Goal: Complete application form

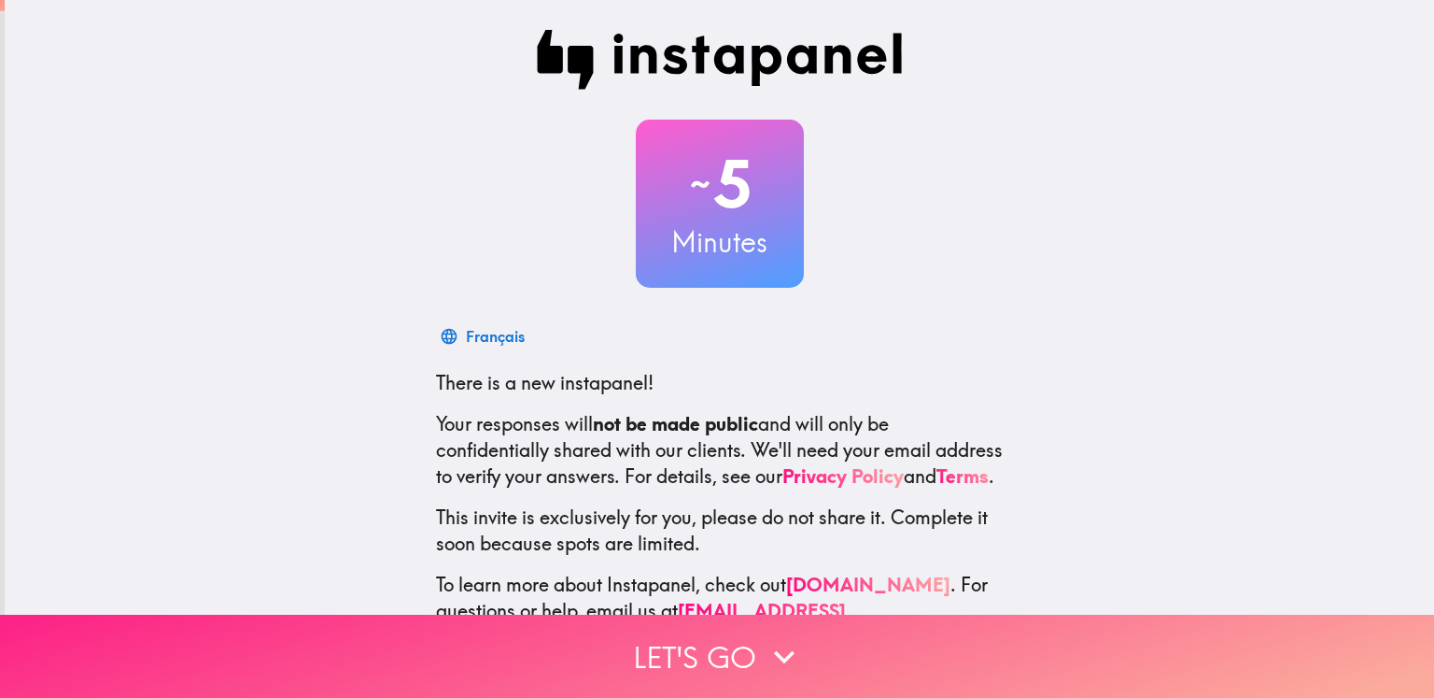
click at [707, 658] on button "Let's go" at bounding box center [717, 655] width 1434 height 83
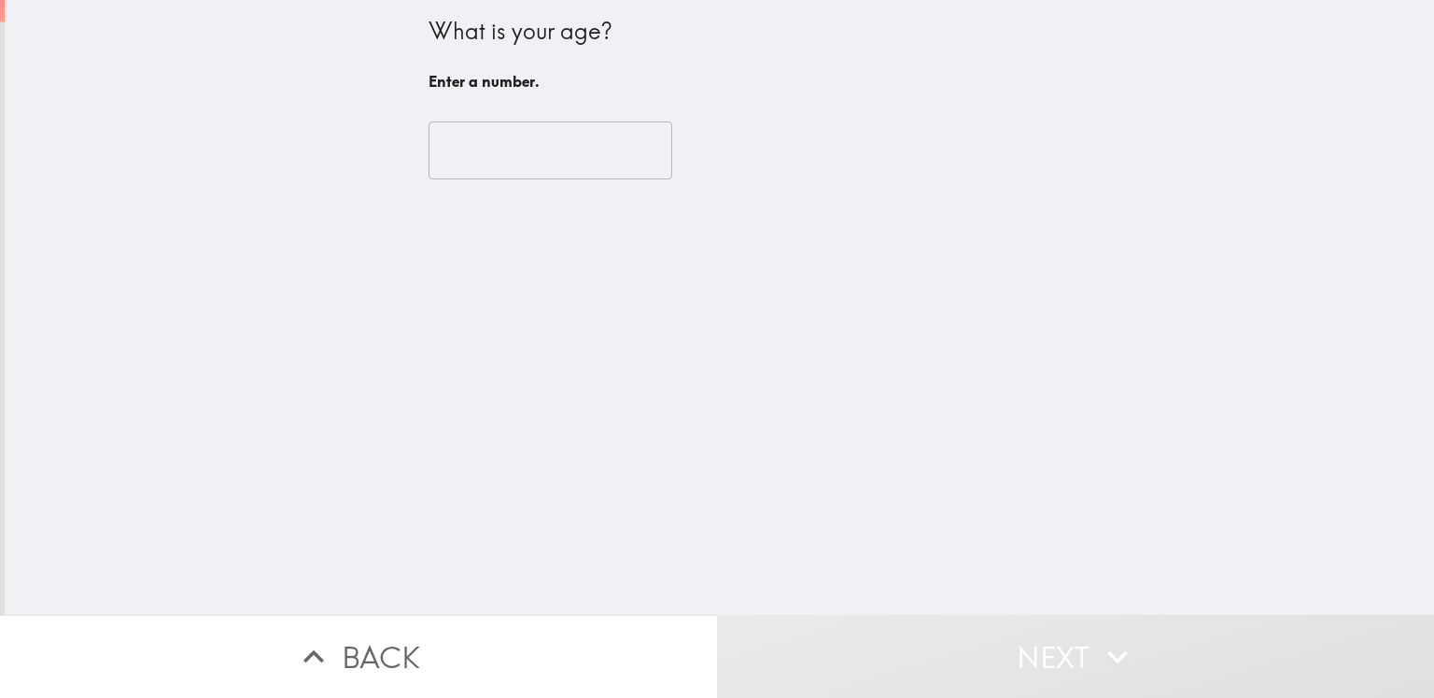
click at [458, 153] on input "number" at bounding box center [551, 150] width 244 height 58
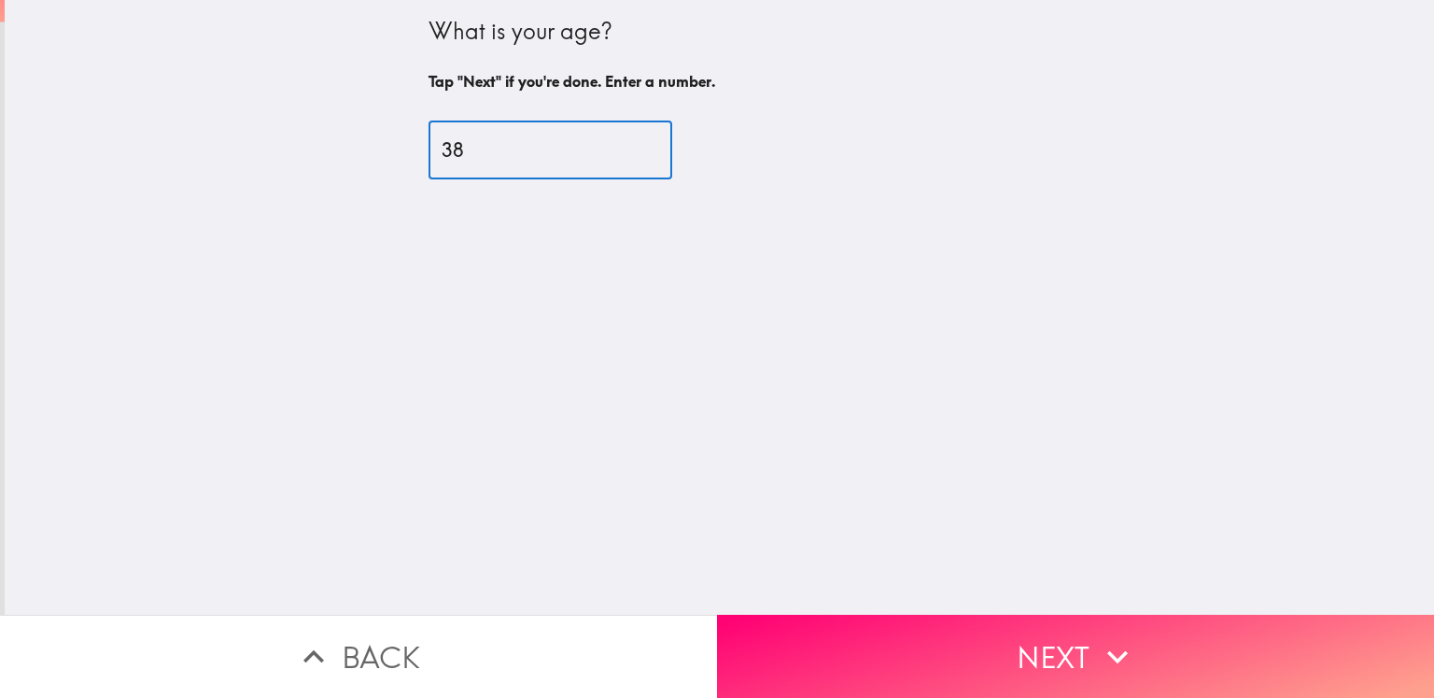
type input "38"
click at [1069, 628] on button "Next" at bounding box center [1075, 655] width 717 height 83
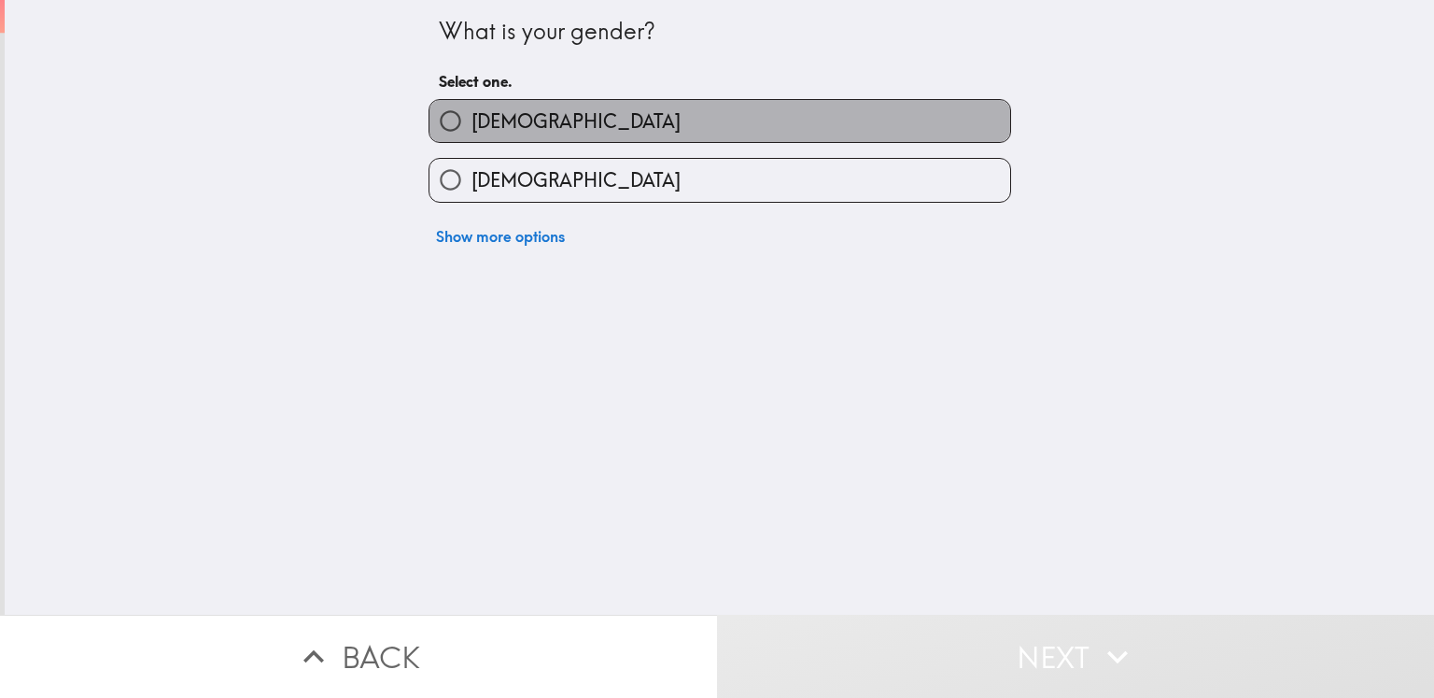
click at [488, 120] on span "[DEMOGRAPHIC_DATA]" at bounding box center [576, 121] width 209 height 26
click at [472, 120] on input "[DEMOGRAPHIC_DATA]" at bounding box center [451, 121] width 42 height 42
radio input "true"
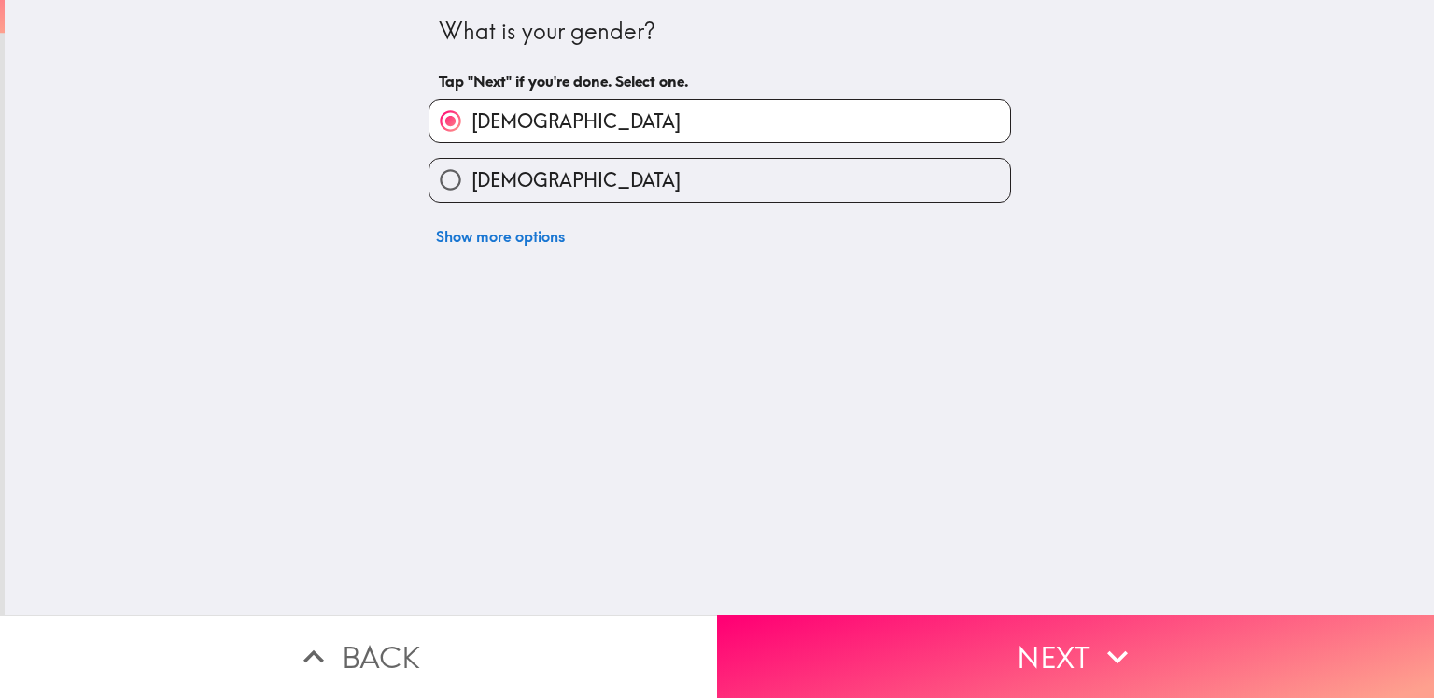
click at [1061, 665] on button "Next" at bounding box center [1075, 655] width 717 height 83
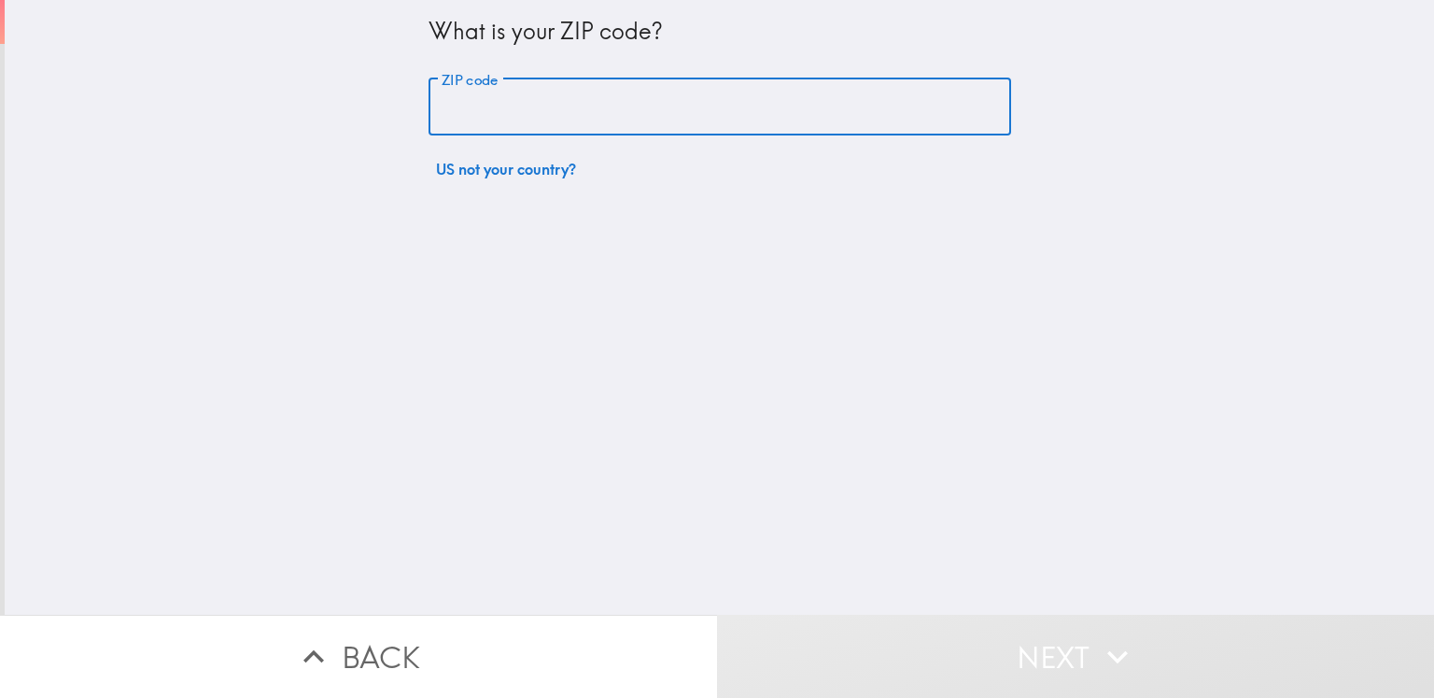
click at [503, 119] on input "ZIP code" at bounding box center [720, 107] width 583 height 58
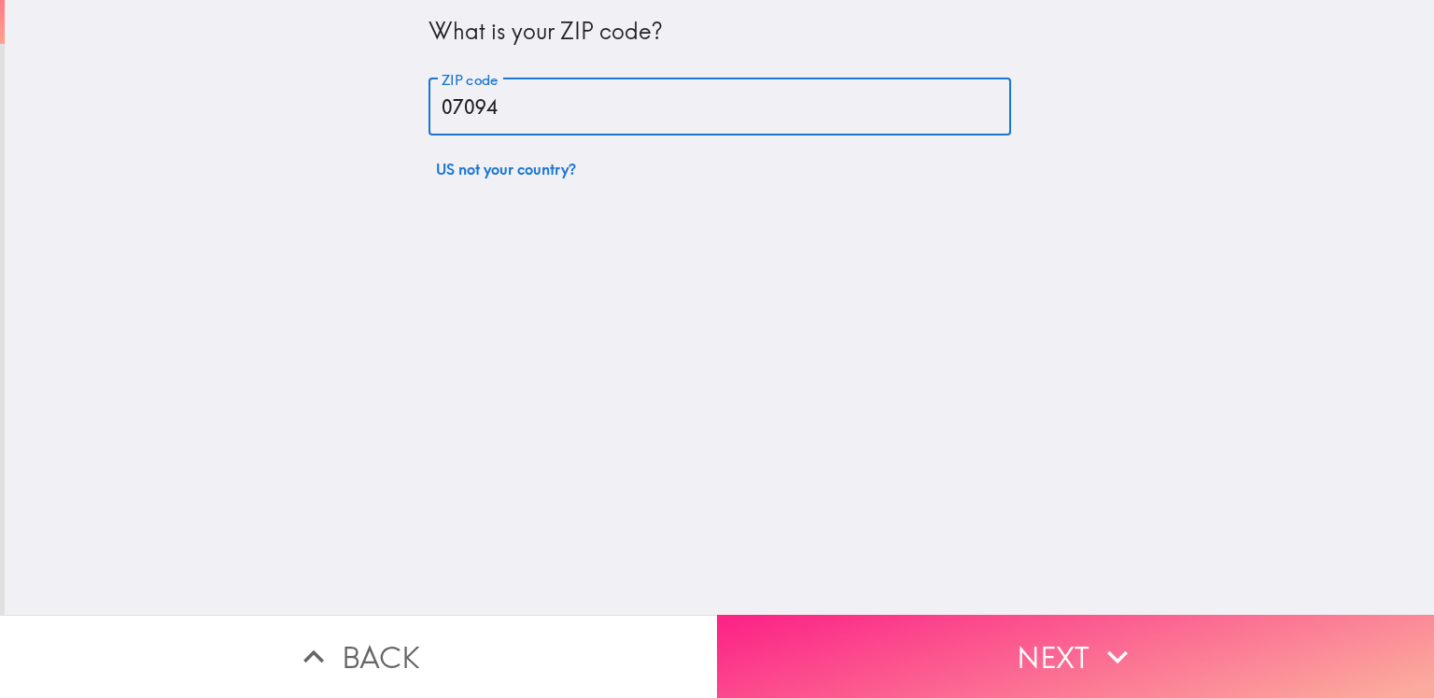
type input "07094"
click at [1061, 640] on button "Next" at bounding box center [1075, 655] width 717 height 83
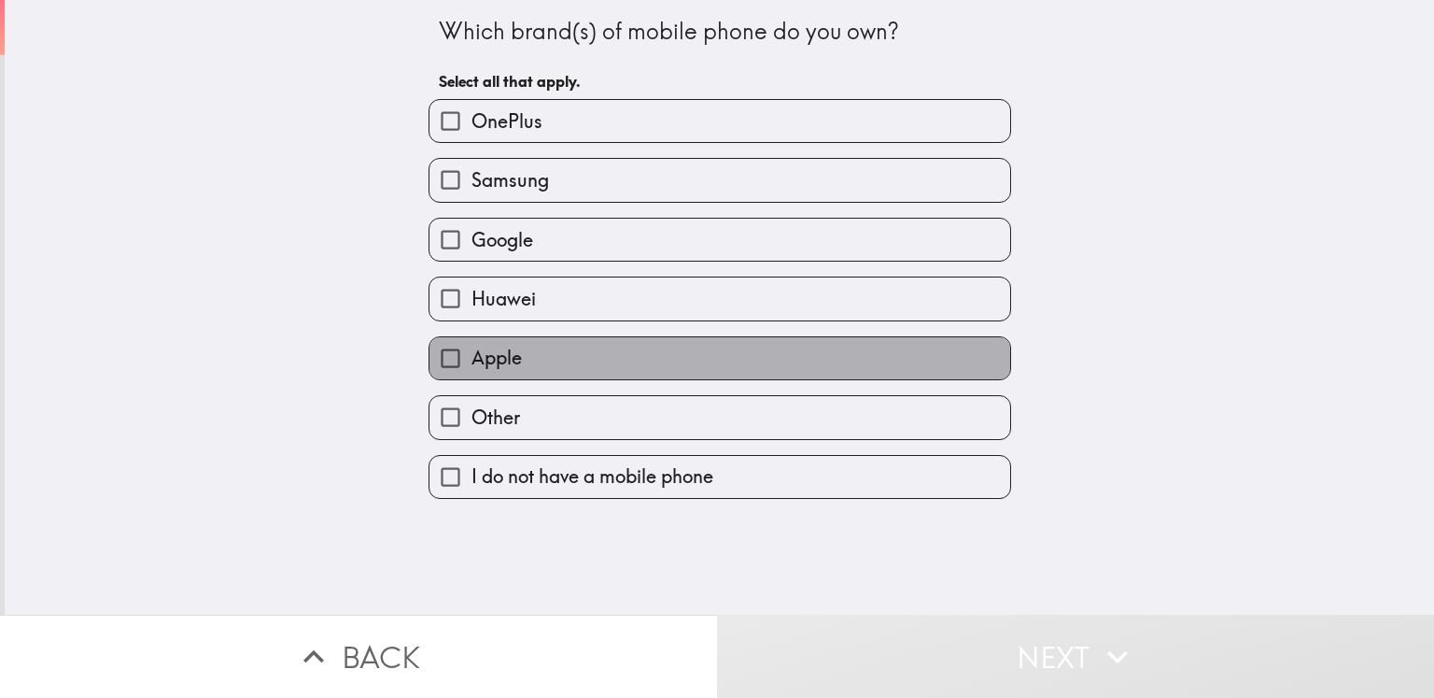
click at [480, 363] on span "Apple" at bounding box center [497, 358] width 50 height 26
click at [472, 363] on input "Apple" at bounding box center [451, 358] width 42 height 42
checkbox input "true"
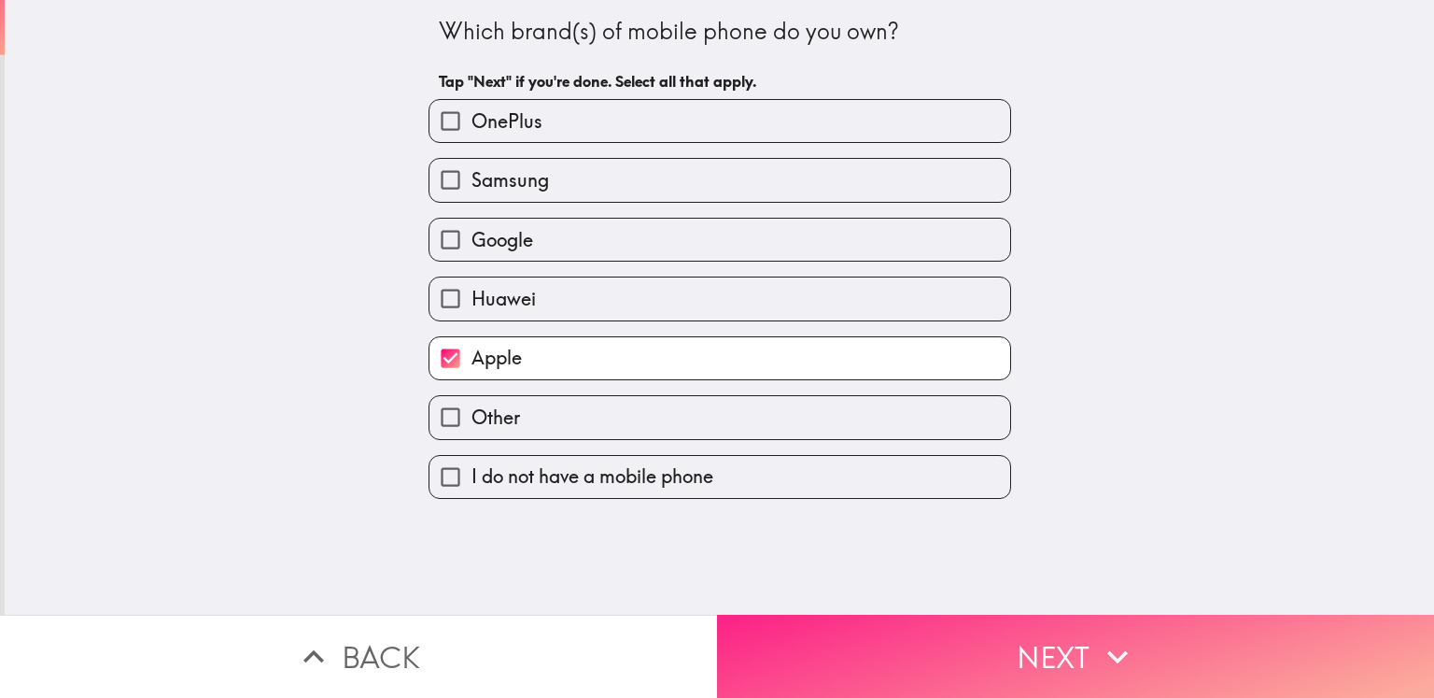
click at [1083, 655] on button "Next" at bounding box center [1075, 655] width 717 height 83
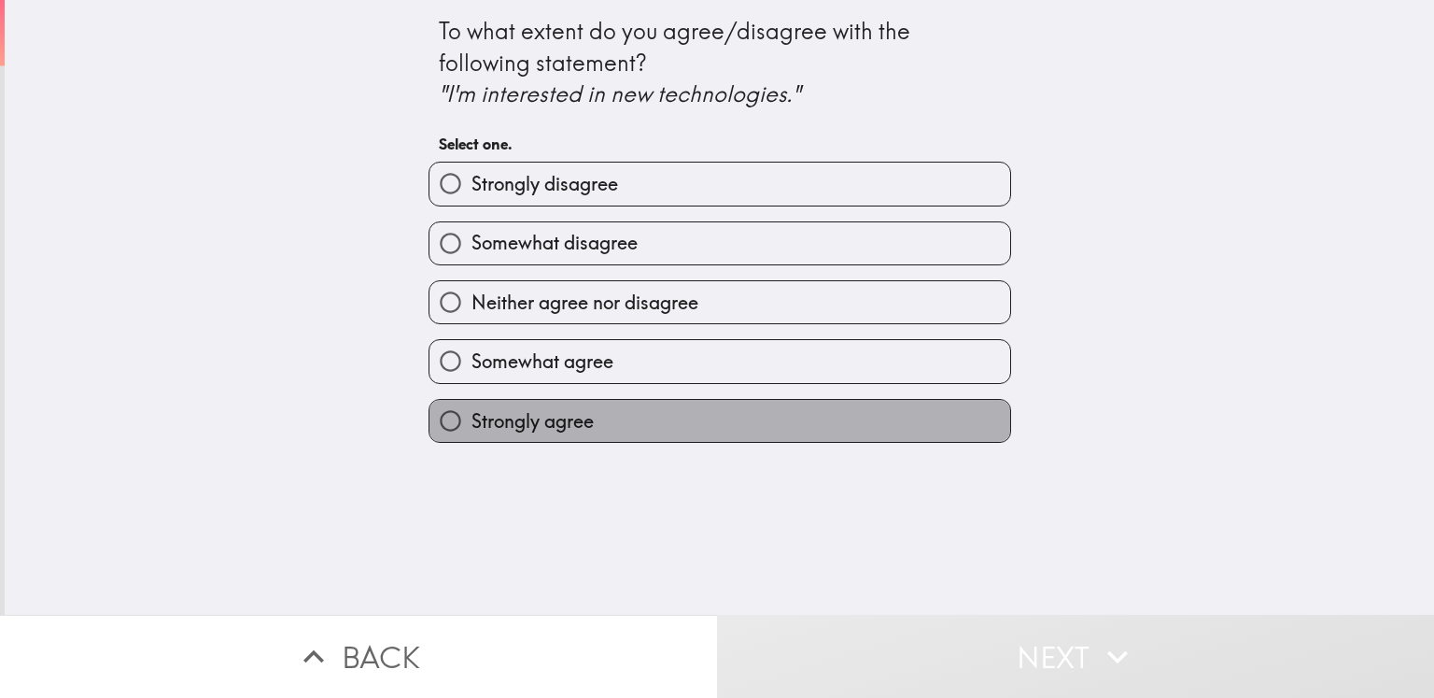
click at [544, 429] on span "Strongly agree" at bounding box center [533, 421] width 122 height 26
click at [472, 429] on input "Strongly agree" at bounding box center [451, 421] width 42 height 42
radio input "true"
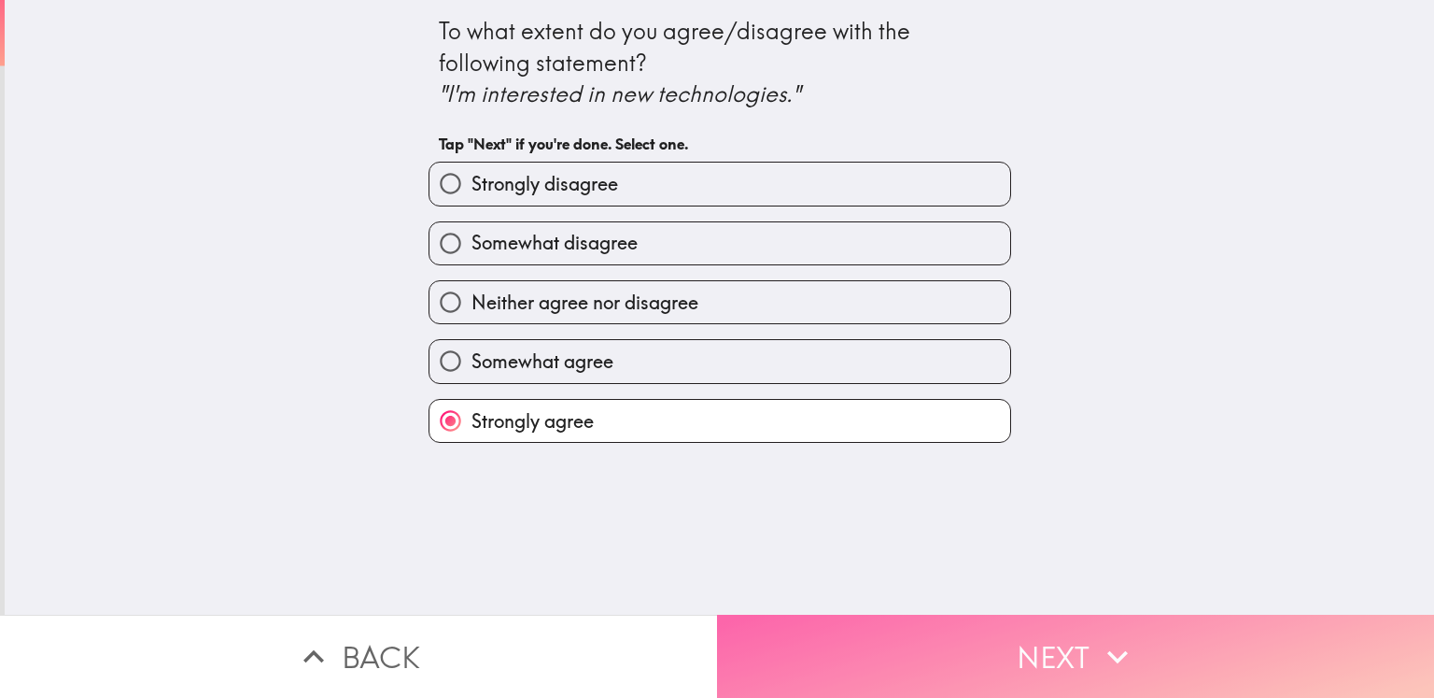
click at [1054, 639] on button "Next" at bounding box center [1075, 655] width 717 height 83
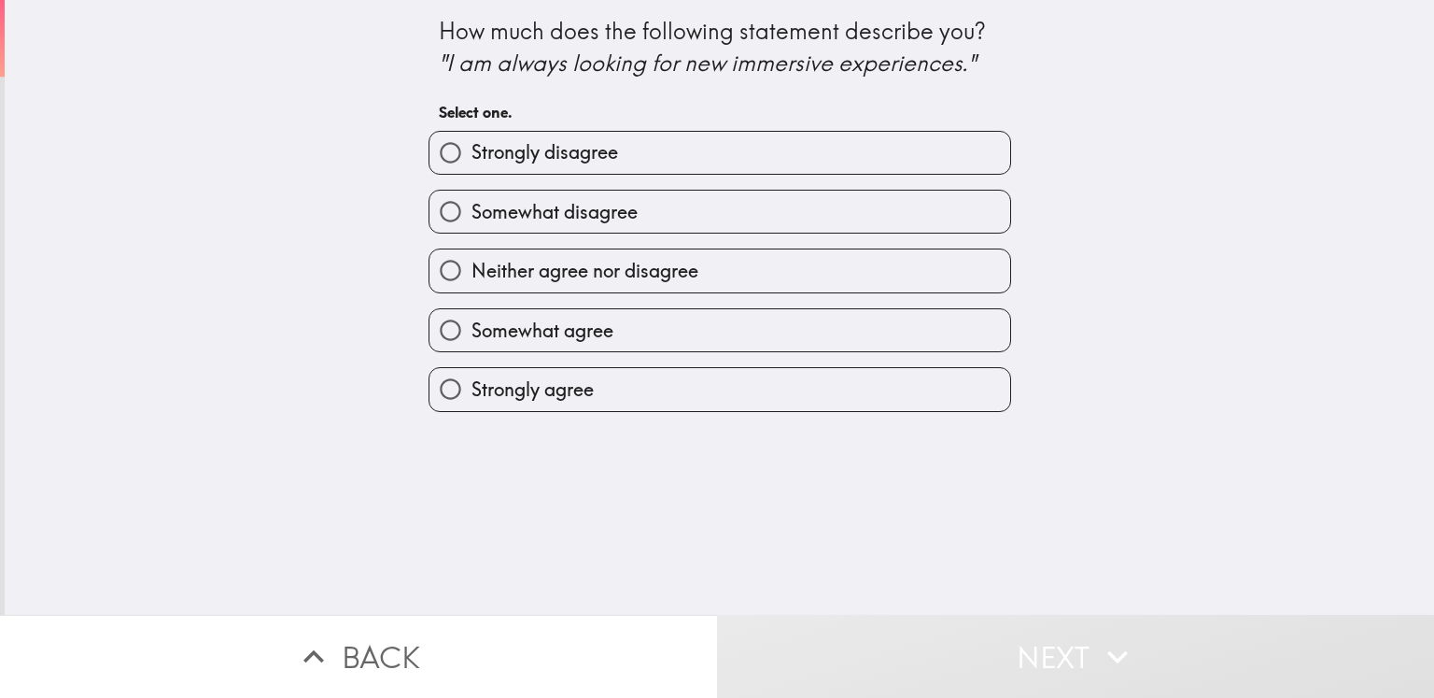
click at [541, 330] on span "Somewhat agree" at bounding box center [543, 331] width 142 height 26
click at [472, 330] on input "Somewhat agree" at bounding box center [451, 330] width 42 height 42
radio input "true"
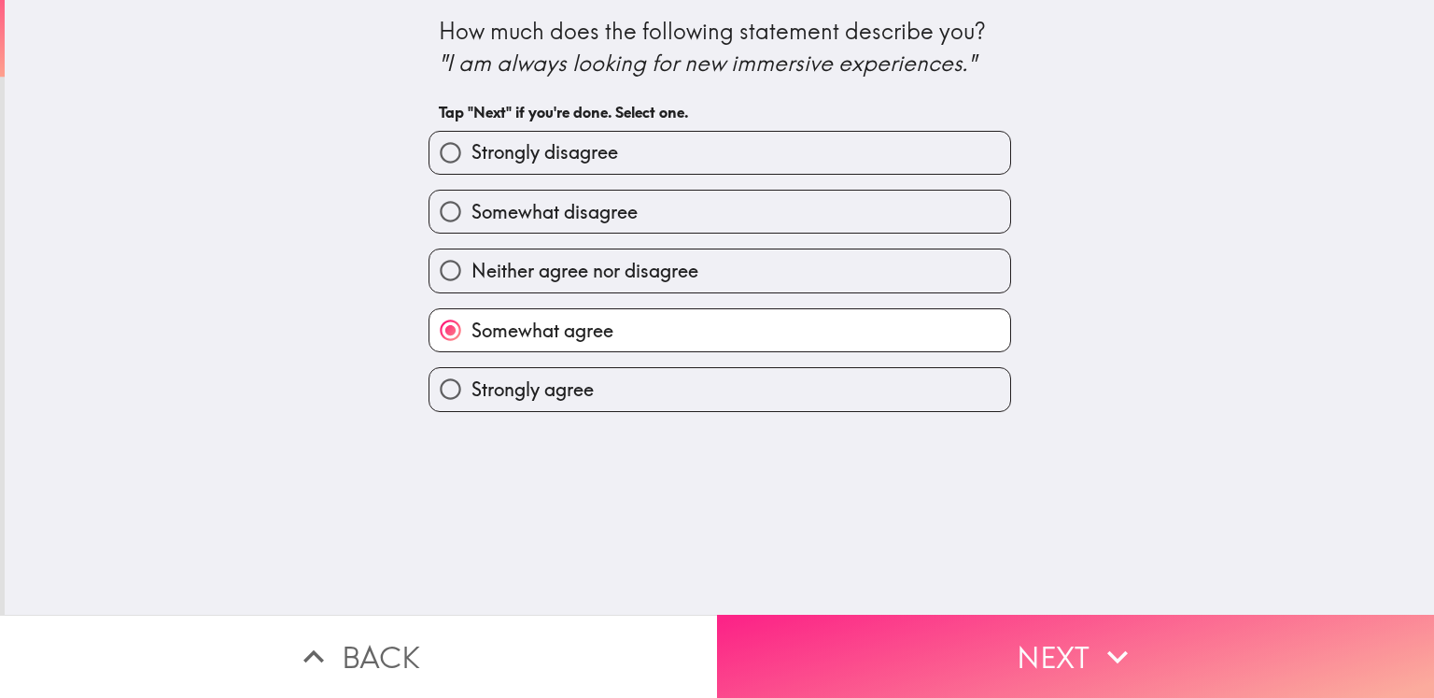
click at [981, 628] on button "Next" at bounding box center [1075, 655] width 717 height 83
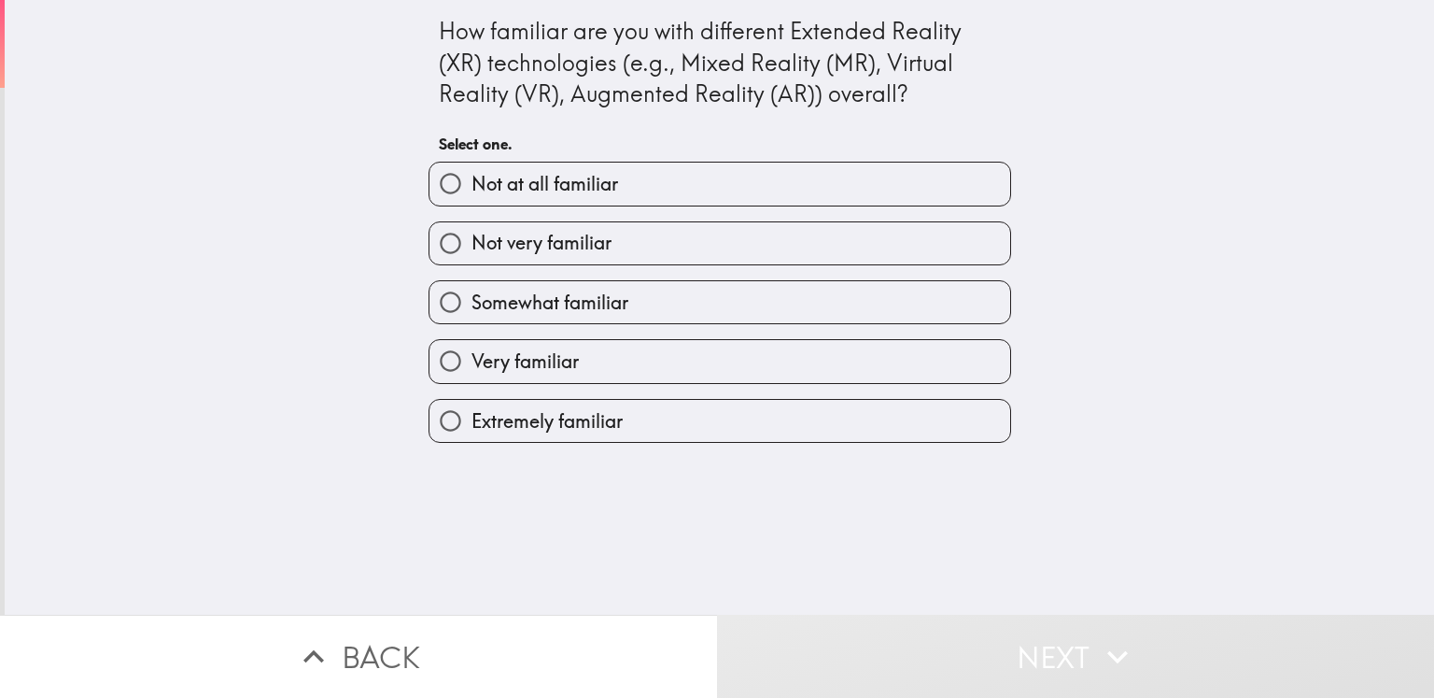
click at [546, 304] on span "Somewhat familiar" at bounding box center [550, 302] width 157 height 26
click at [472, 304] on input "Somewhat familiar" at bounding box center [451, 302] width 42 height 42
radio input "true"
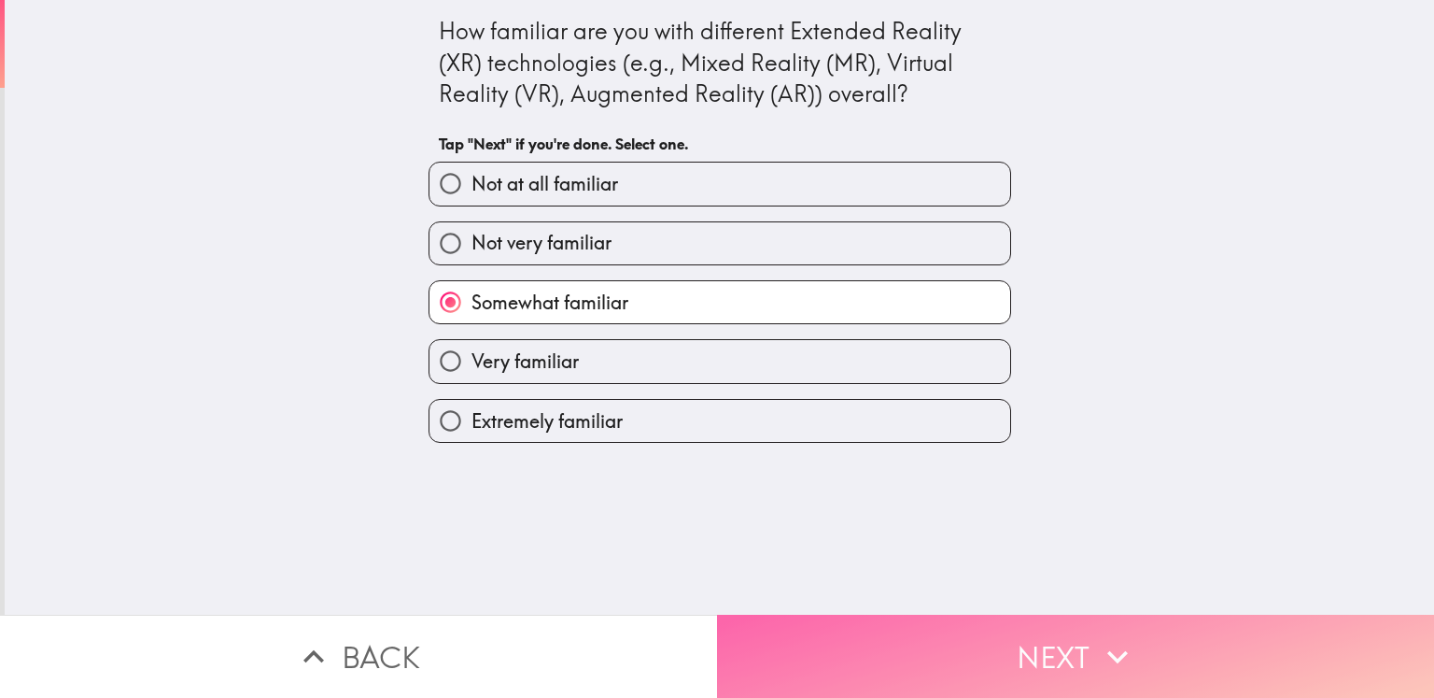
click at [1020, 638] on button "Next" at bounding box center [1075, 655] width 717 height 83
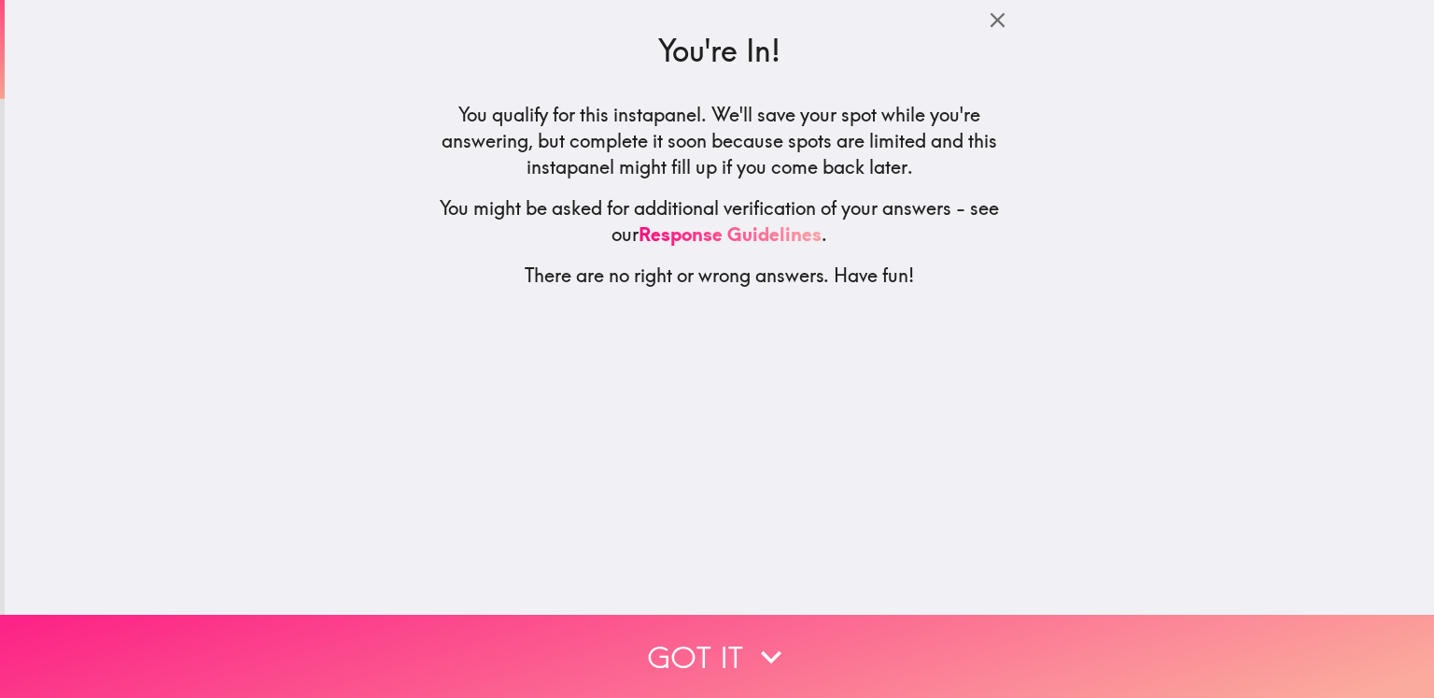
click at [802, 641] on button "Got it" at bounding box center [717, 655] width 1434 height 83
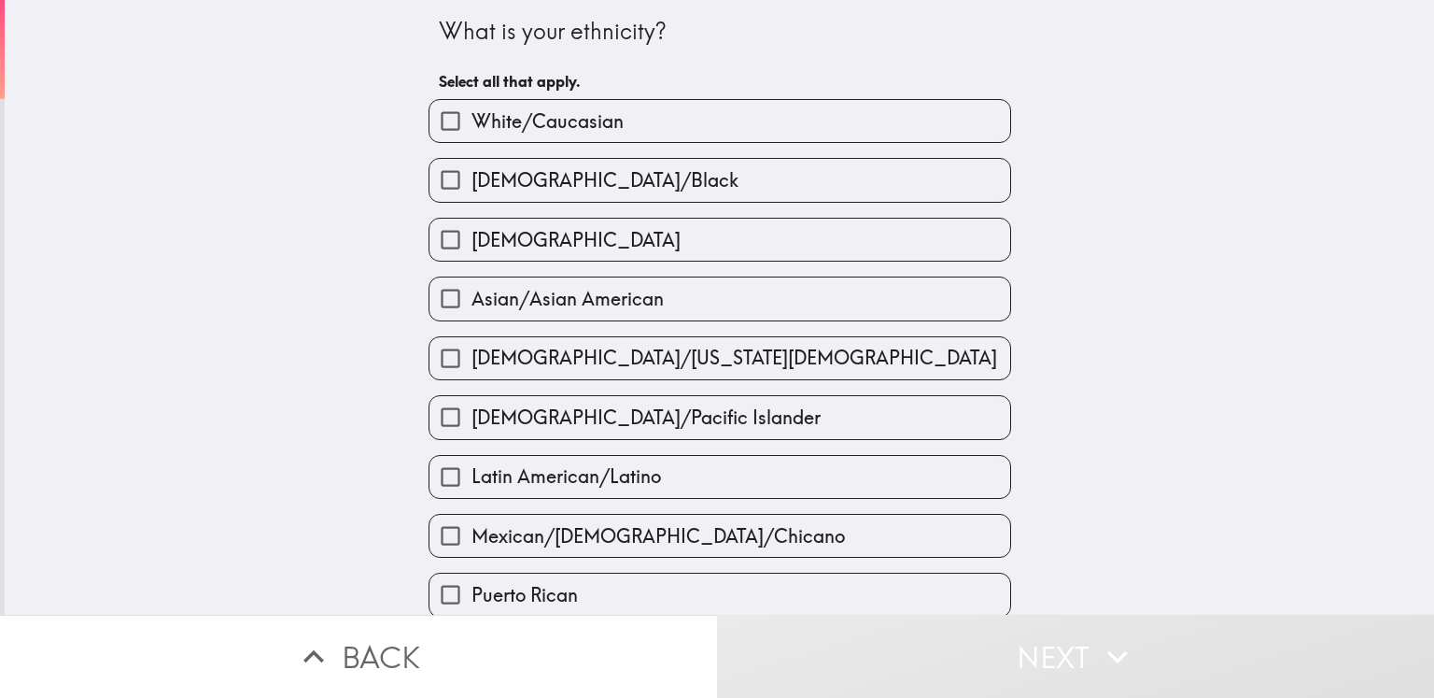
click at [575, 131] on span "White/Caucasian" at bounding box center [548, 121] width 152 height 26
click at [472, 131] on input "White/Caucasian" at bounding box center [451, 121] width 42 height 42
checkbox input "true"
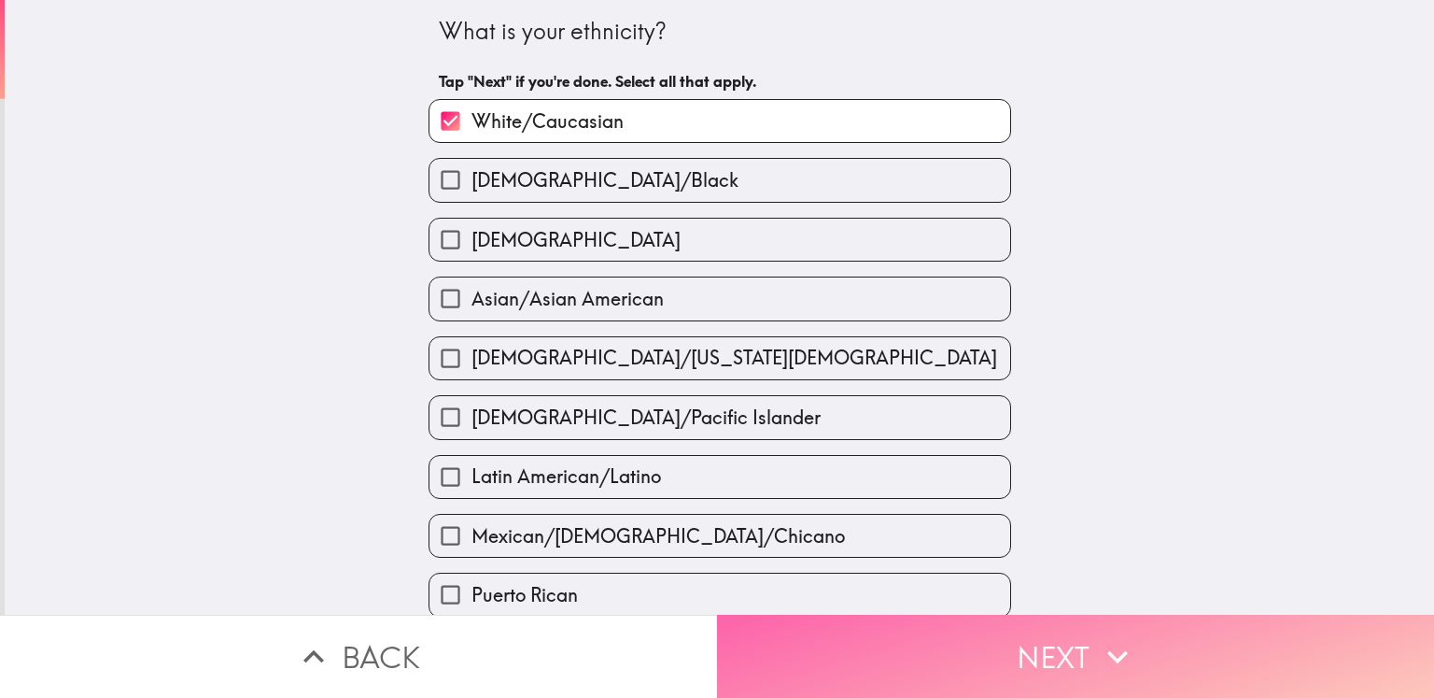
click at [1113, 673] on button "Next" at bounding box center [1075, 655] width 717 height 83
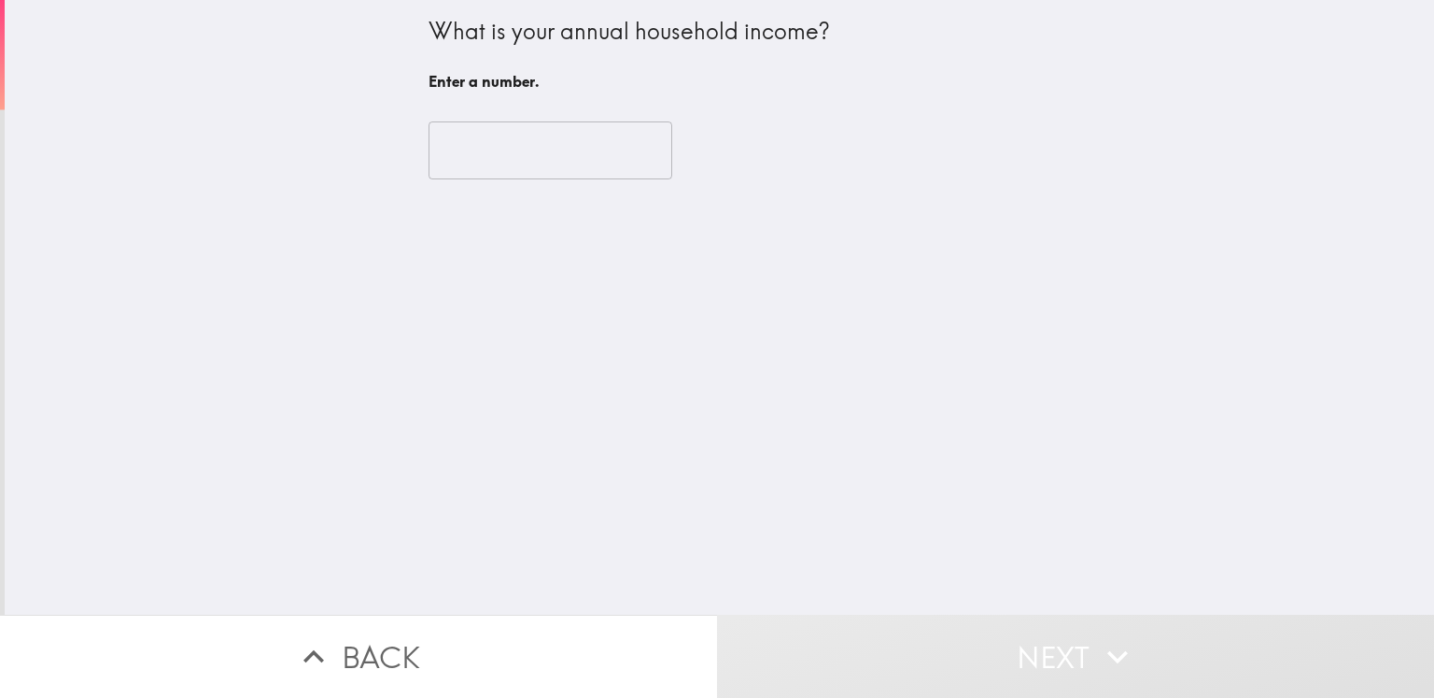
click at [471, 169] on input "number" at bounding box center [551, 150] width 244 height 58
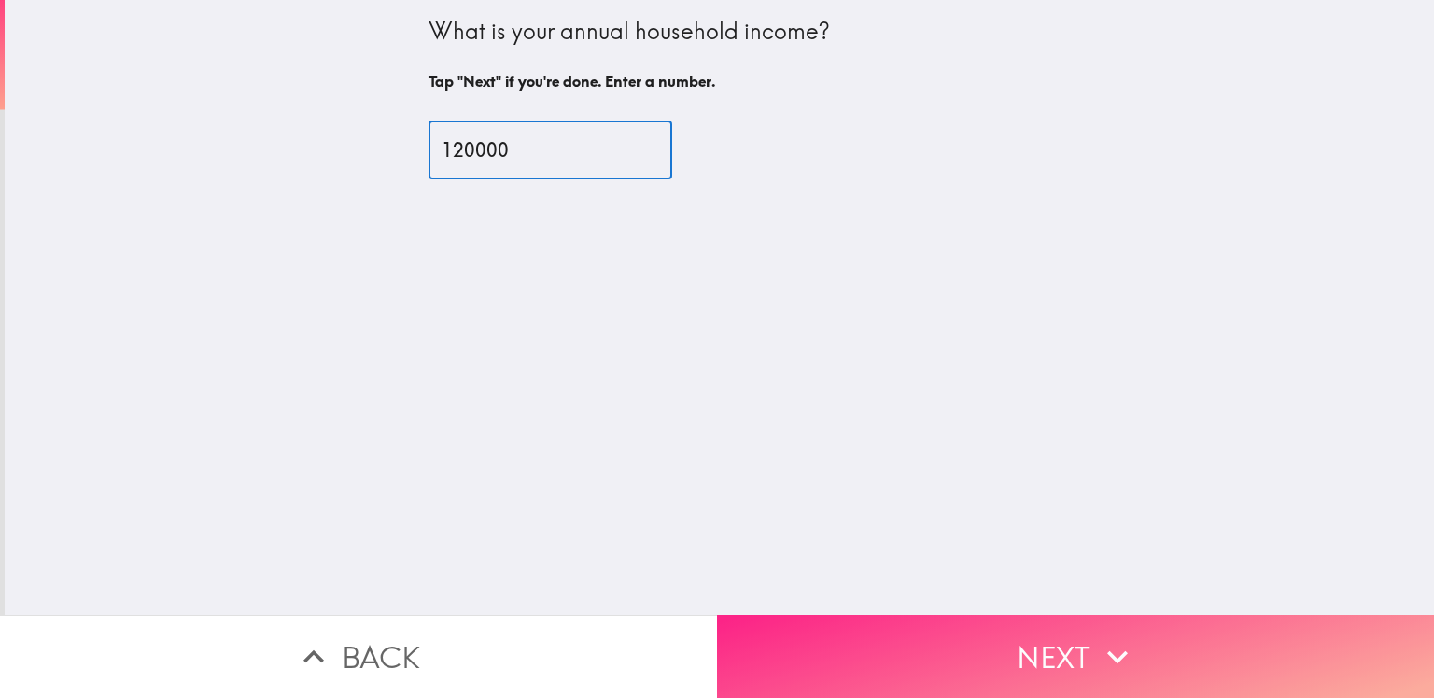
type input "120000"
click at [1030, 634] on button "Next" at bounding box center [1075, 655] width 717 height 83
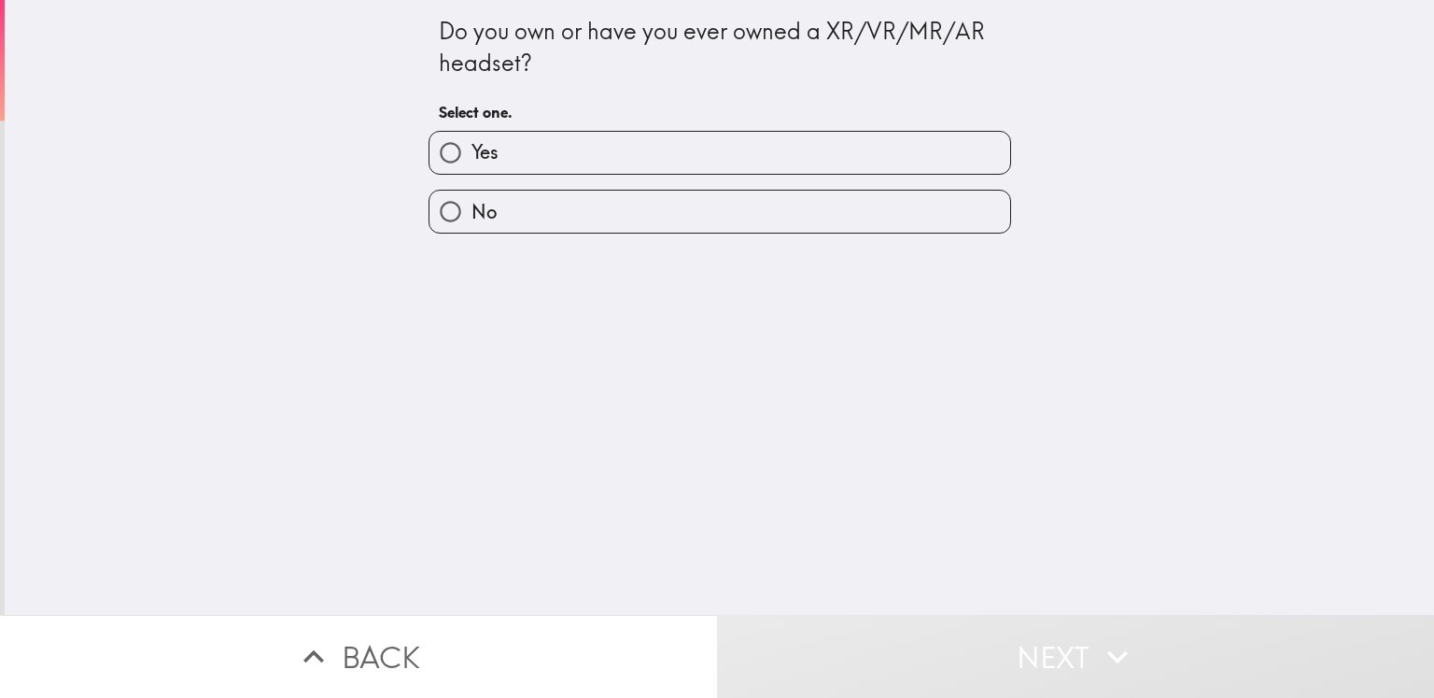
click at [529, 203] on label "No" at bounding box center [720, 212] width 581 height 42
click at [472, 203] on input "No" at bounding box center [451, 212] width 42 height 42
radio input "true"
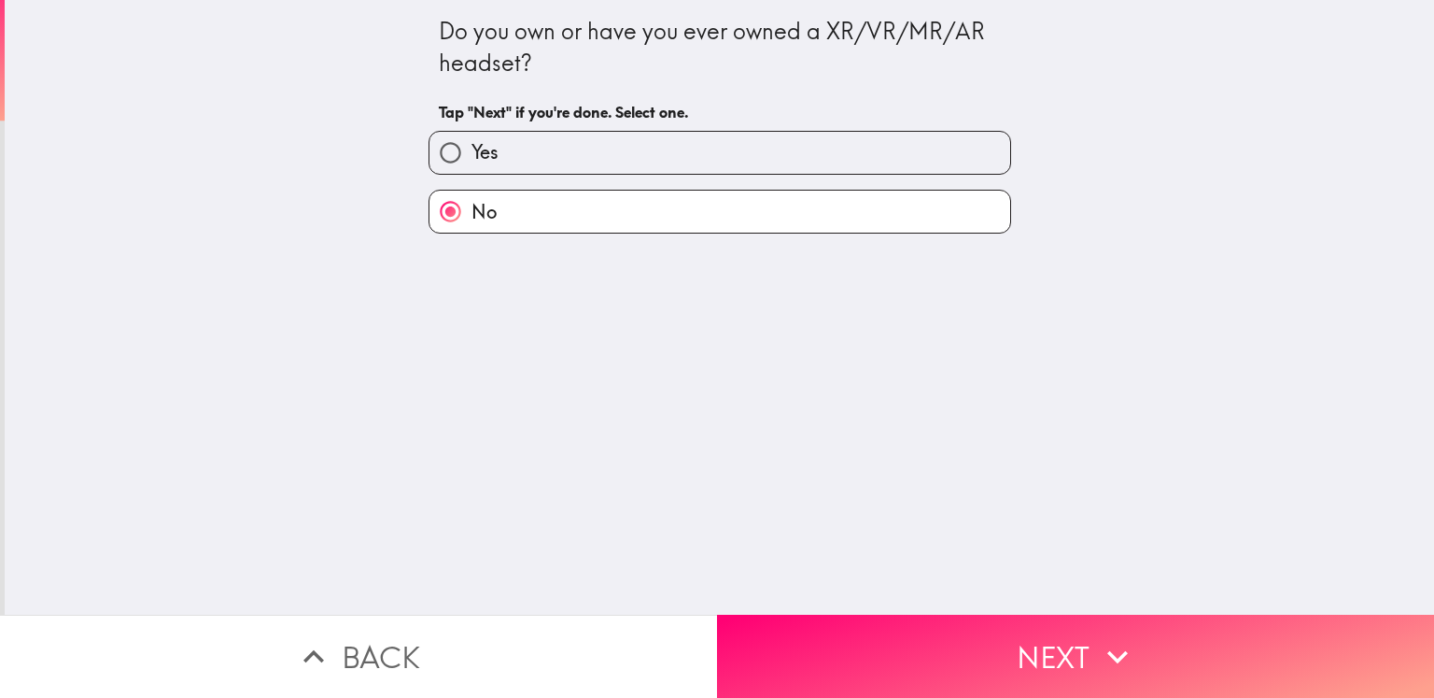
click at [533, 162] on label "Yes" at bounding box center [720, 153] width 581 height 42
click at [472, 162] on input "Yes" at bounding box center [451, 153] width 42 height 42
radio input "true"
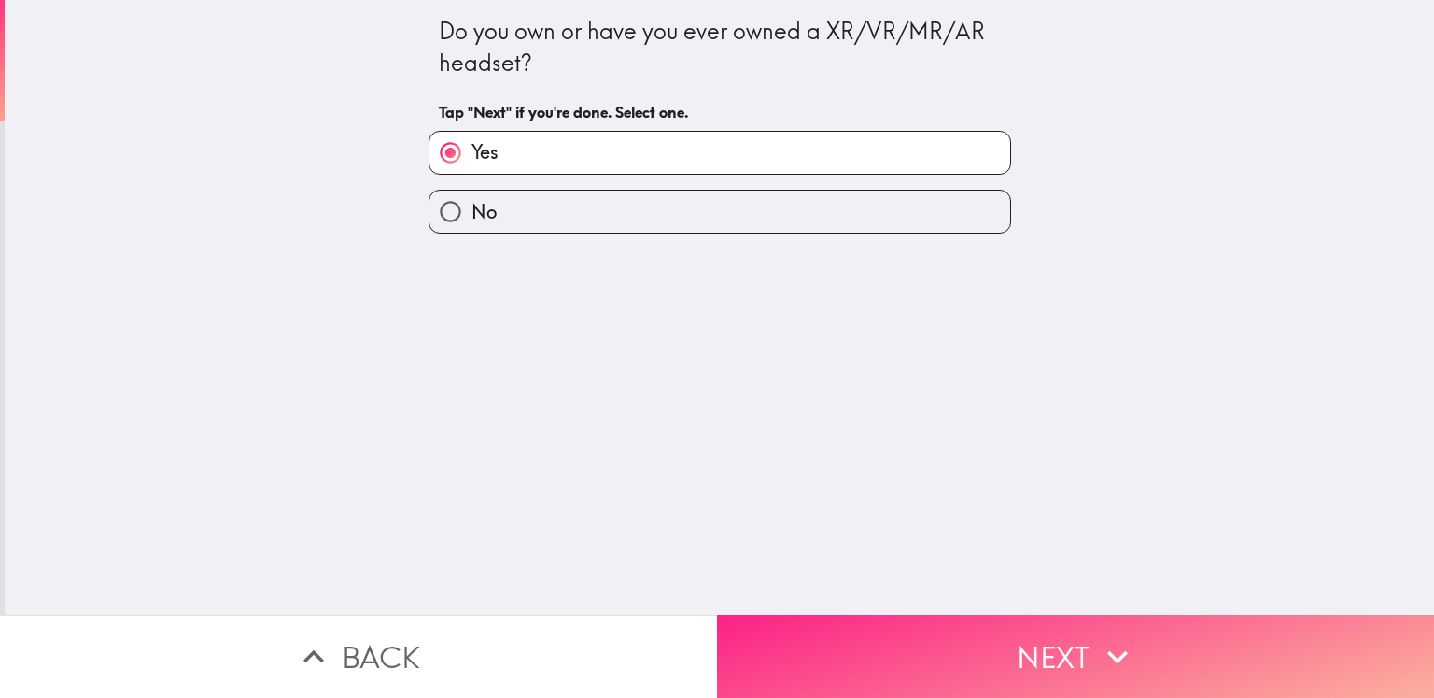
click at [1068, 642] on button "Next" at bounding box center [1075, 655] width 717 height 83
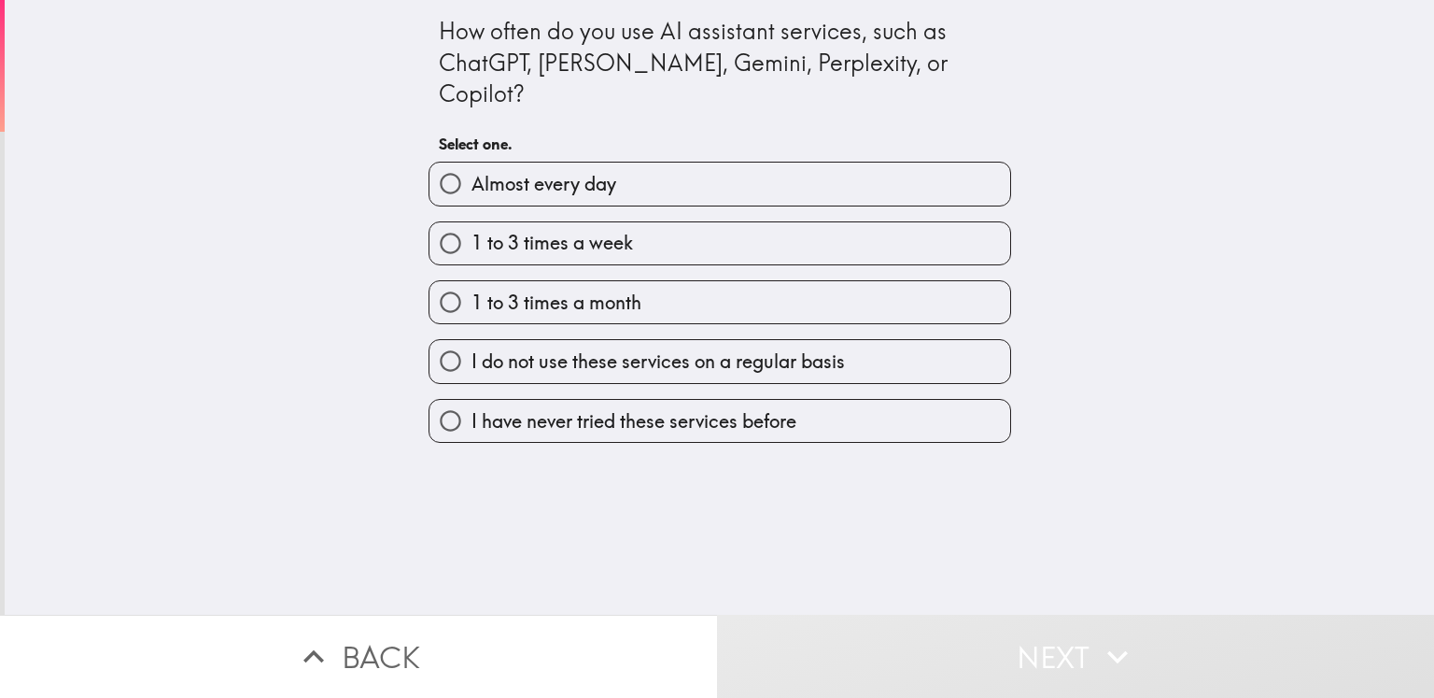
click at [572, 230] on span "1 to 3 times a week" at bounding box center [553, 243] width 162 height 26
click at [472, 222] on input "1 to 3 times a week" at bounding box center [451, 243] width 42 height 42
radio input "true"
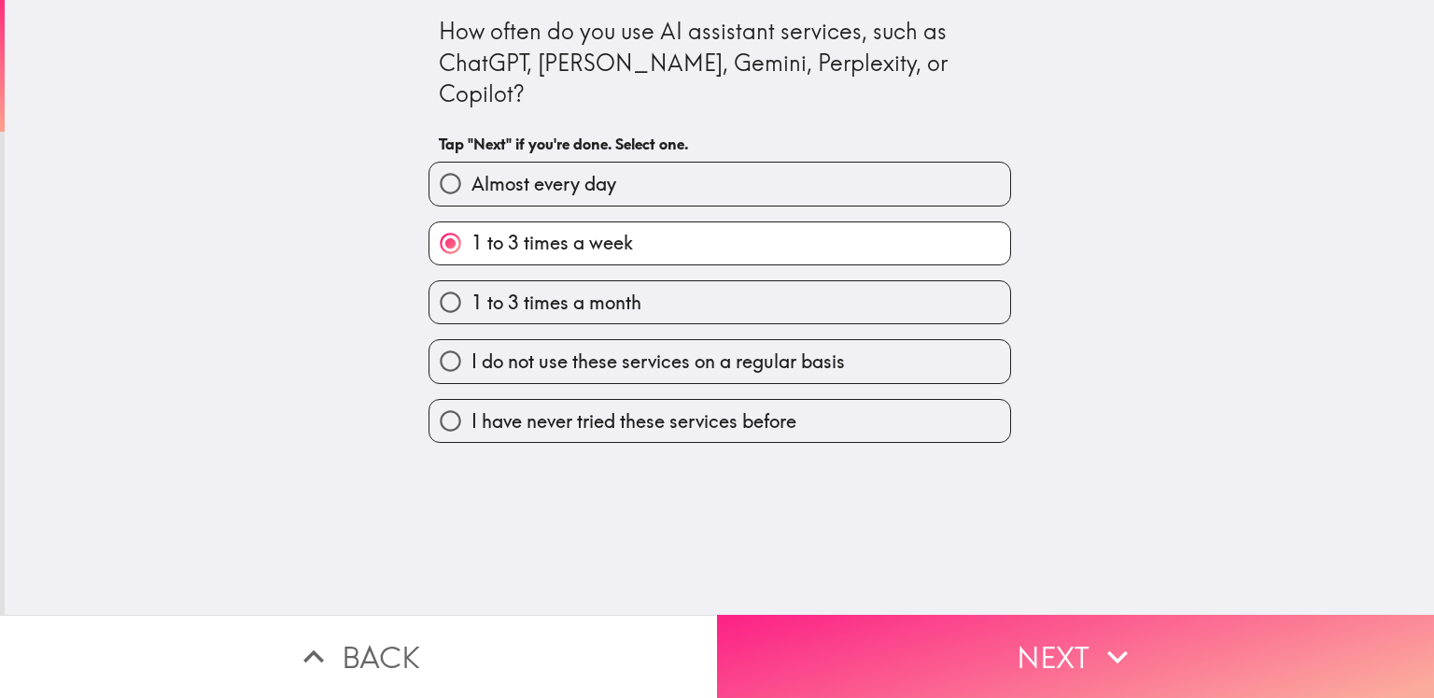
click at [936, 628] on button "Next" at bounding box center [1075, 655] width 717 height 83
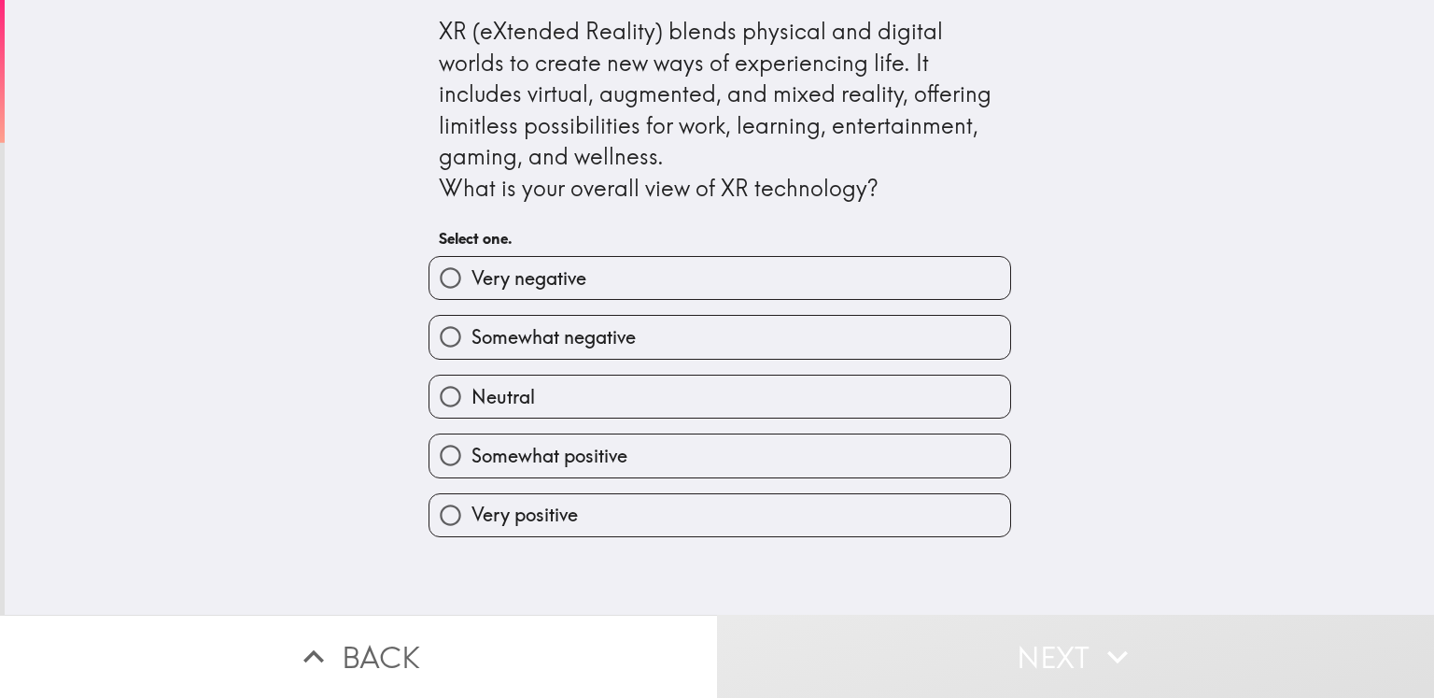
click at [590, 453] on span "Somewhat positive" at bounding box center [550, 456] width 156 height 26
click at [472, 453] on input "Somewhat positive" at bounding box center [451, 455] width 42 height 42
radio input "true"
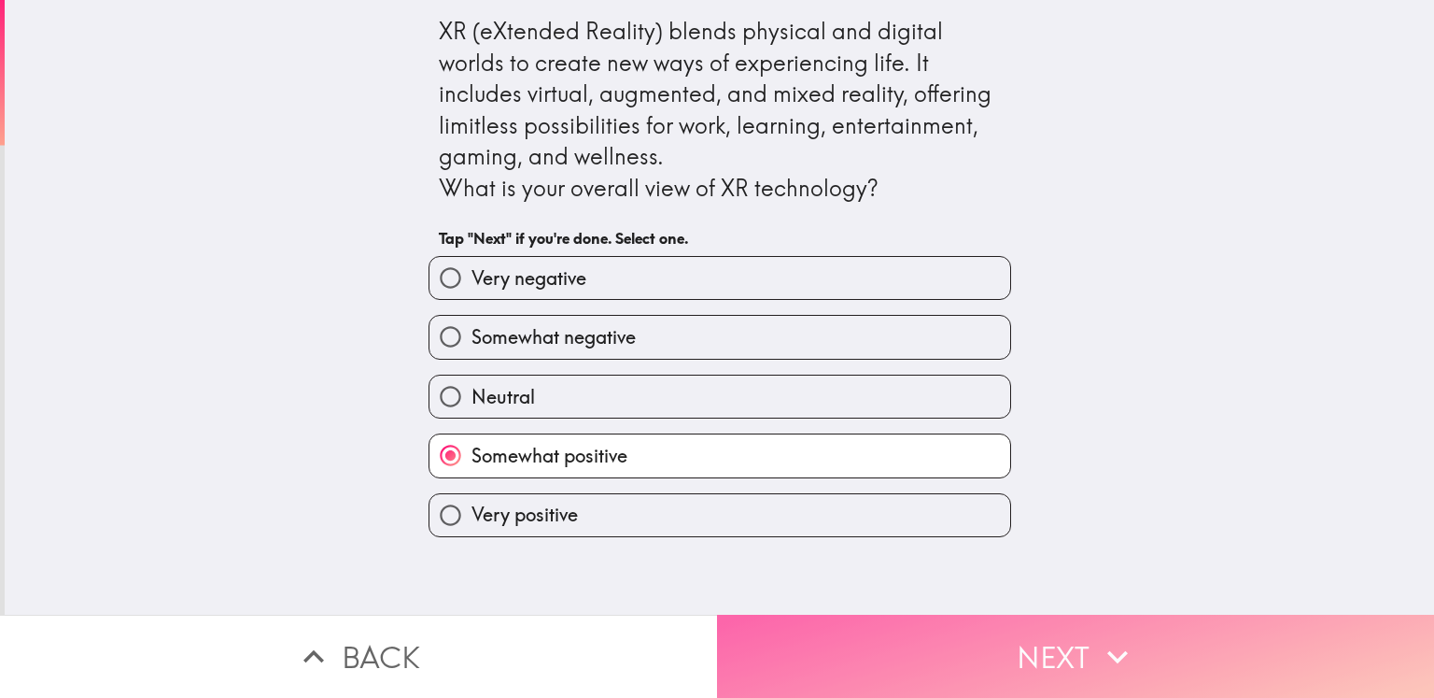
click at [1046, 644] on button "Next" at bounding box center [1075, 655] width 717 height 83
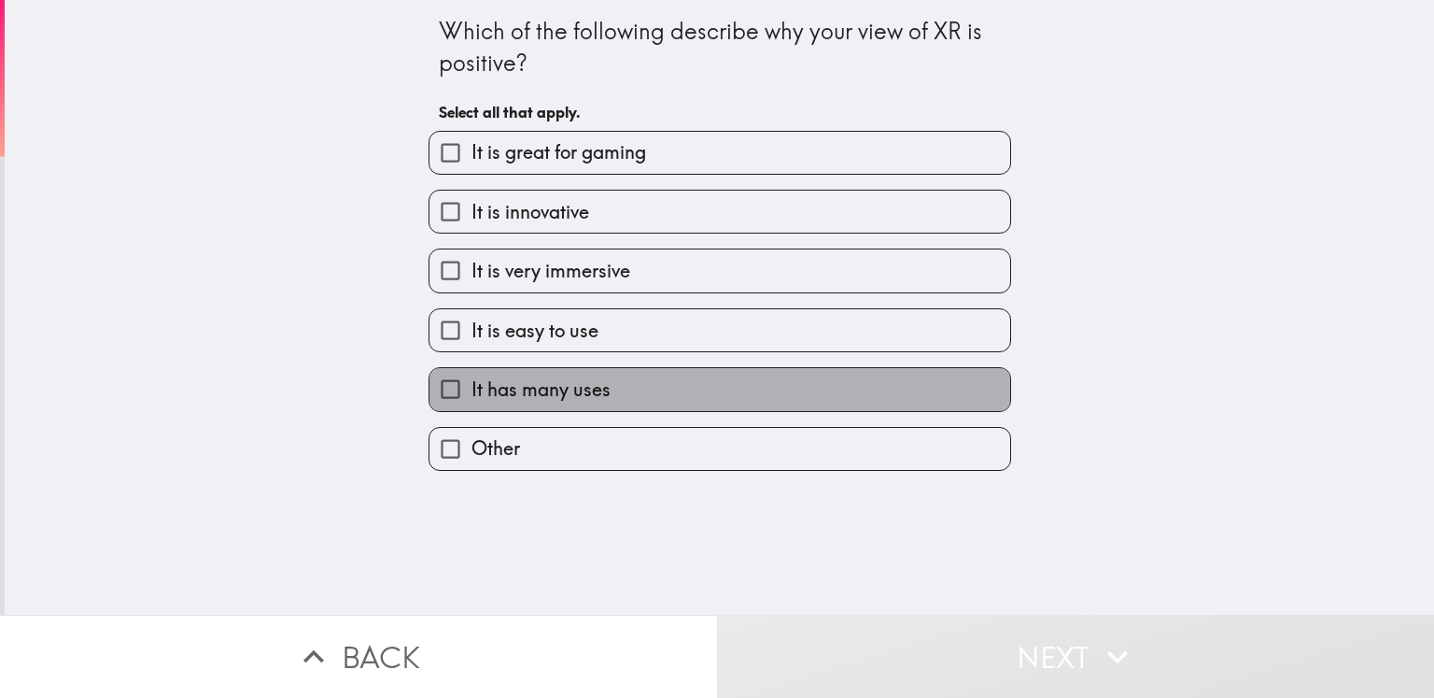
click at [544, 387] on span "It has many uses" at bounding box center [541, 389] width 139 height 26
click at [472, 387] on input "It has many uses" at bounding box center [451, 389] width 42 height 42
checkbox input "true"
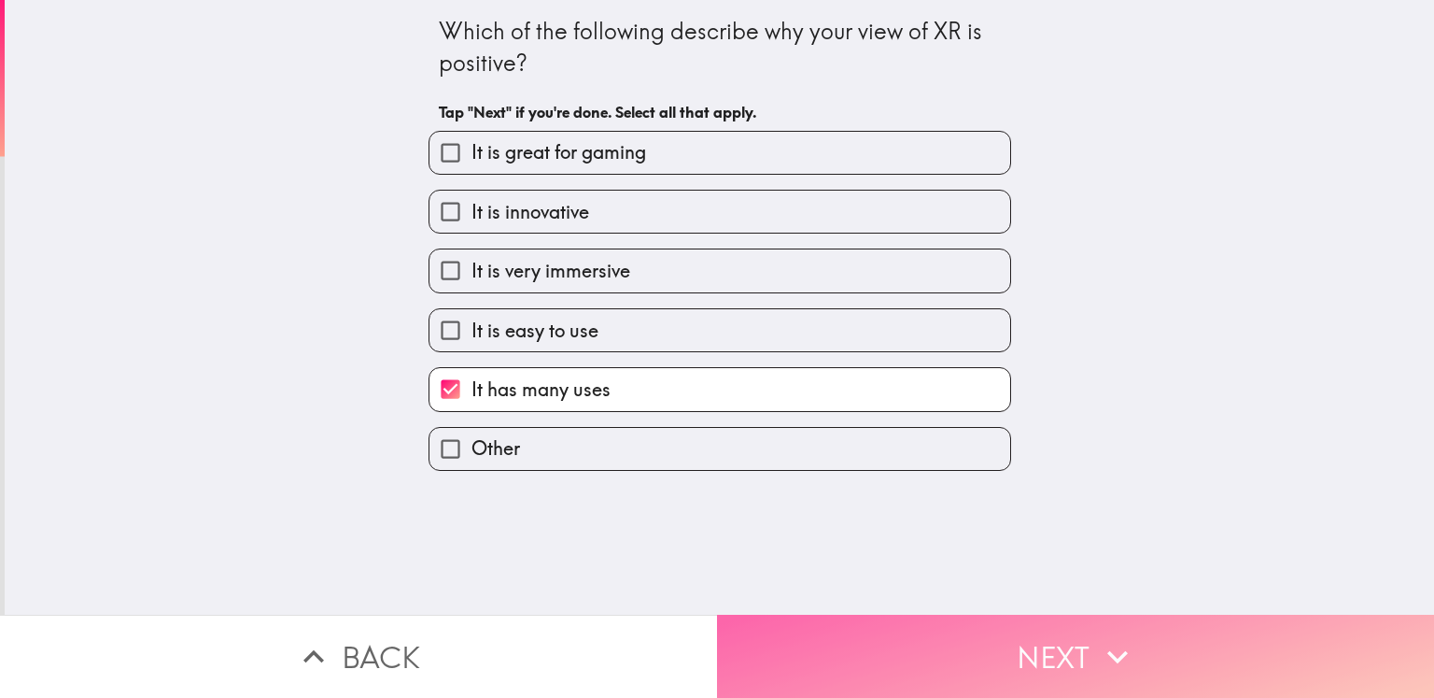
click at [870, 640] on button "Next" at bounding box center [1075, 655] width 717 height 83
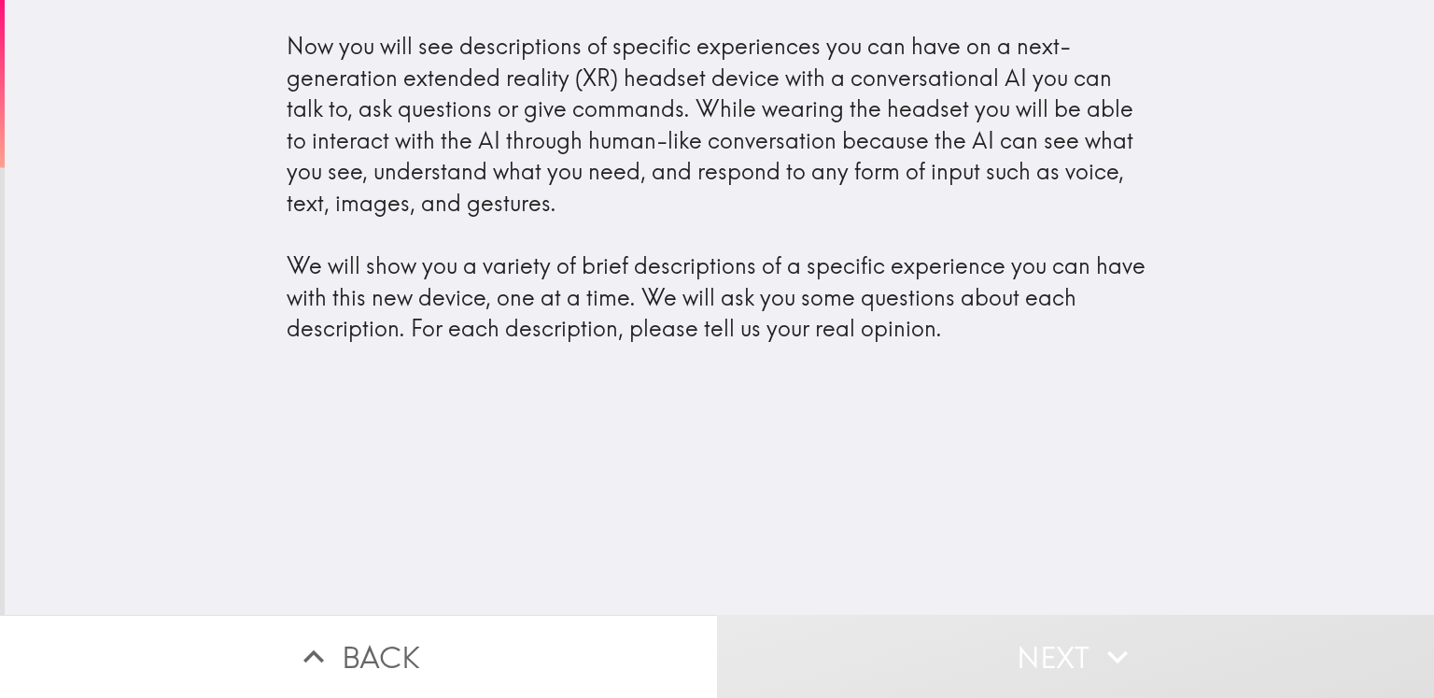
click at [503, 300] on div "Now you will see descriptions of specific experiences you can have on a next-ge…" at bounding box center [720, 188] width 867 height 314
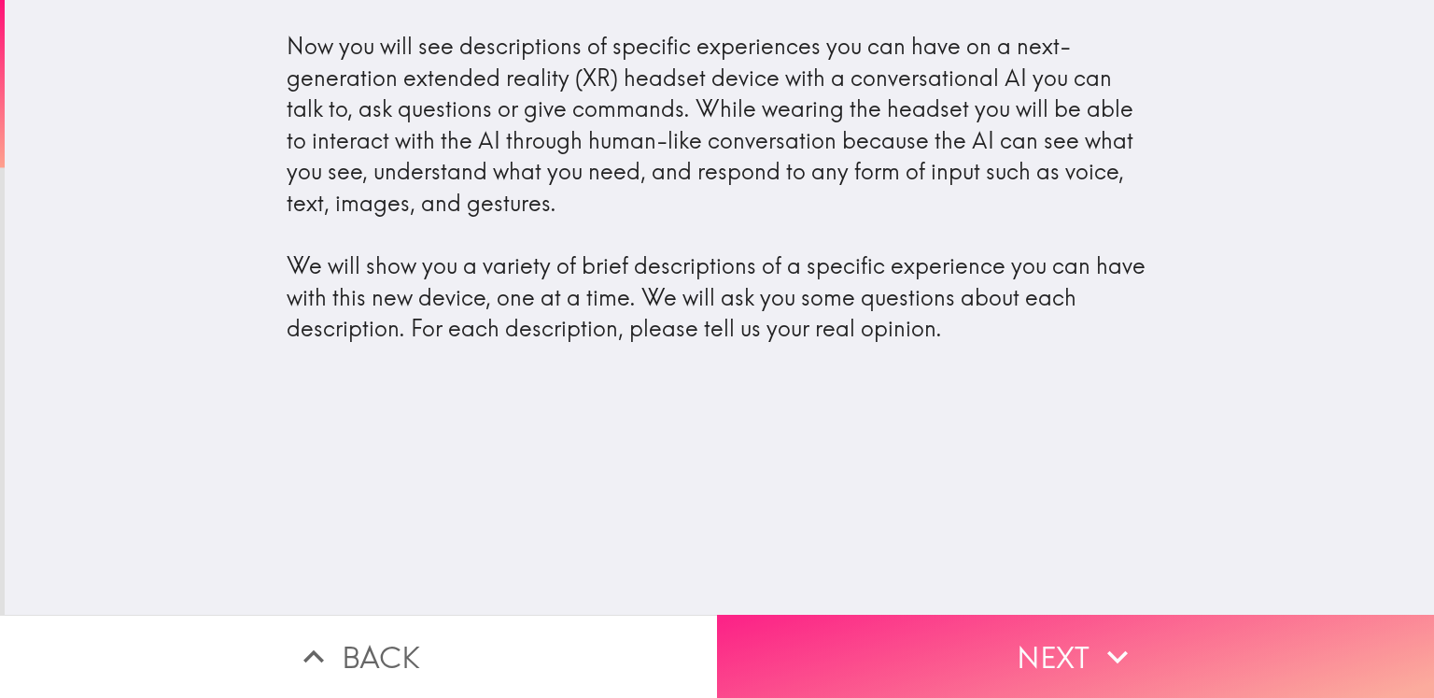
click at [977, 624] on button "Next" at bounding box center [1075, 655] width 717 height 83
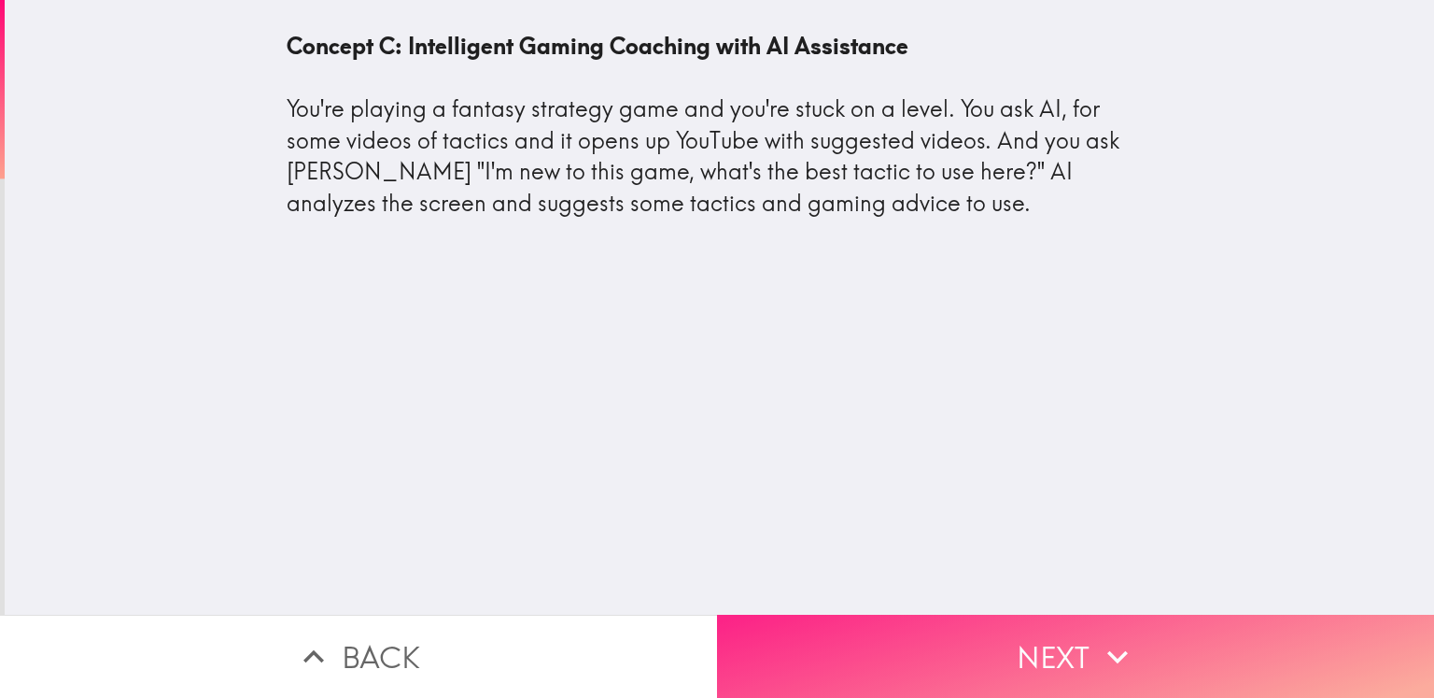
click at [1016, 644] on button "Next" at bounding box center [1075, 655] width 717 height 83
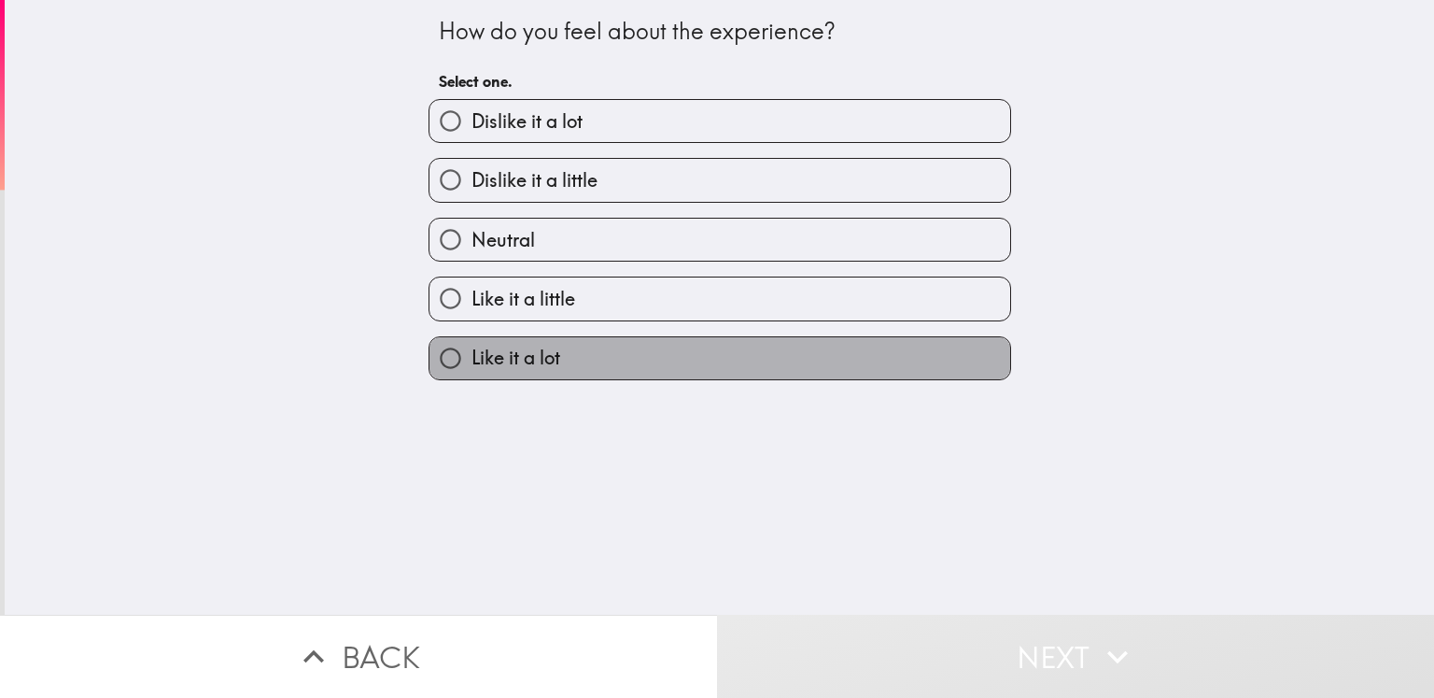
click at [547, 353] on span "Like it a lot" at bounding box center [516, 358] width 89 height 26
click at [472, 353] on input "Like it a lot" at bounding box center [451, 358] width 42 height 42
radio input "true"
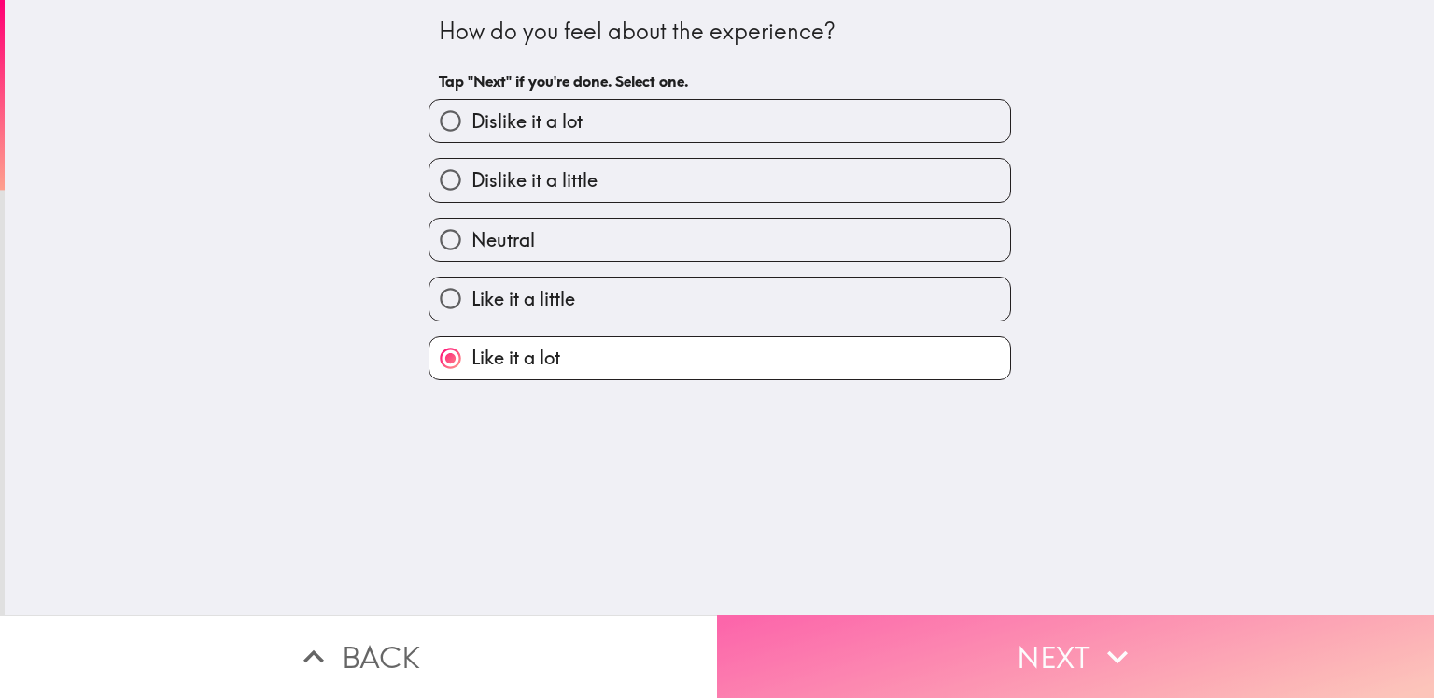
click at [1085, 651] on button "Next" at bounding box center [1075, 655] width 717 height 83
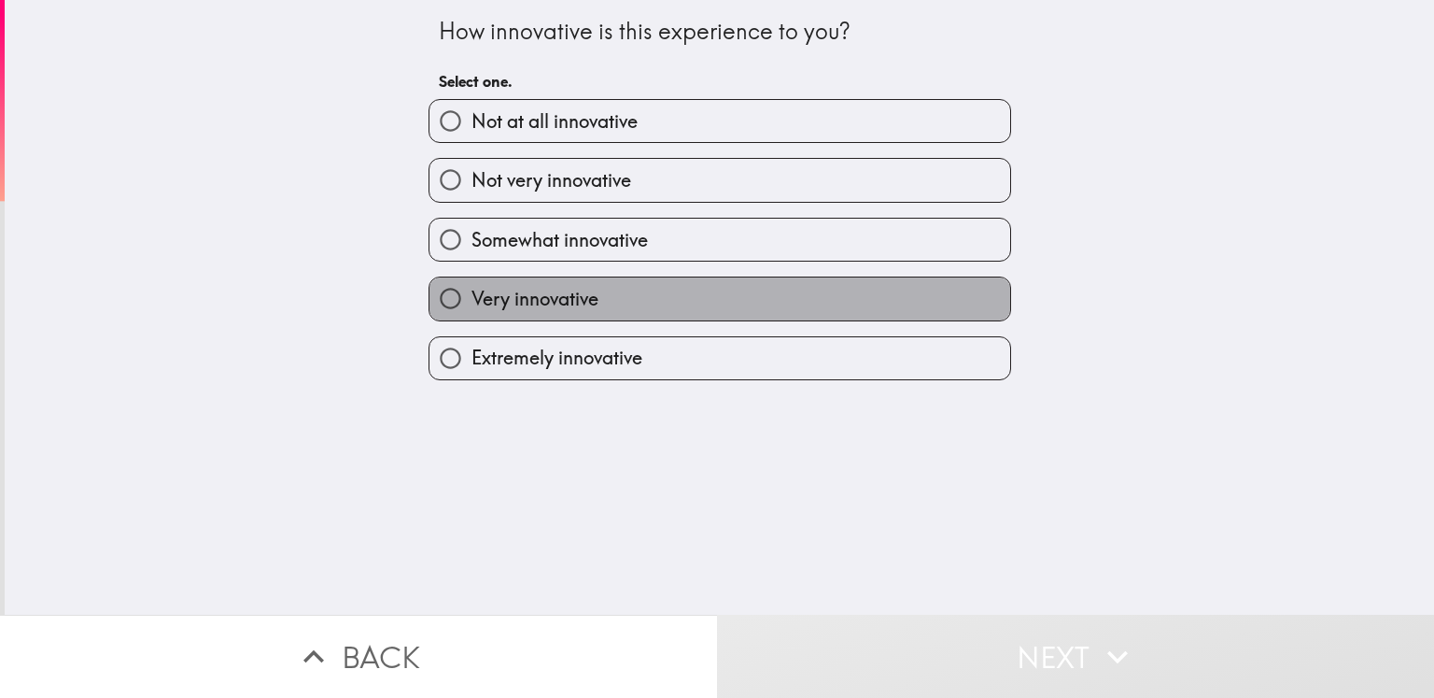
click at [515, 299] on span "Very innovative" at bounding box center [535, 299] width 127 height 26
click at [472, 299] on input "Very innovative" at bounding box center [451, 298] width 42 height 42
radio input "true"
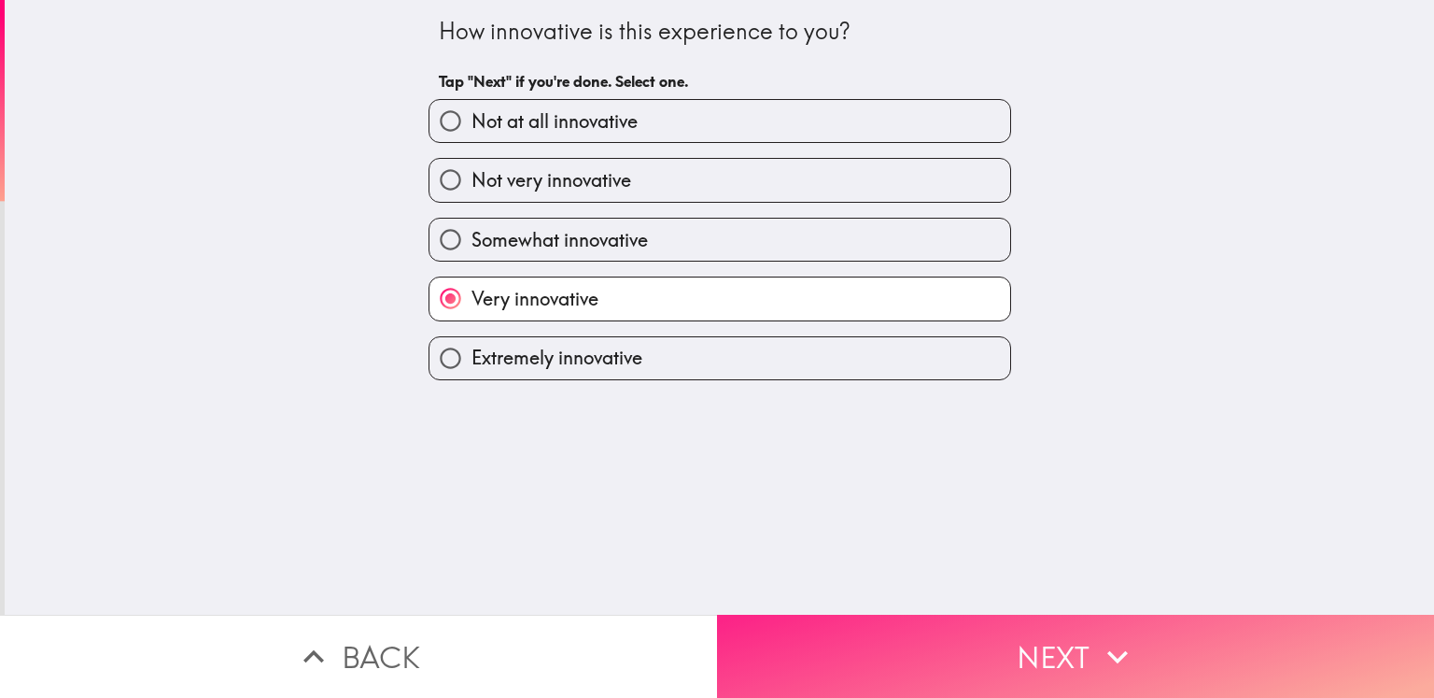
click at [1065, 655] on button "Next" at bounding box center [1075, 655] width 717 height 83
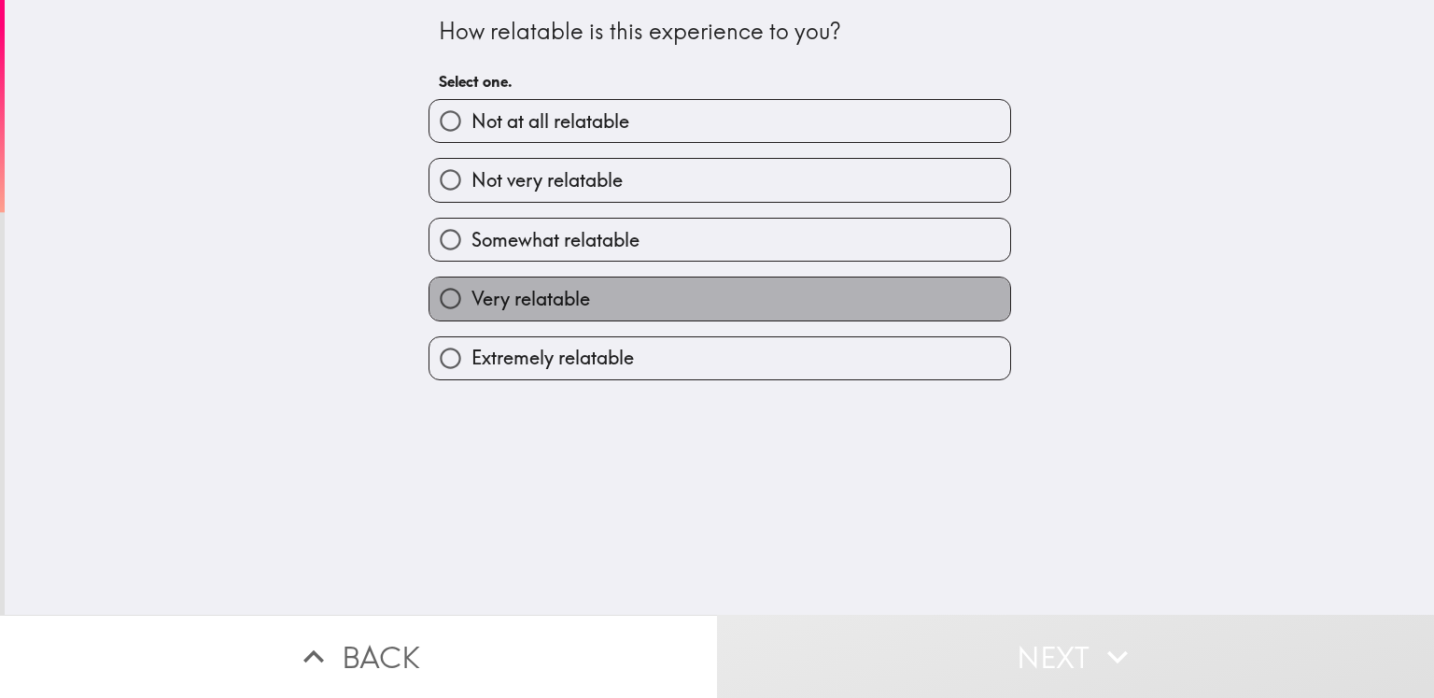
click at [538, 304] on span "Very relatable" at bounding box center [531, 299] width 119 height 26
click at [472, 304] on input "Very relatable" at bounding box center [451, 298] width 42 height 42
radio input "true"
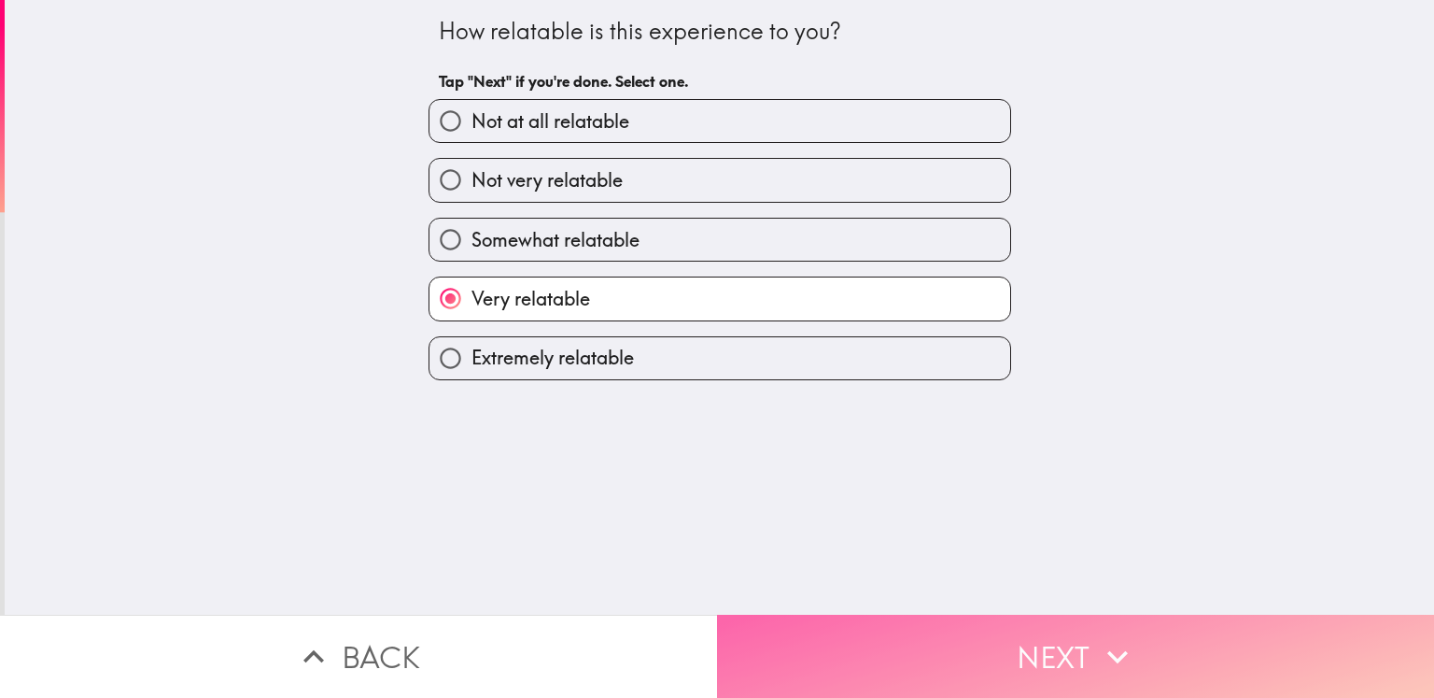
click at [1061, 642] on button "Next" at bounding box center [1075, 655] width 717 height 83
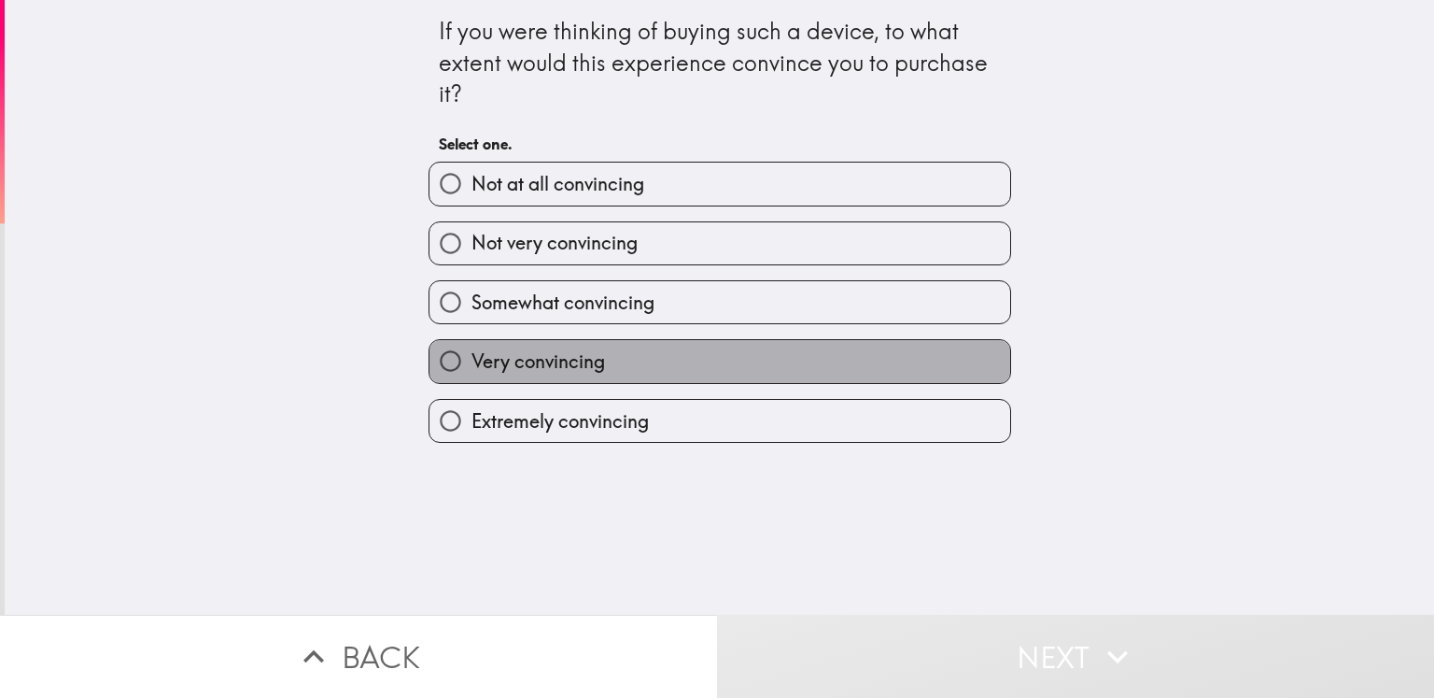
click at [545, 359] on span "Very convincing" at bounding box center [539, 361] width 134 height 26
click at [472, 359] on input "Very convincing" at bounding box center [451, 361] width 42 height 42
radio input "true"
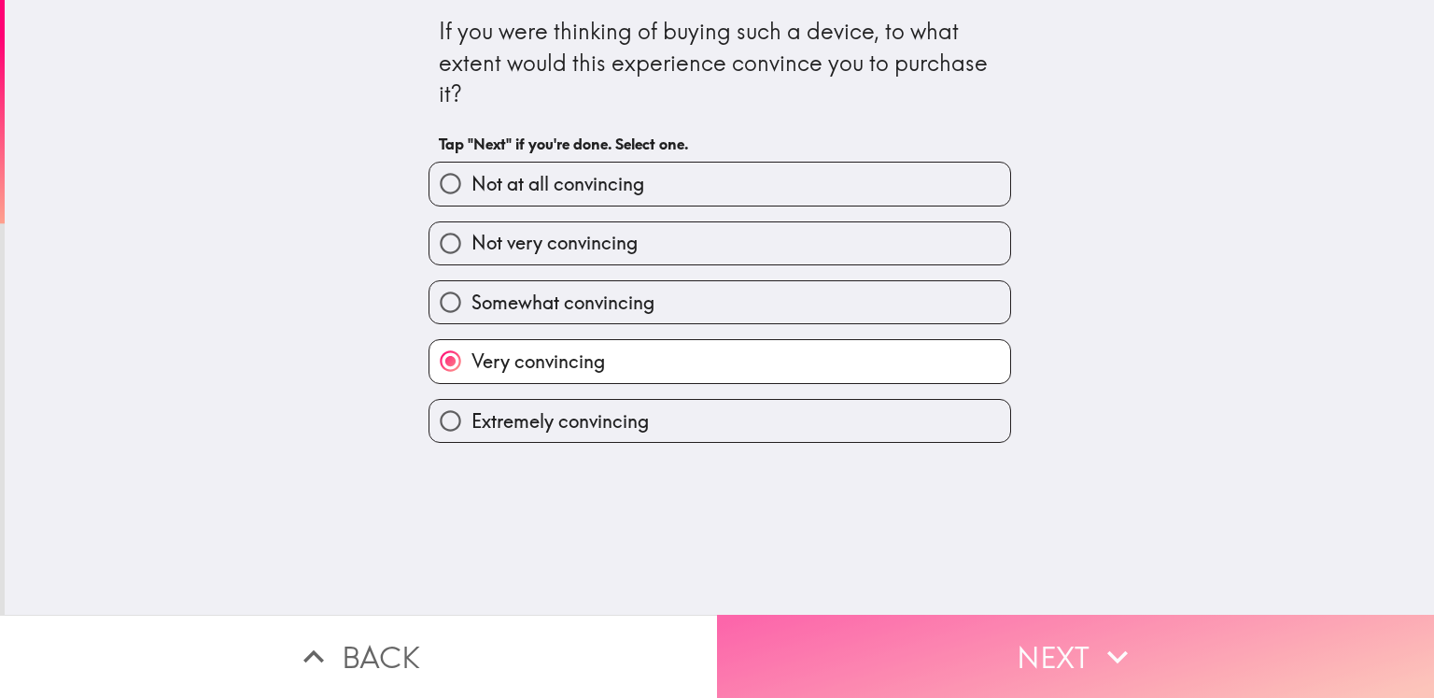
click at [1068, 635] on button "Next" at bounding box center [1075, 655] width 717 height 83
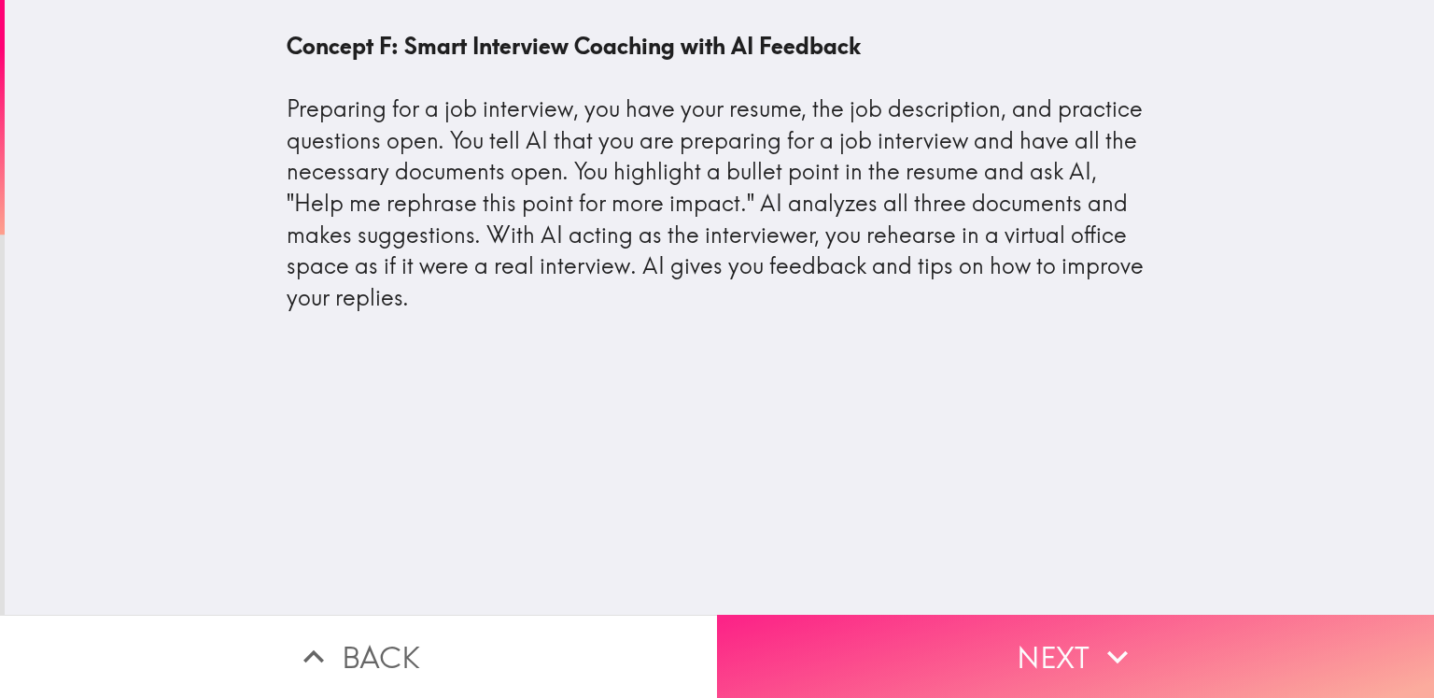
click at [1065, 651] on button "Next" at bounding box center [1075, 655] width 717 height 83
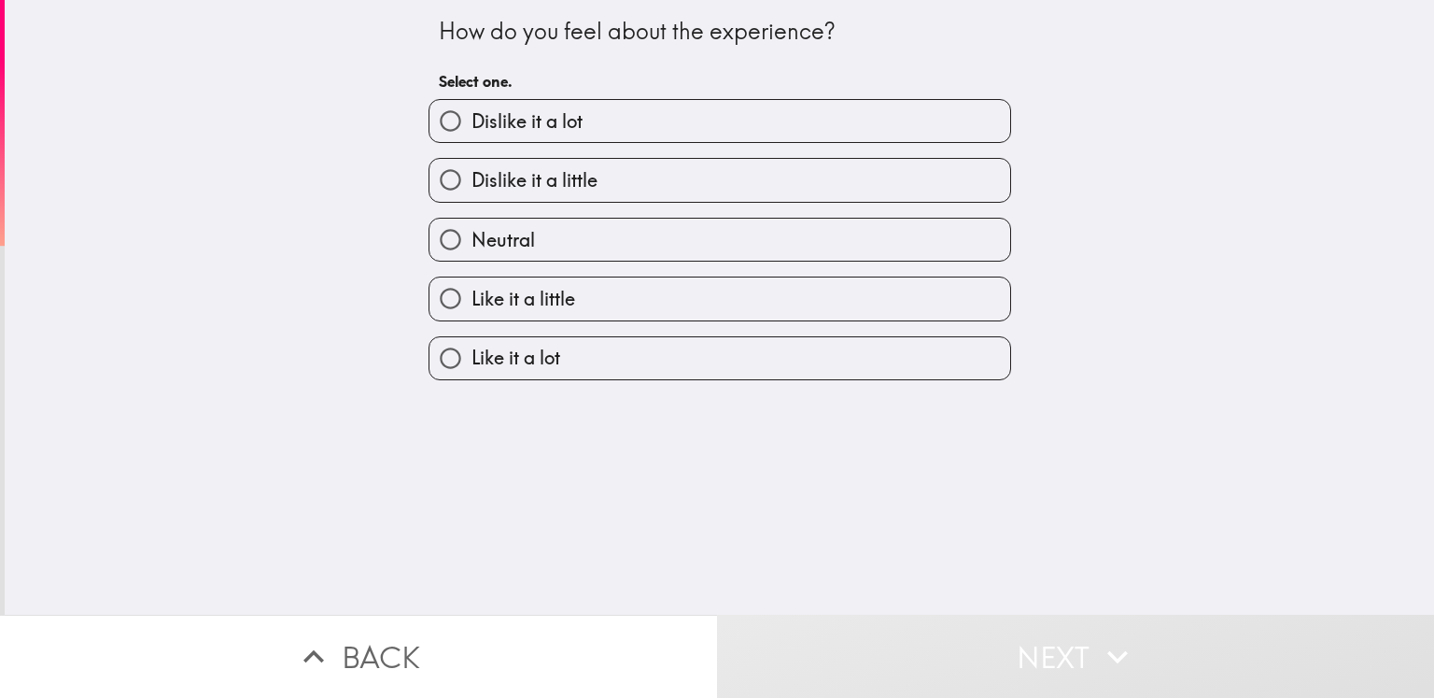
click at [524, 303] on span "Like it a little" at bounding box center [524, 299] width 104 height 26
click at [472, 303] on input "Like it a little" at bounding box center [451, 298] width 42 height 42
radio input "true"
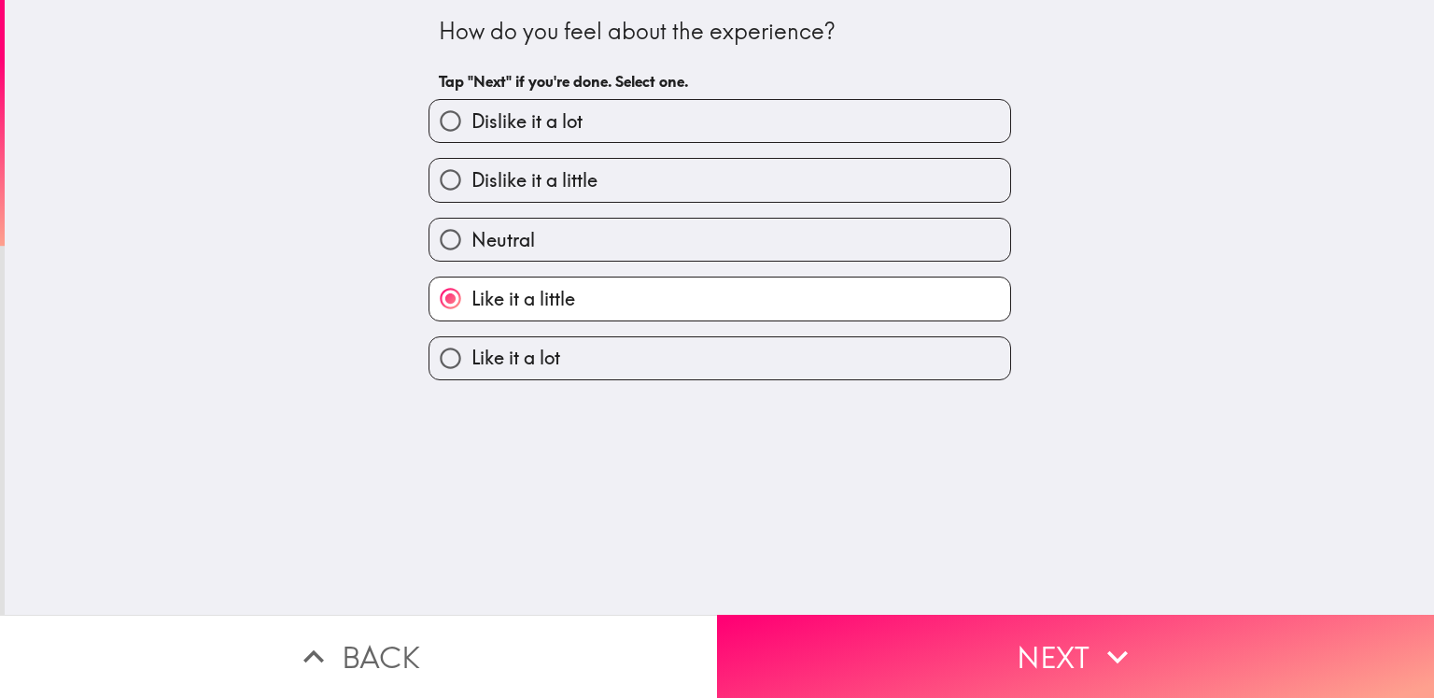
click at [490, 350] on span "Like it a lot" at bounding box center [516, 358] width 89 height 26
click at [472, 350] on input "Like it a lot" at bounding box center [451, 358] width 42 height 42
radio input "true"
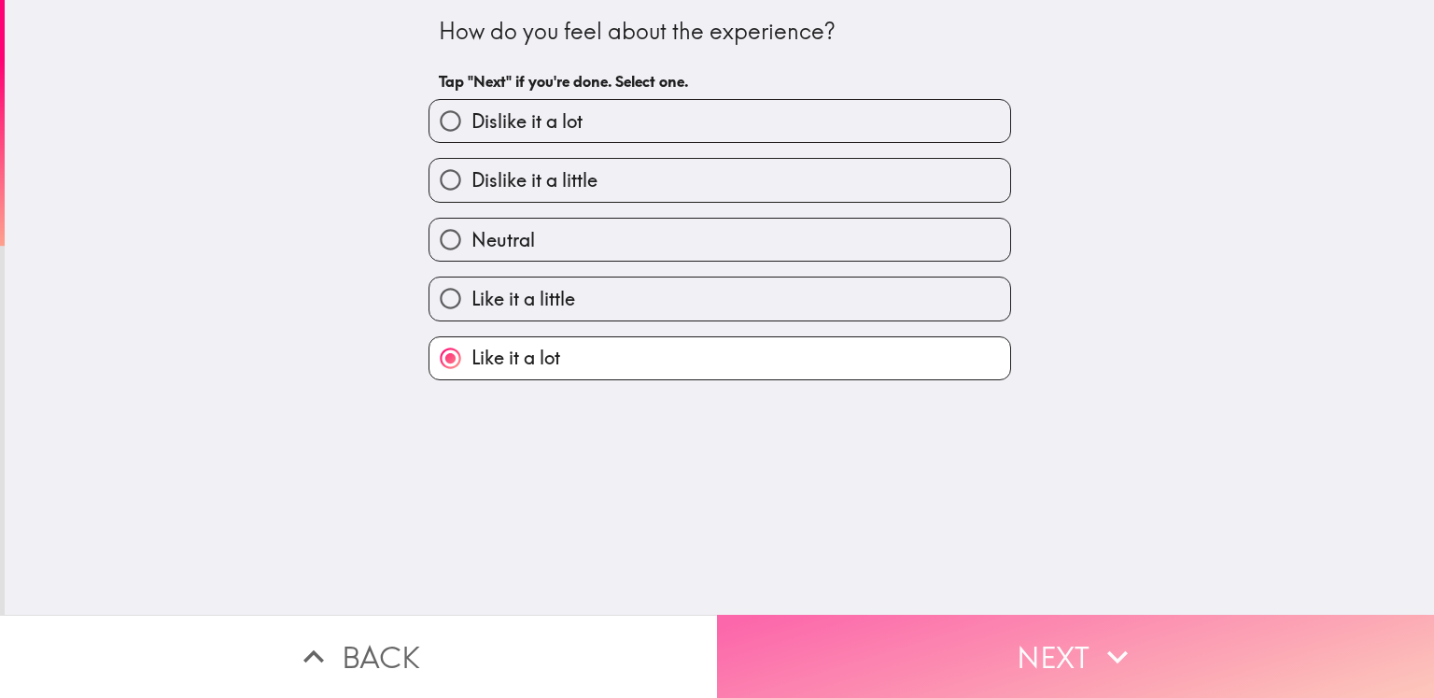
click at [1018, 648] on button "Next" at bounding box center [1075, 655] width 717 height 83
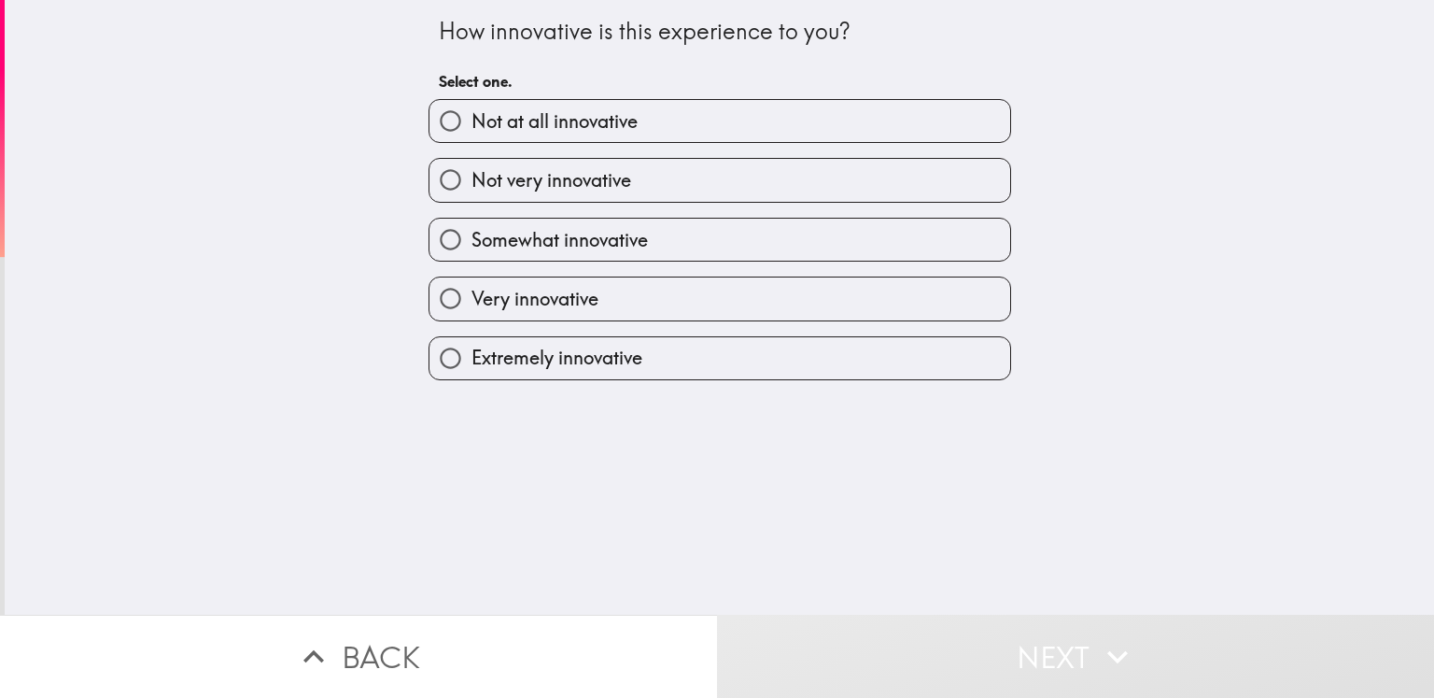
click at [559, 362] on span "Extremely innovative" at bounding box center [557, 358] width 171 height 26
click at [472, 362] on input "Extremely innovative" at bounding box center [451, 358] width 42 height 42
radio input "true"
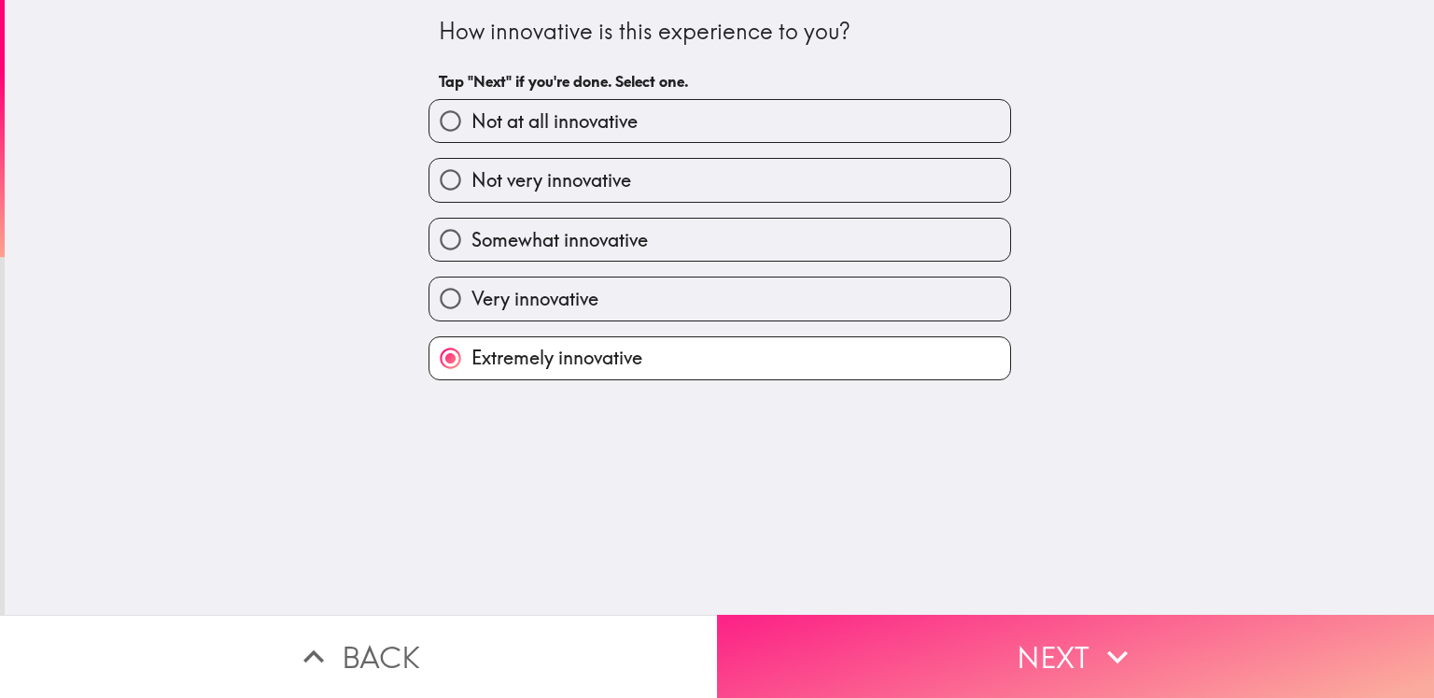
click at [1038, 643] on button "Next" at bounding box center [1075, 655] width 717 height 83
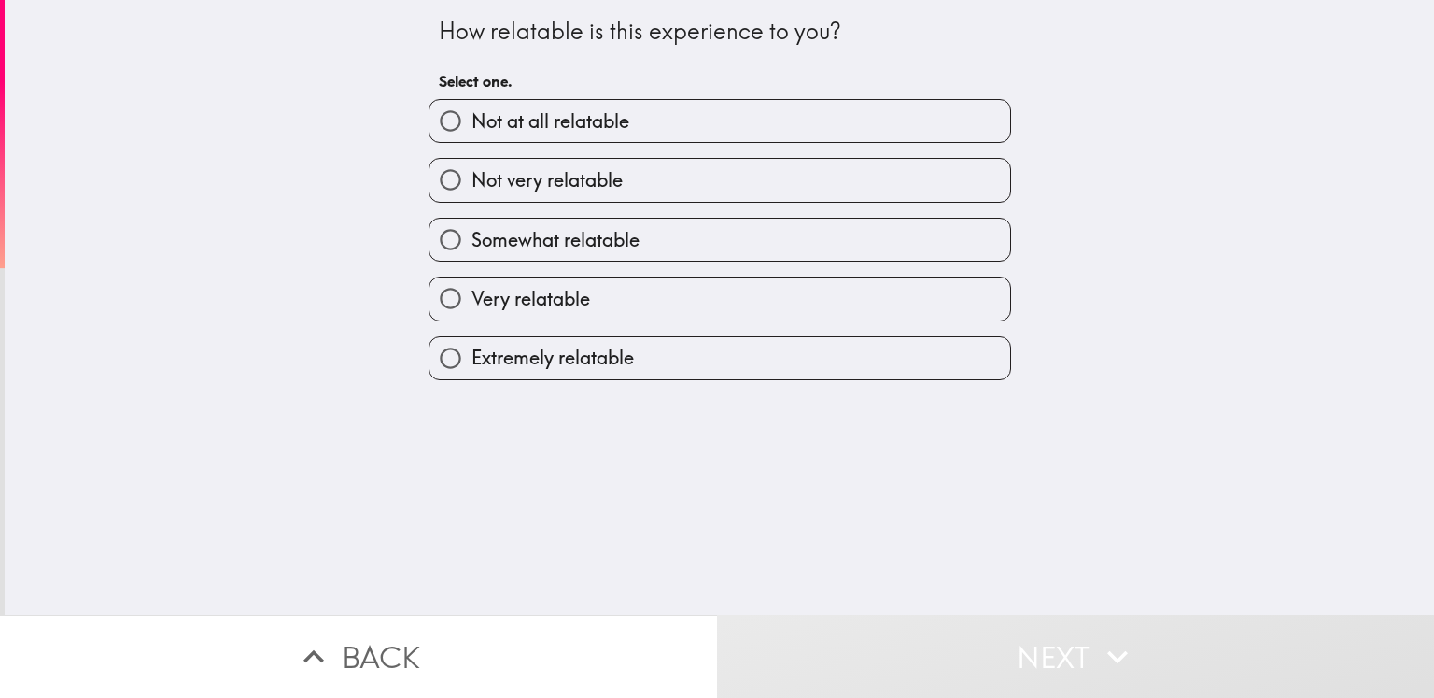
click at [593, 352] on span "Extremely relatable" at bounding box center [553, 358] width 162 height 26
click at [472, 352] on input "Extremely relatable" at bounding box center [451, 358] width 42 height 42
radio input "true"
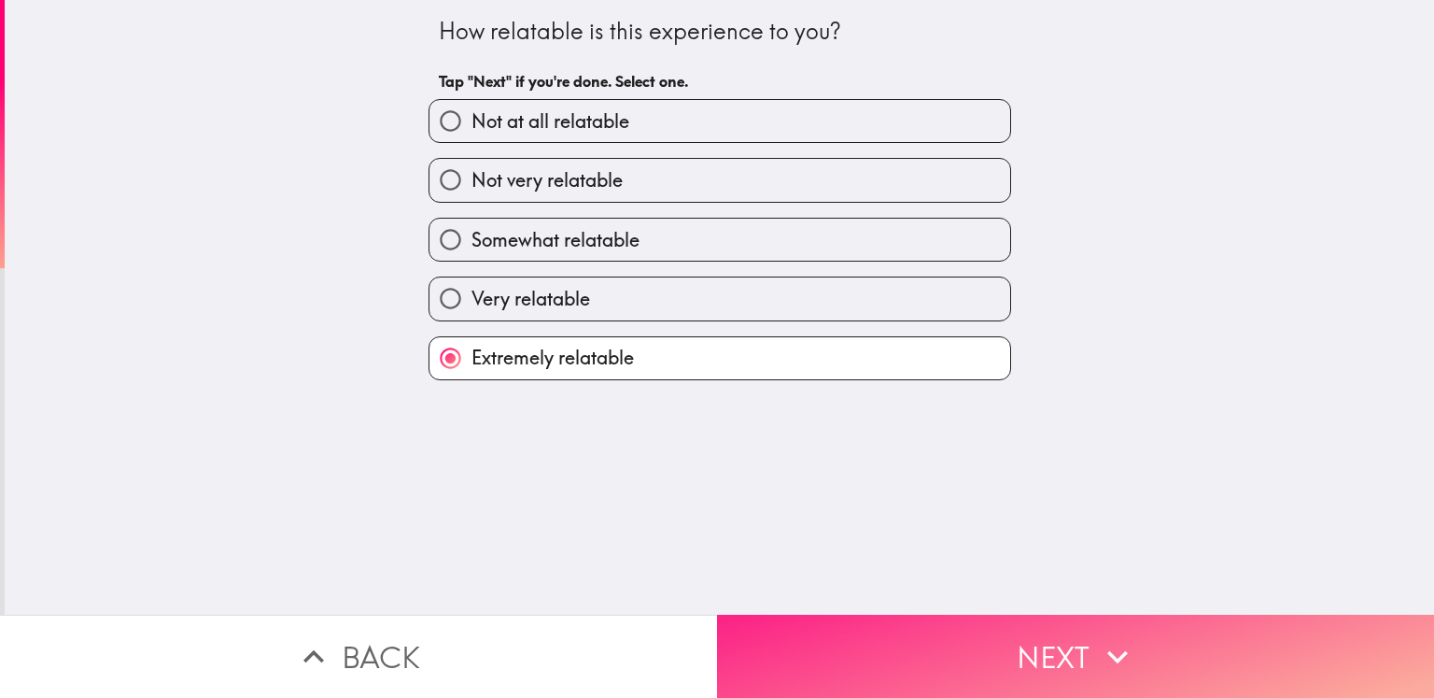
click at [1021, 645] on button "Next" at bounding box center [1075, 655] width 717 height 83
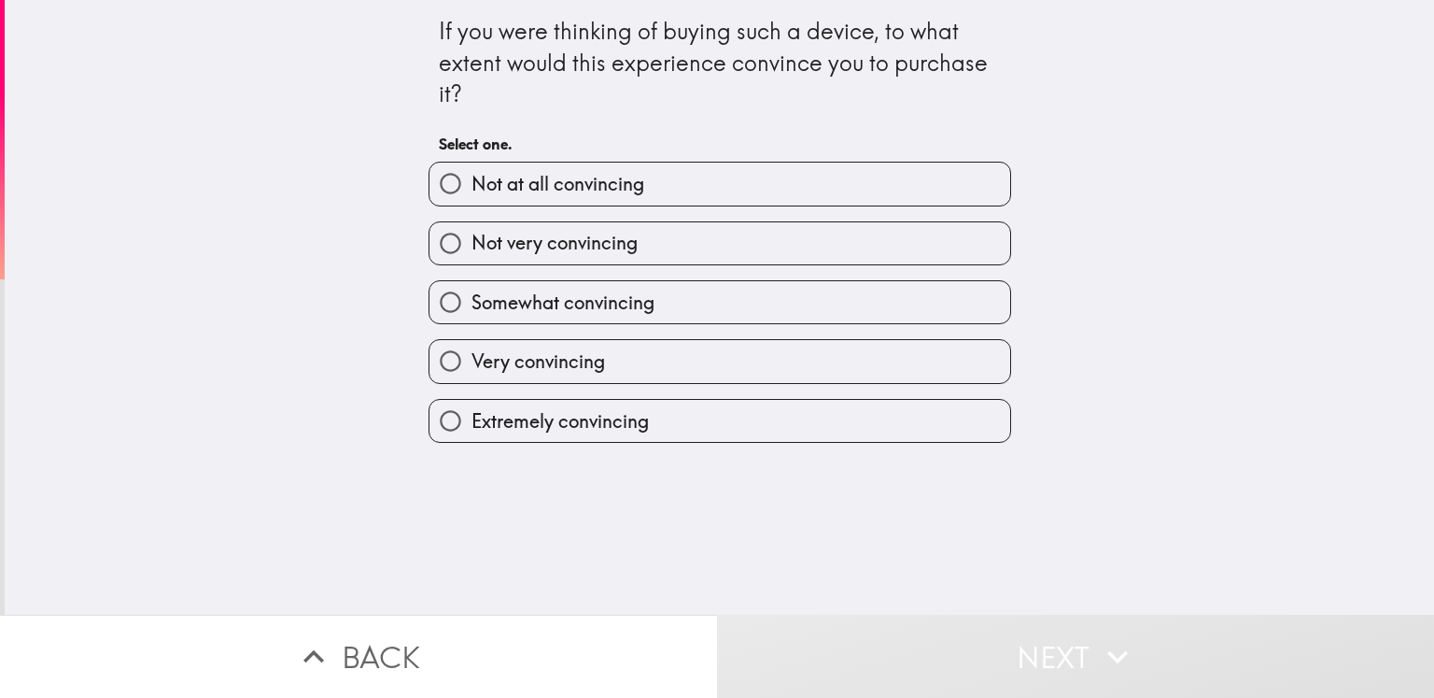
click at [575, 423] on span "Extremely convincing" at bounding box center [560, 421] width 177 height 26
click at [472, 423] on input "Extremely convincing" at bounding box center [451, 421] width 42 height 42
radio input "true"
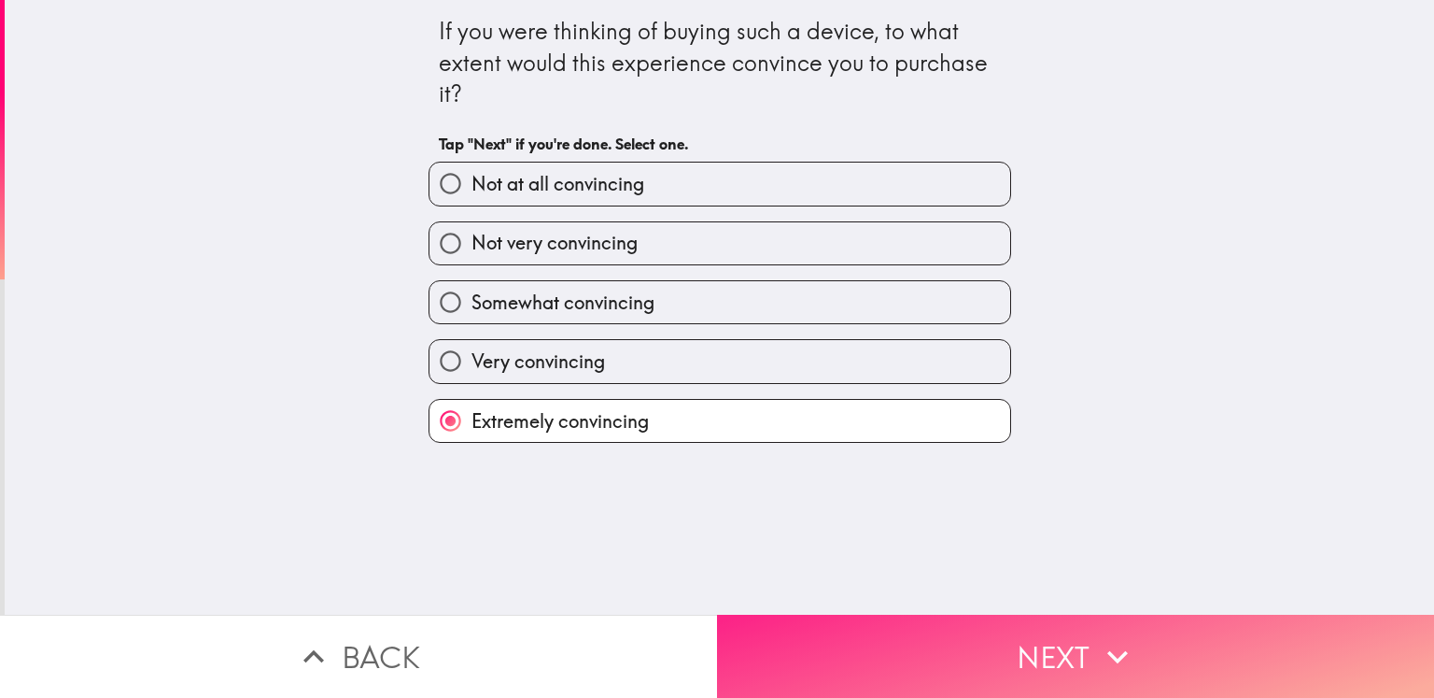
click at [1059, 643] on button "Next" at bounding box center [1075, 655] width 717 height 83
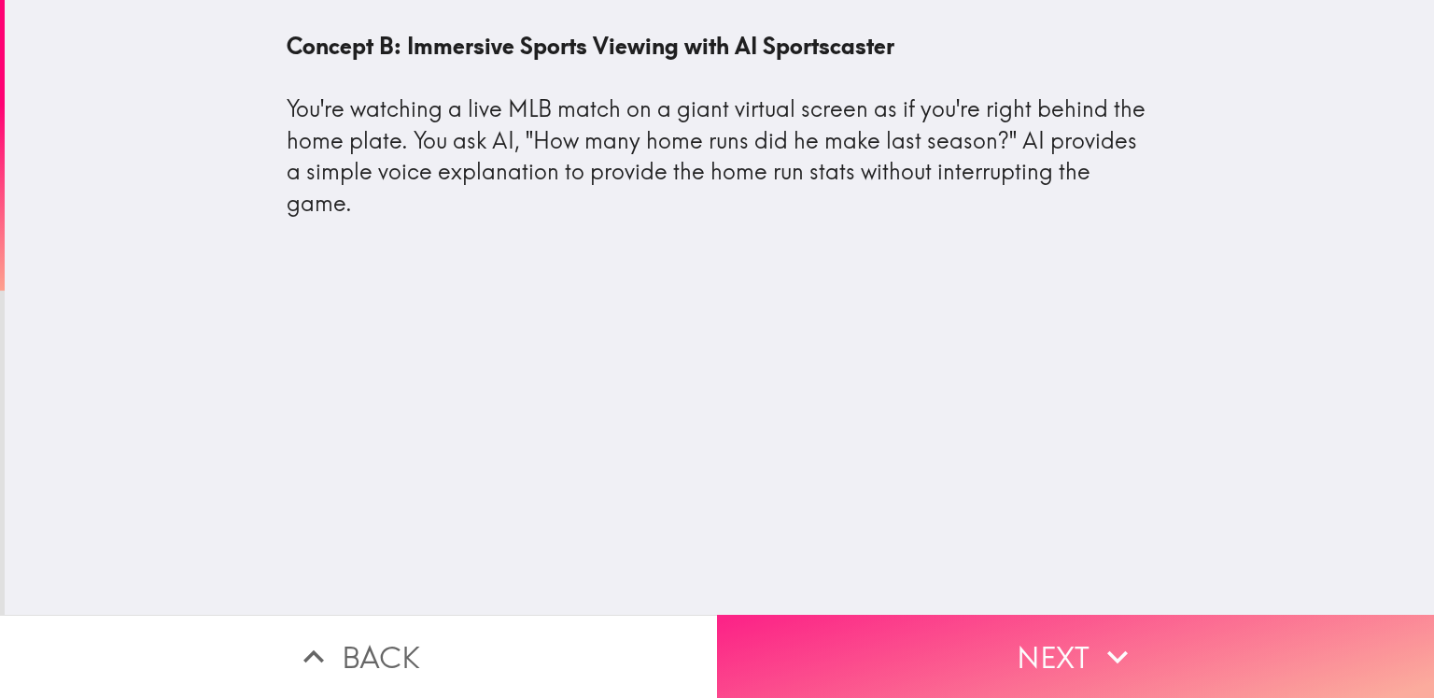
click at [1057, 633] on button "Next" at bounding box center [1075, 655] width 717 height 83
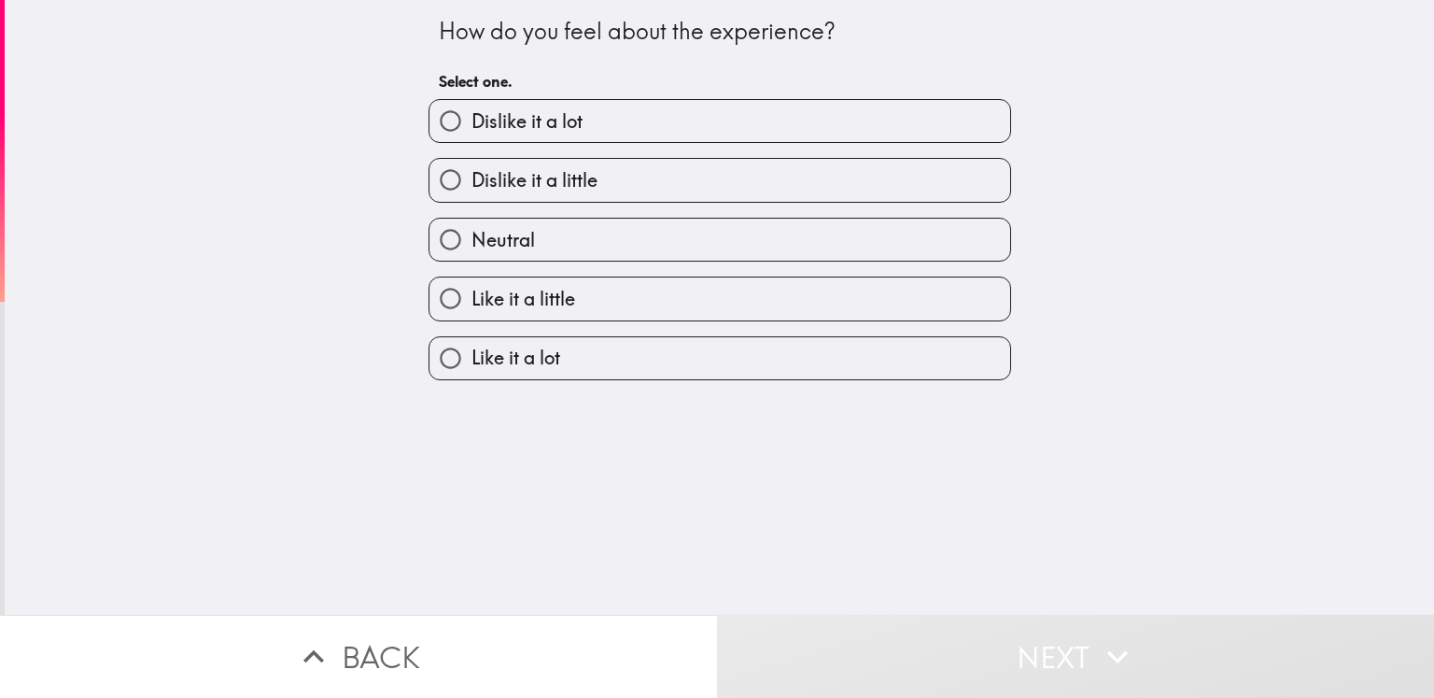
click at [506, 305] on span "Like it a little" at bounding box center [524, 299] width 104 height 26
click at [472, 305] on input "Like it a little" at bounding box center [451, 298] width 42 height 42
radio input "true"
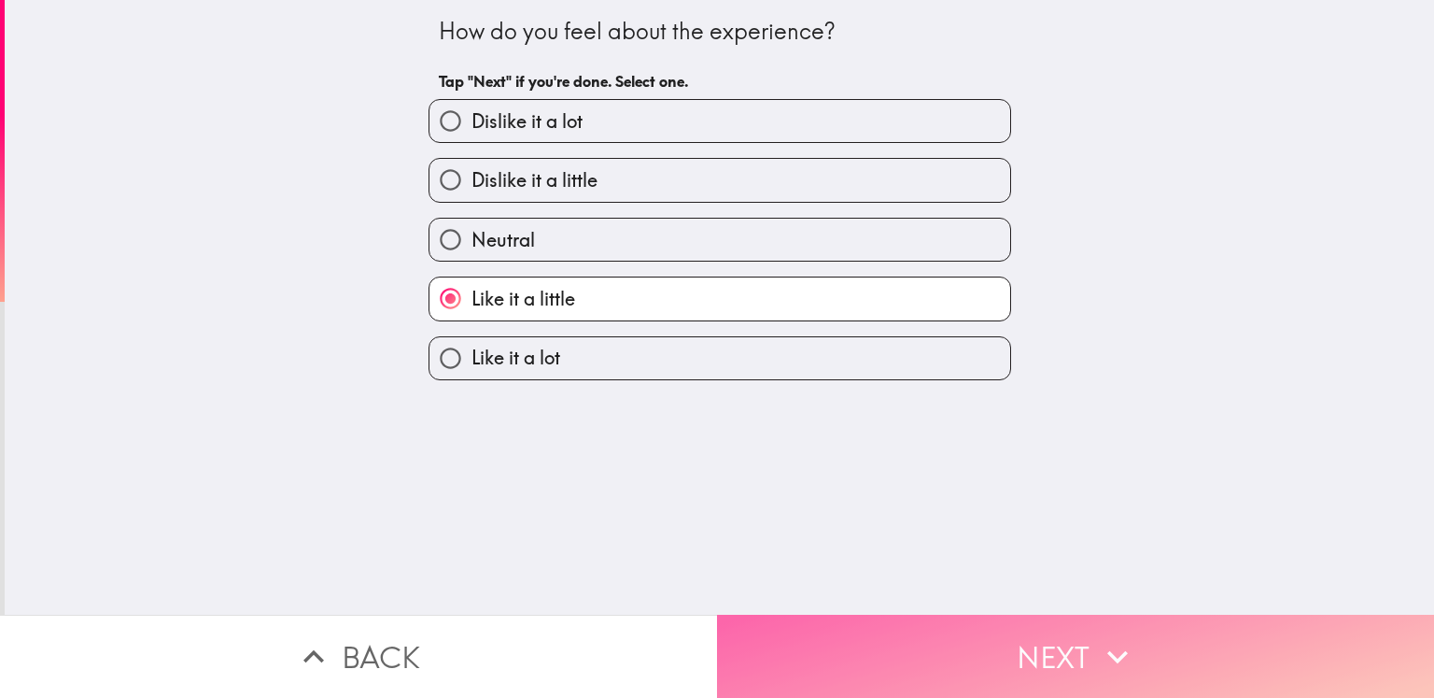
click at [986, 656] on button "Next" at bounding box center [1075, 655] width 717 height 83
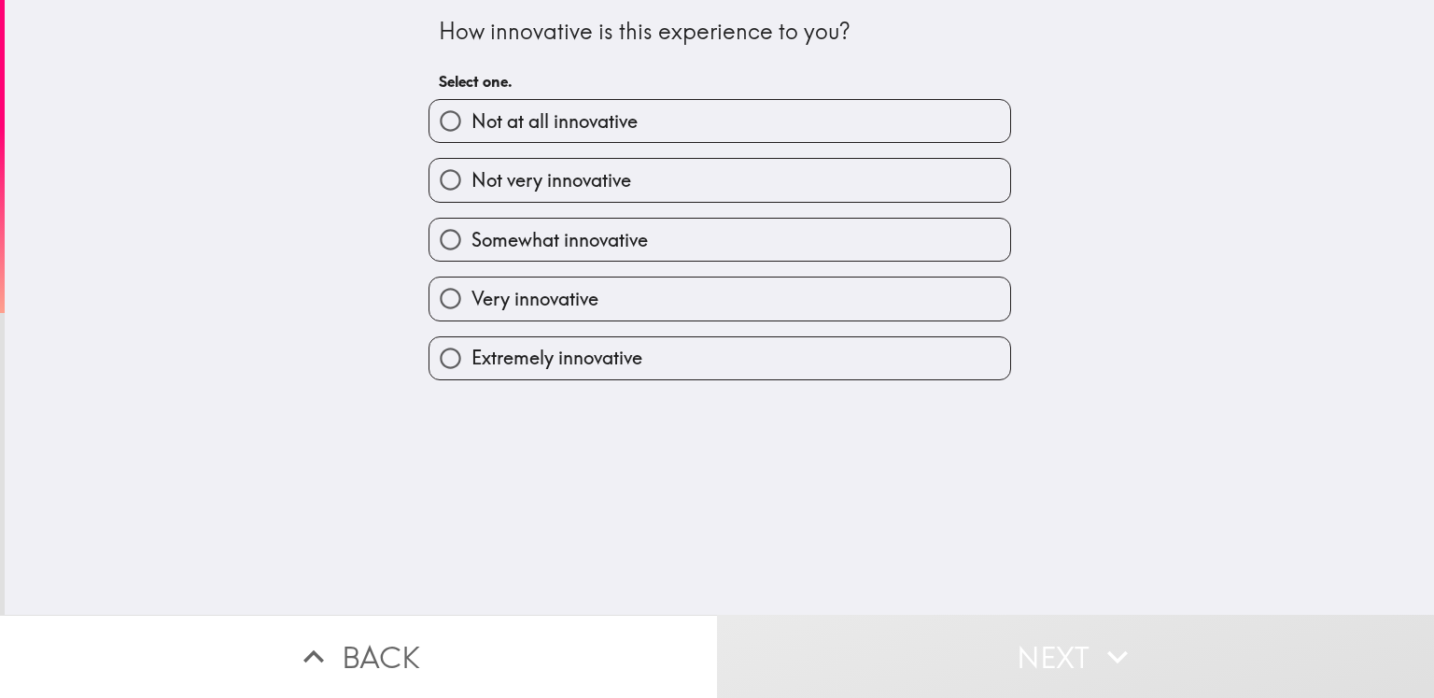
click at [508, 299] on span "Very innovative" at bounding box center [535, 299] width 127 height 26
click at [472, 299] on input "Very innovative" at bounding box center [451, 298] width 42 height 42
radio input "true"
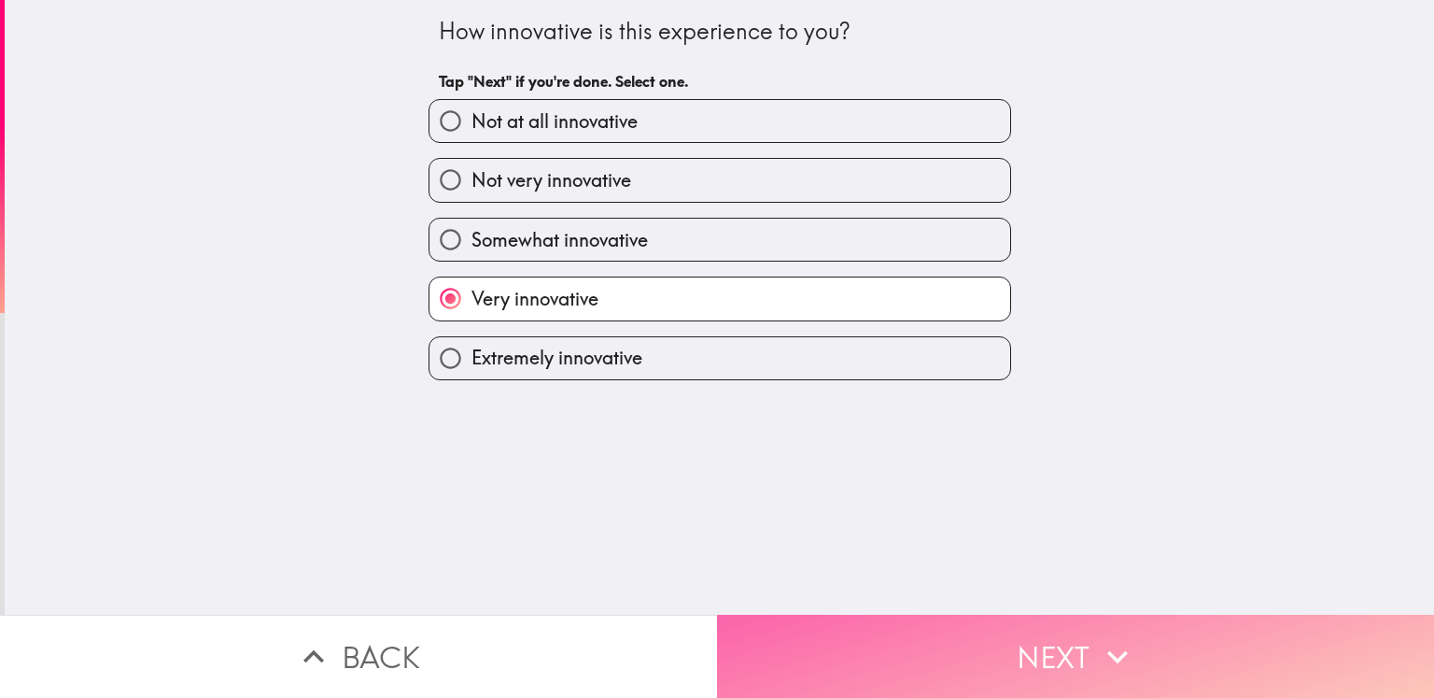
click at [902, 625] on button "Next" at bounding box center [1075, 655] width 717 height 83
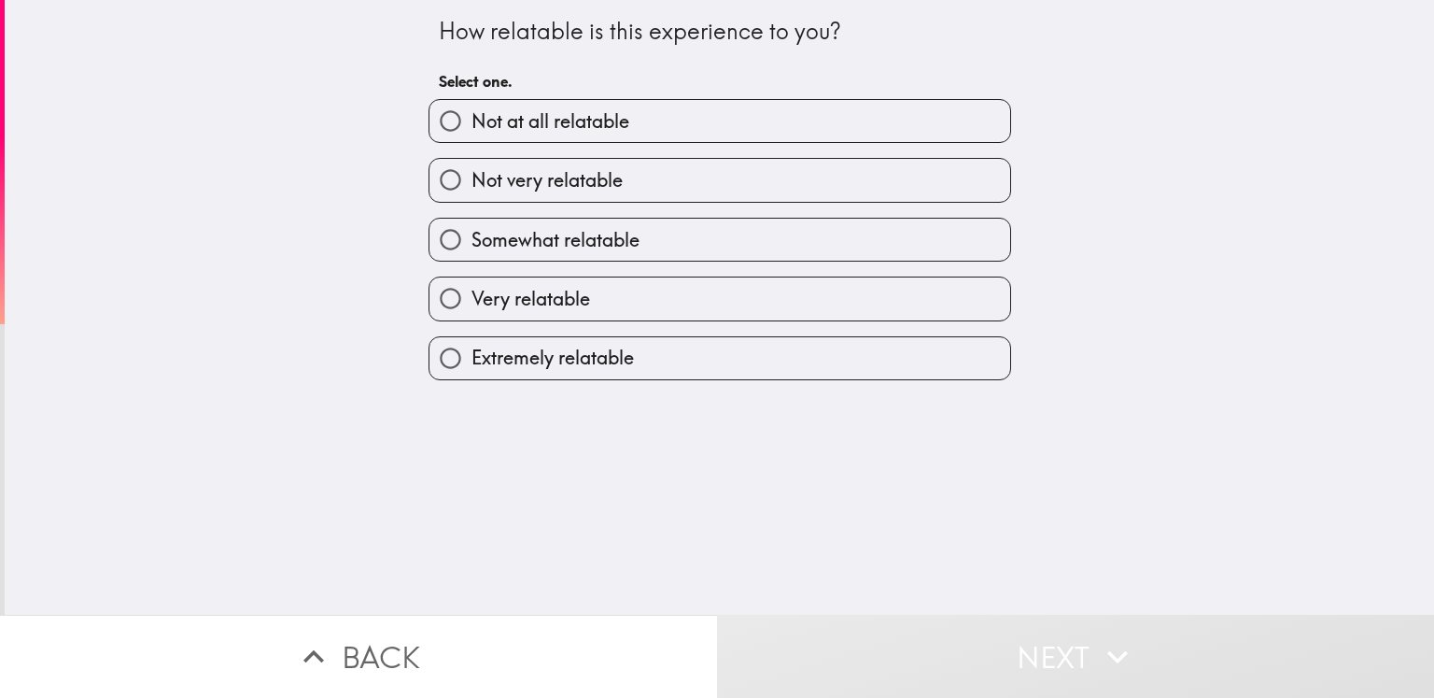
click at [508, 311] on label "Very relatable" at bounding box center [720, 298] width 581 height 42
click at [472, 311] on input "Very relatable" at bounding box center [451, 298] width 42 height 42
radio input "true"
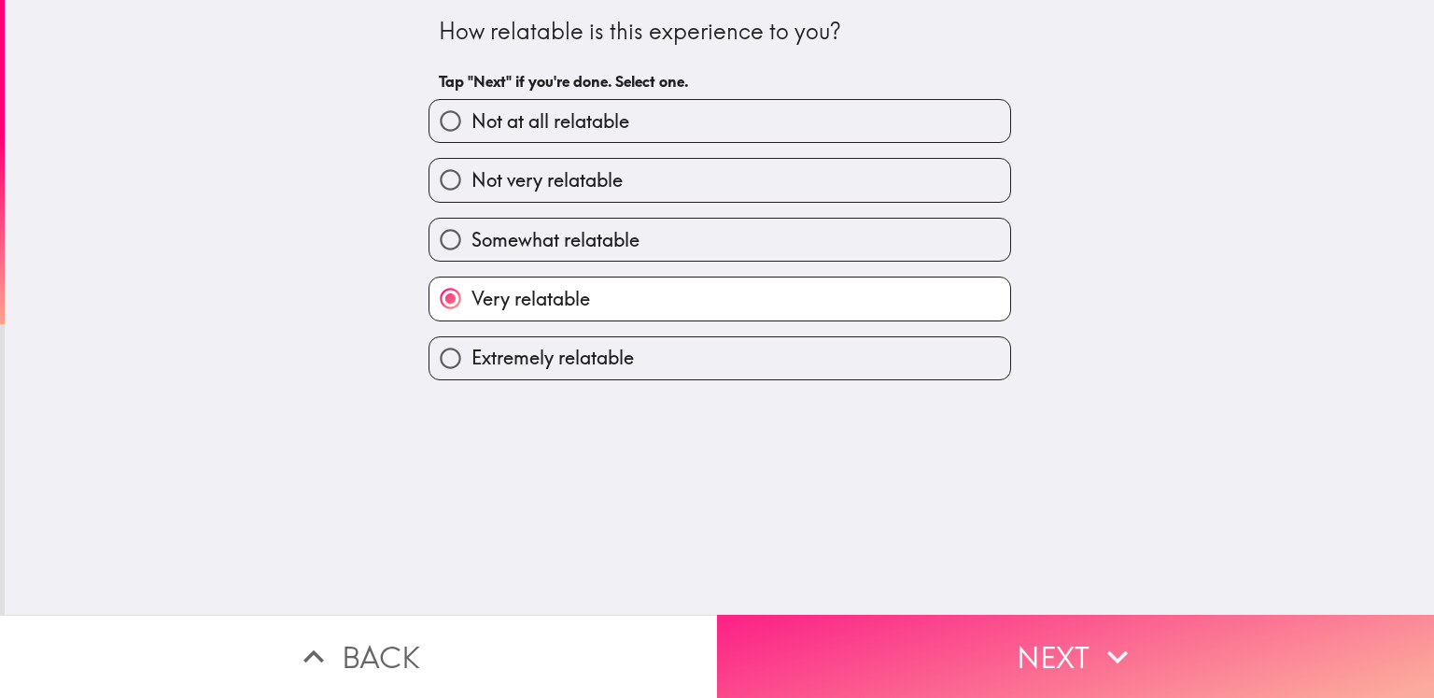
click at [960, 630] on button "Next" at bounding box center [1075, 655] width 717 height 83
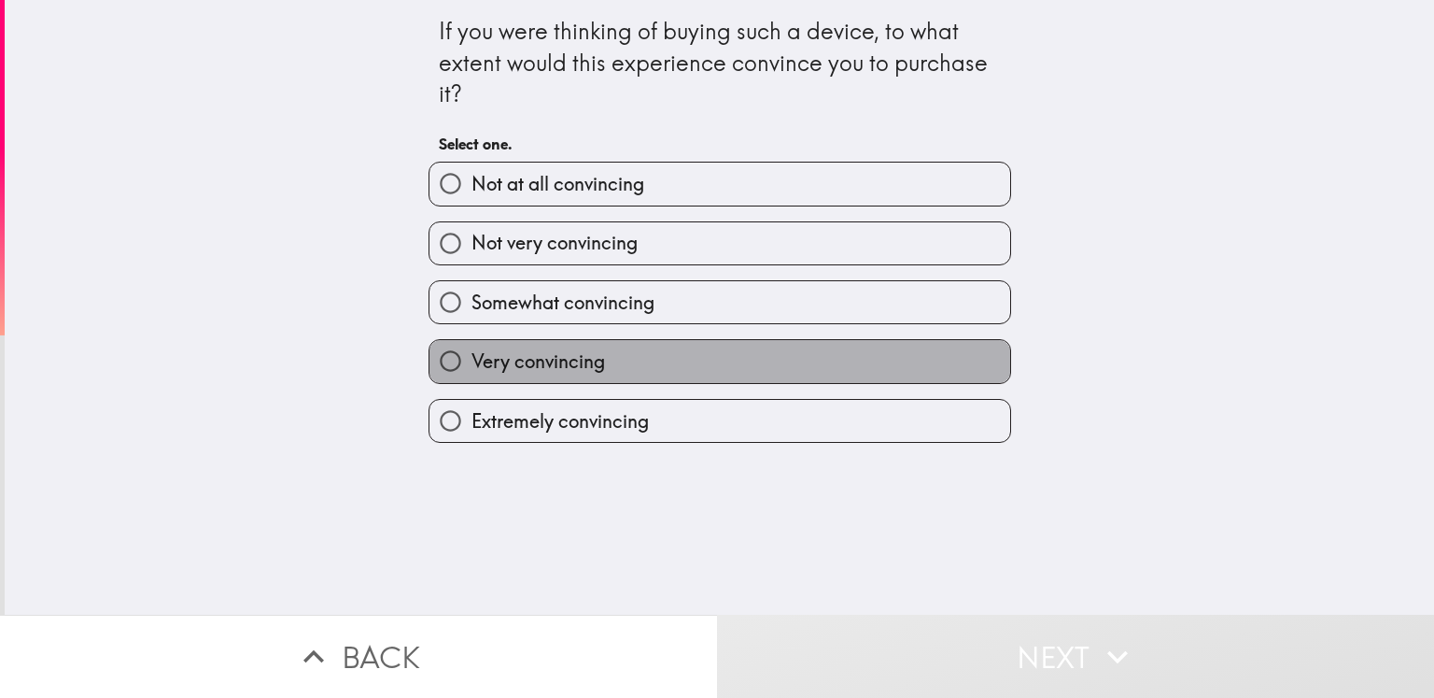
click at [504, 363] on span "Very convincing" at bounding box center [539, 361] width 134 height 26
click at [472, 363] on input "Very convincing" at bounding box center [451, 361] width 42 height 42
radio input "true"
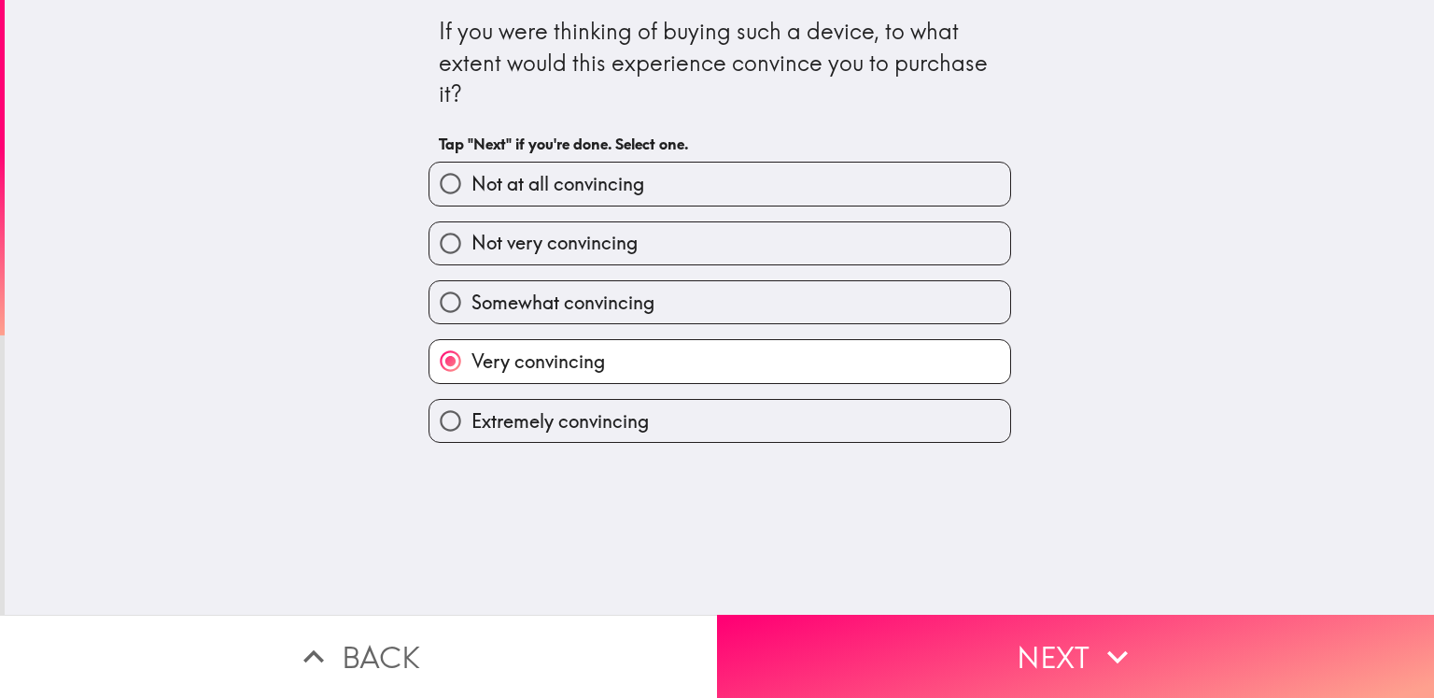
click at [620, 325] on div "Very convincing" at bounding box center [713, 353] width 598 height 59
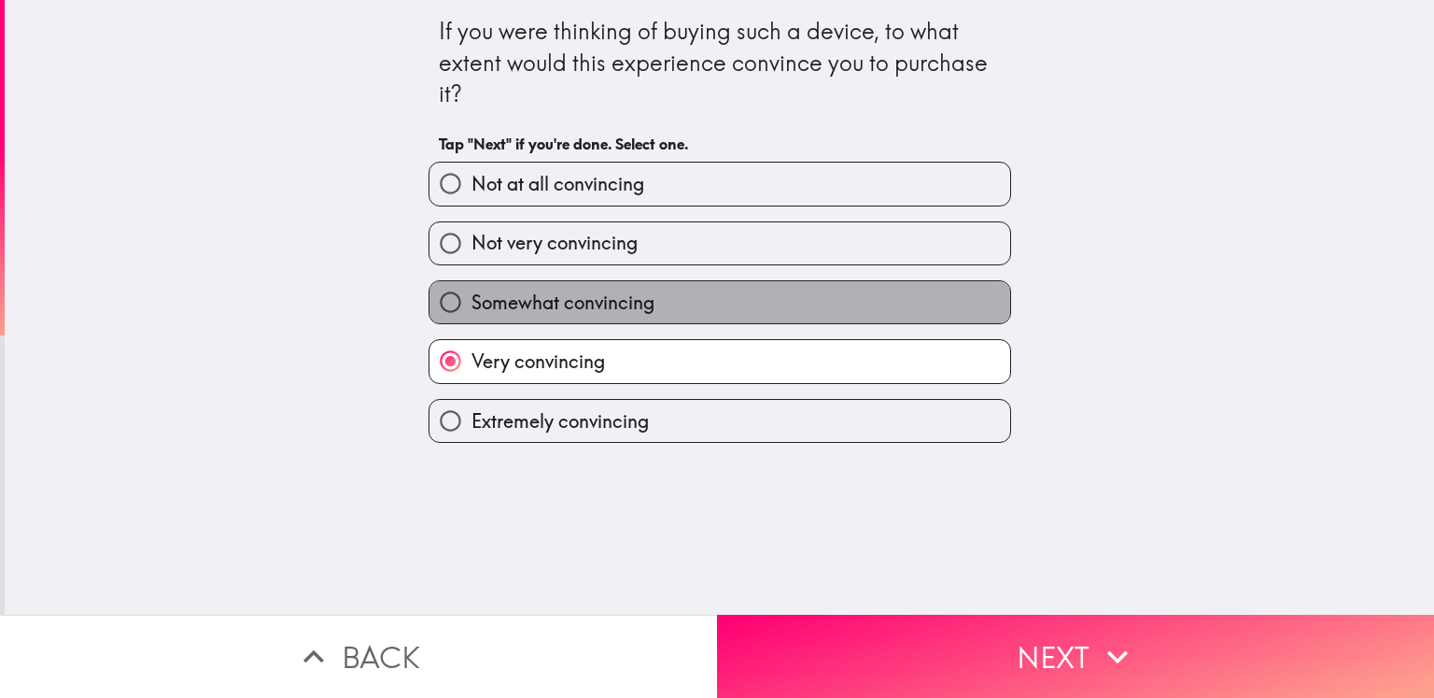
click at [617, 308] on span "Somewhat convincing" at bounding box center [563, 302] width 183 height 26
click at [472, 308] on input "Somewhat convincing" at bounding box center [451, 302] width 42 height 42
radio input "true"
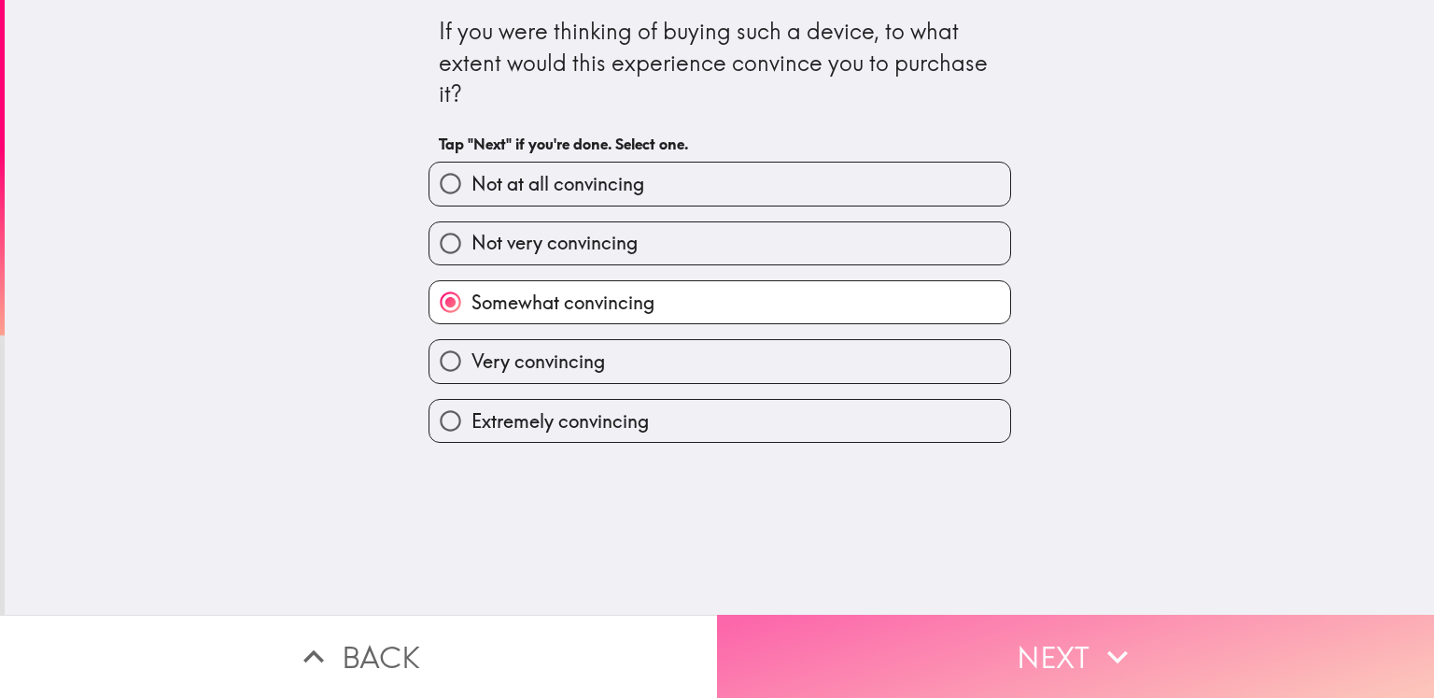
click at [928, 632] on button "Next" at bounding box center [1075, 655] width 717 height 83
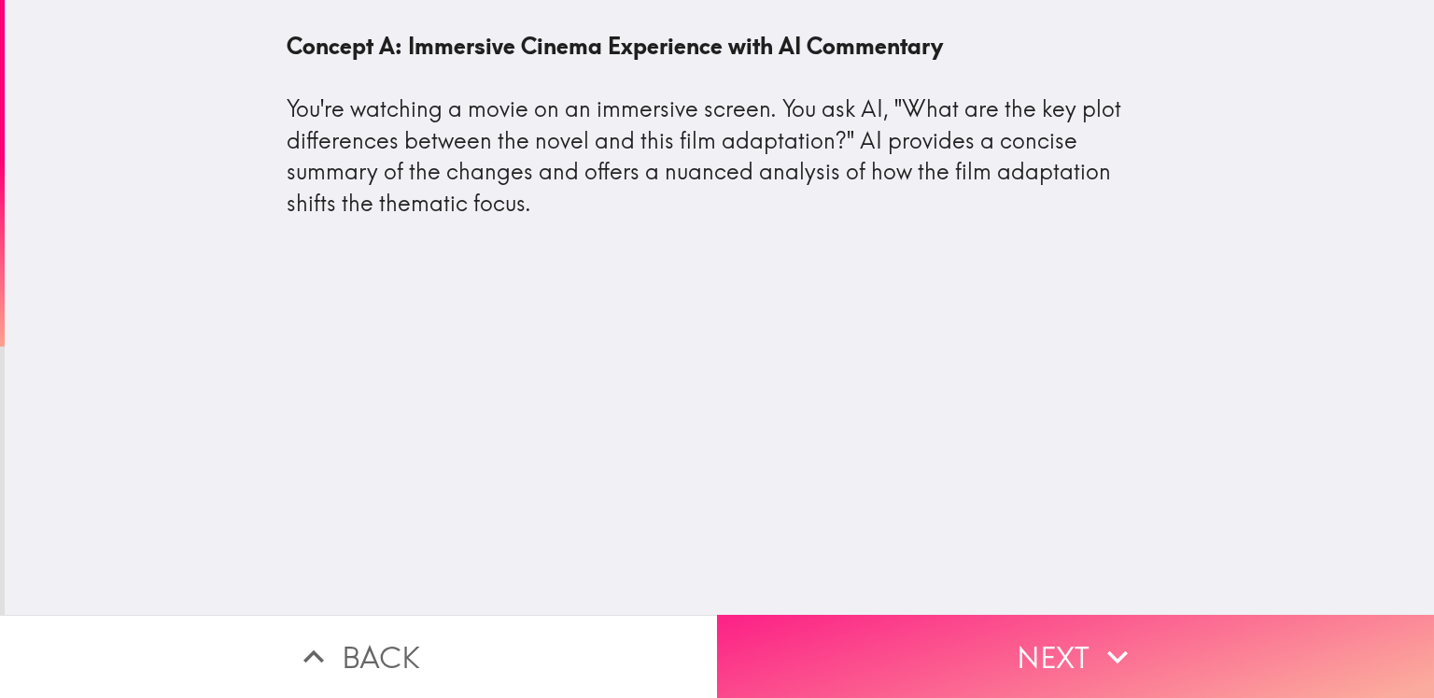
click at [1151, 645] on button "Next" at bounding box center [1075, 655] width 717 height 83
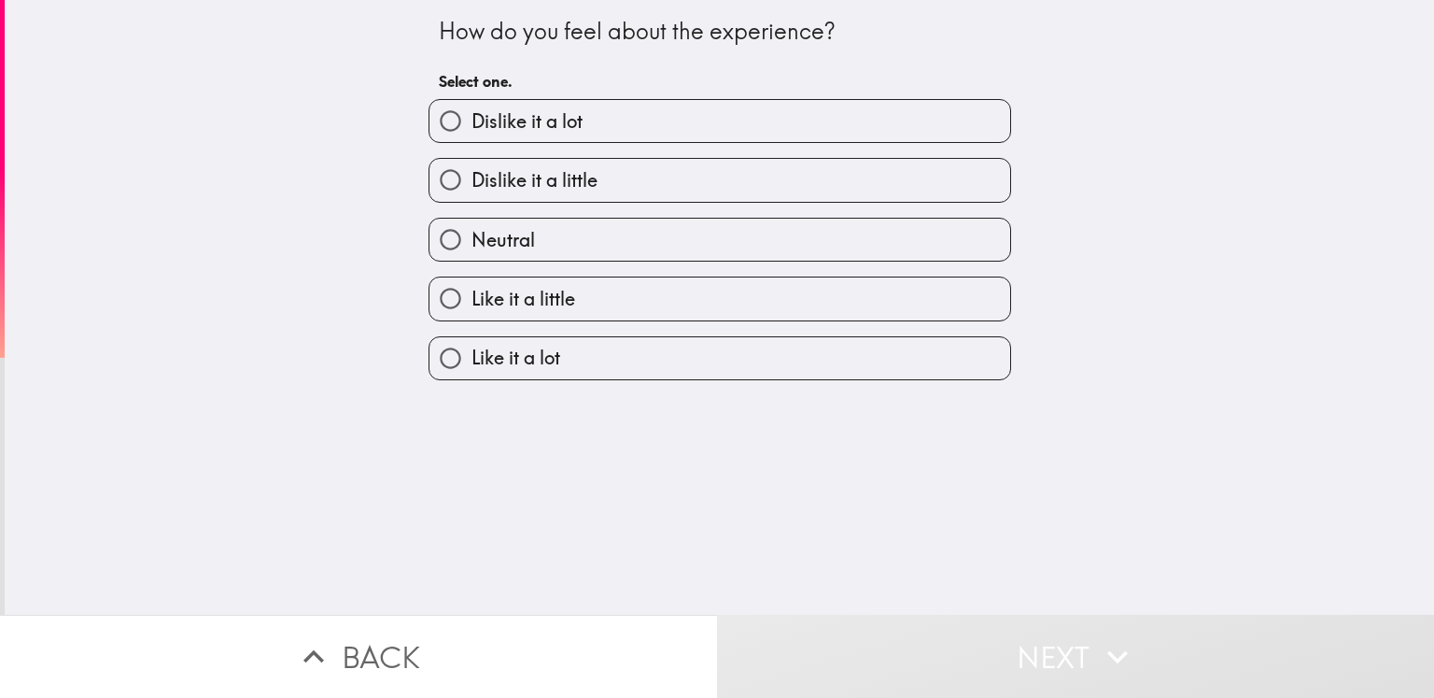
click at [575, 344] on label "Like it a lot" at bounding box center [720, 358] width 581 height 42
click at [472, 344] on input "Like it a lot" at bounding box center [451, 358] width 42 height 42
radio input "true"
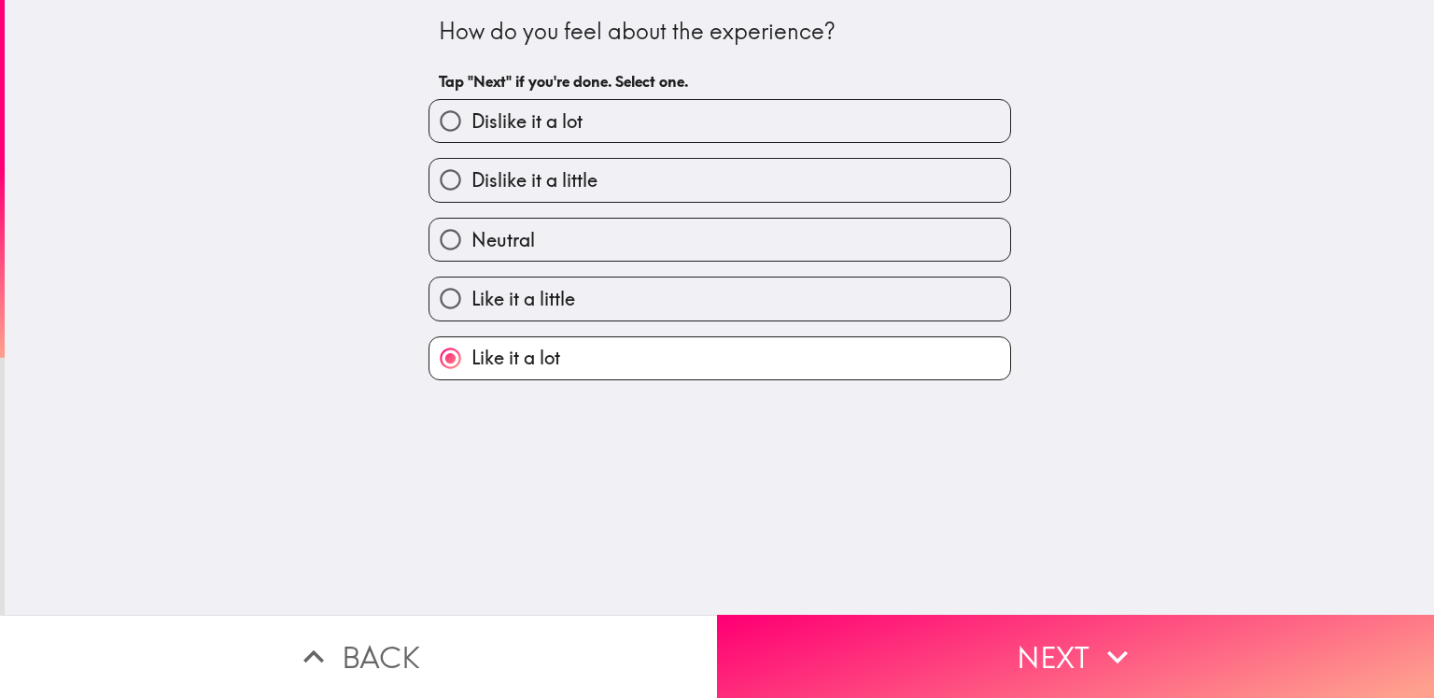
click at [1117, 658] on icon "button" at bounding box center [1117, 656] width 41 height 41
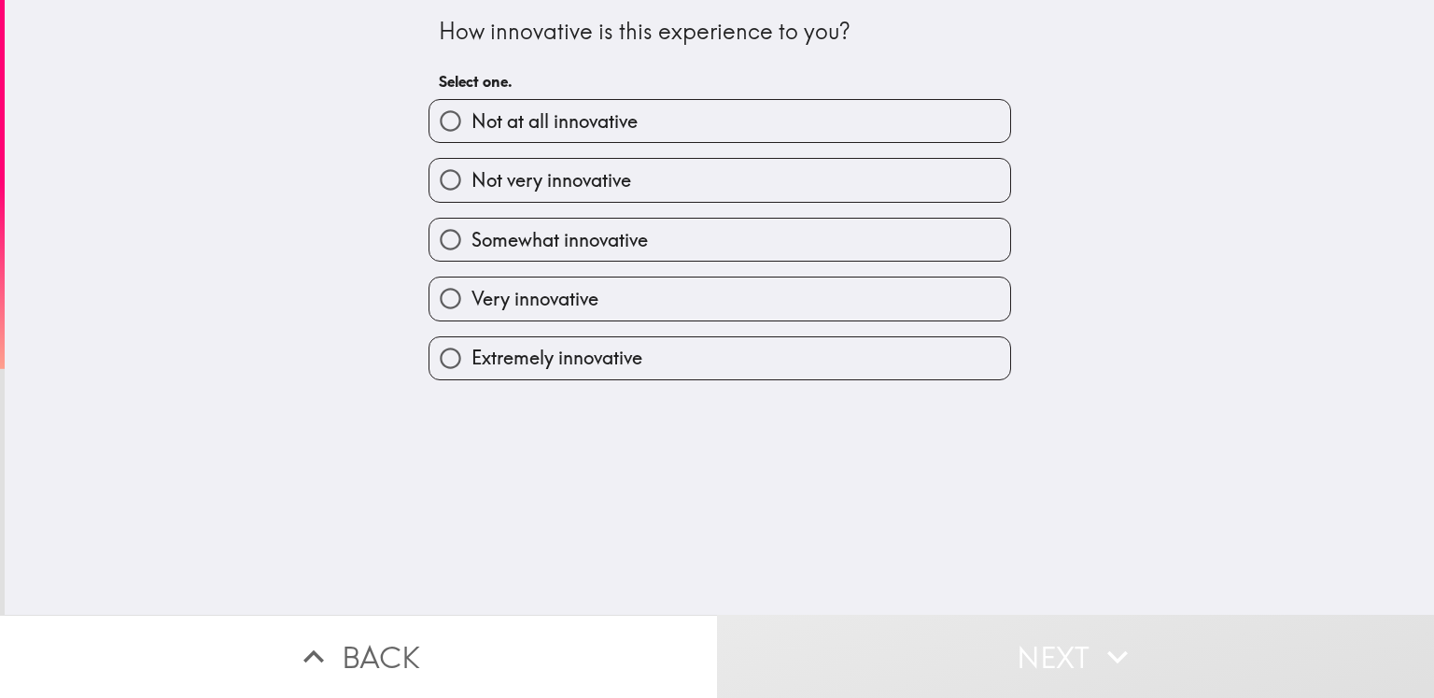
click at [515, 360] on span "Extremely innovative" at bounding box center [557, 358] width 171 height 26
click at [472, 360] on input "Extremely innovative" at bounding box center [451, 358] width 42 height 42
radio input "true"
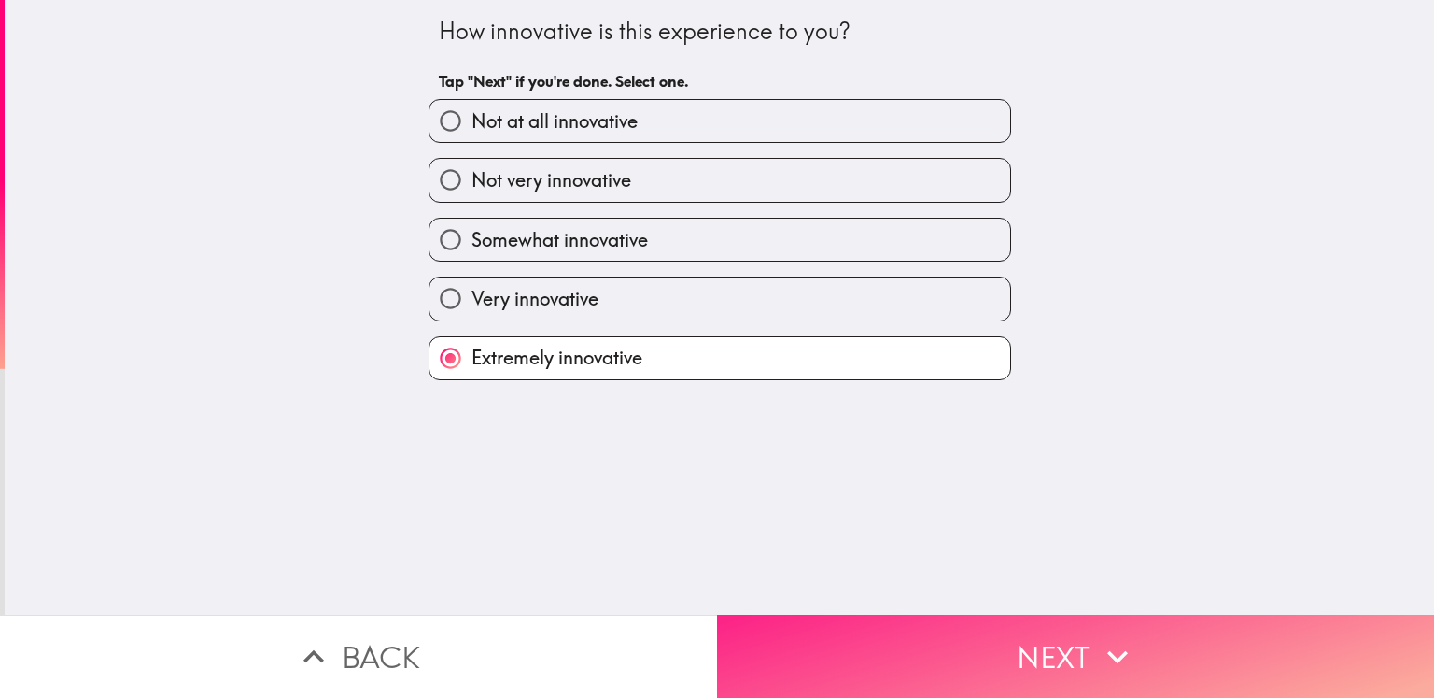
click at [1012, 669] on button "Next" at bounding box center [1075, 655] width 717 height 83
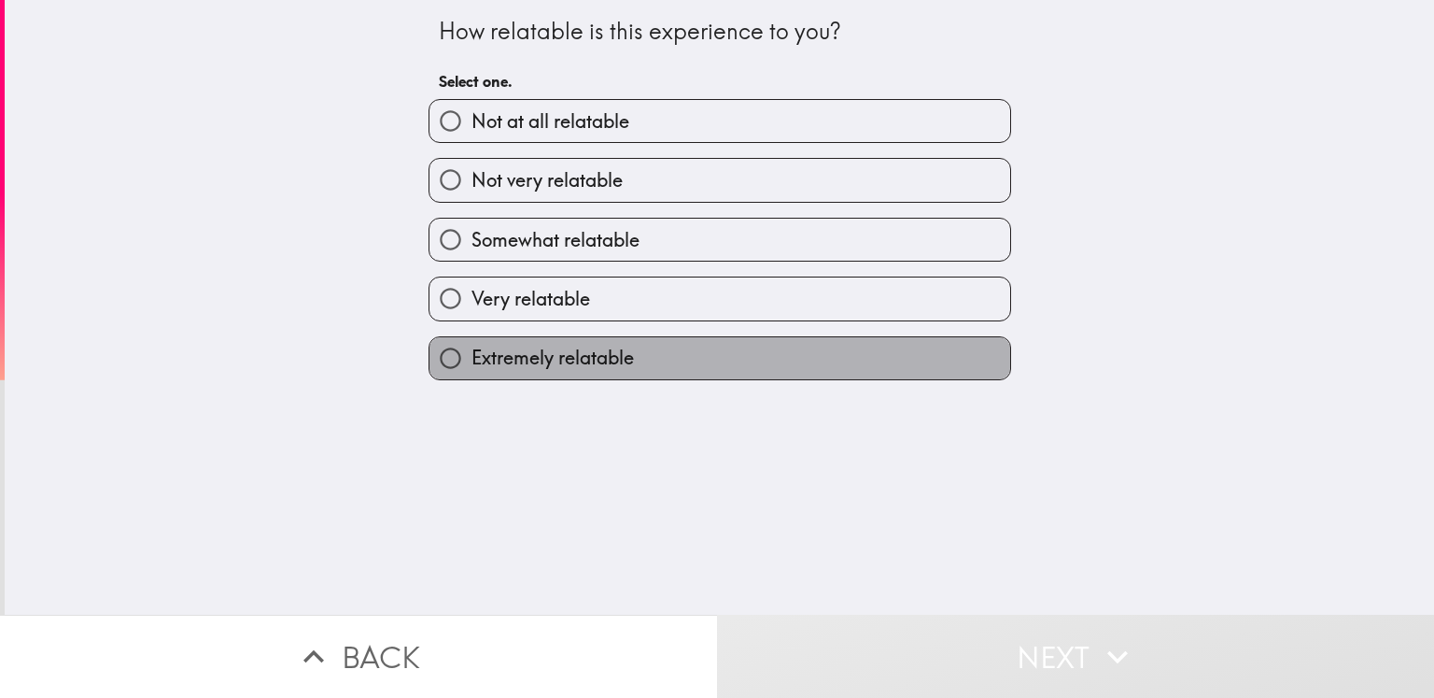
click at [540, 349] on span "Extremely relatable" at bounding box center [553, 358] width 162 height 26
click at [472, 349] on input "Extremely relatable" at bounding box center [451, 358] width 42 height 42
radio input "true"
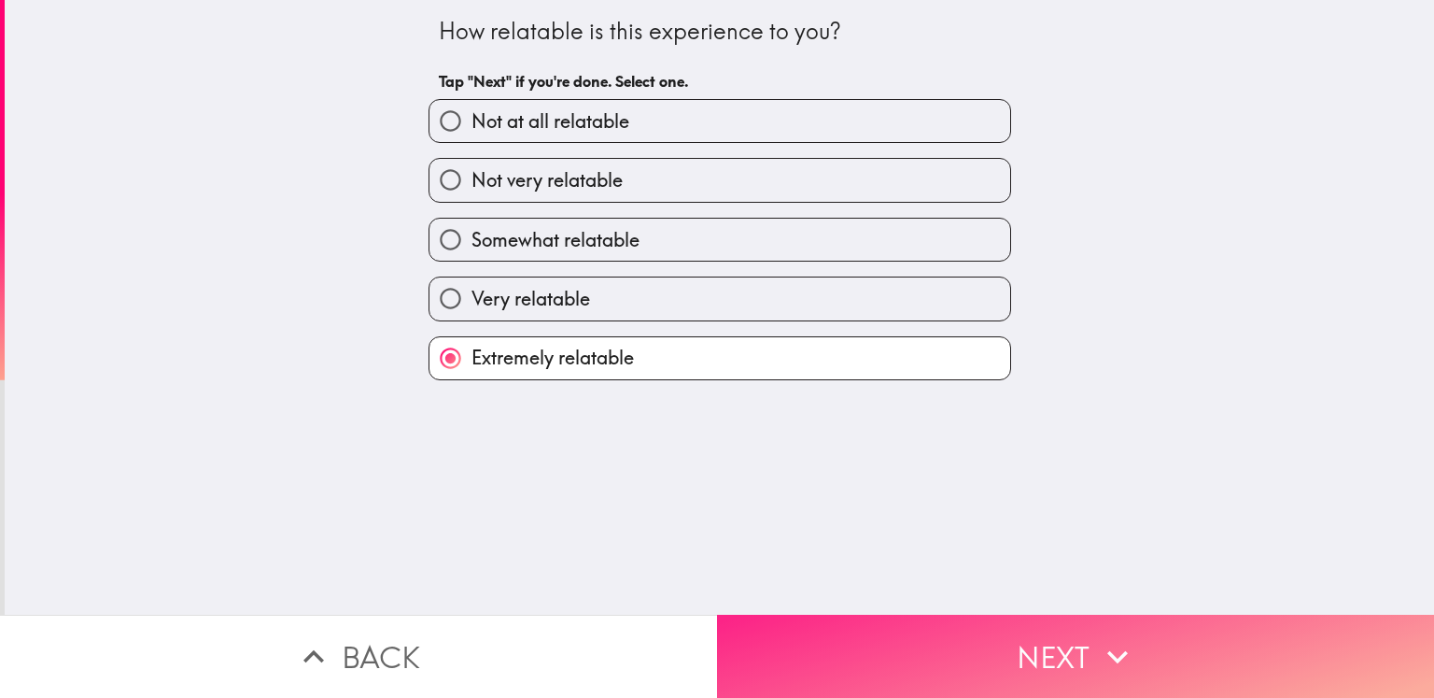
click at [958, 625] on button "Next" at bounding box center [1075, 655] width 717 height 83
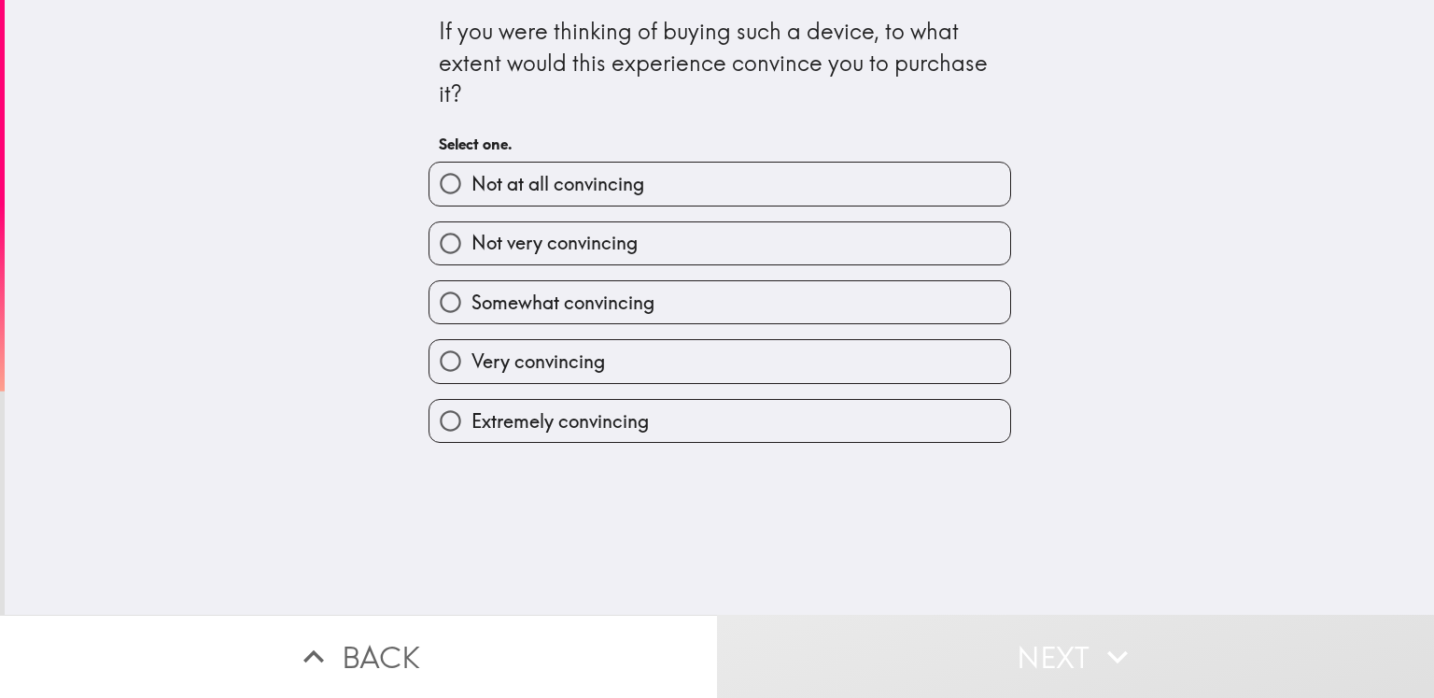
click at [529, 363] on span "Very convincing" at bounding box center [539, 361] width 134 height 26
click at [472, 363] on input "Very convincing" at bounding box center [451, 361] width 42 height 42
radio input "true"
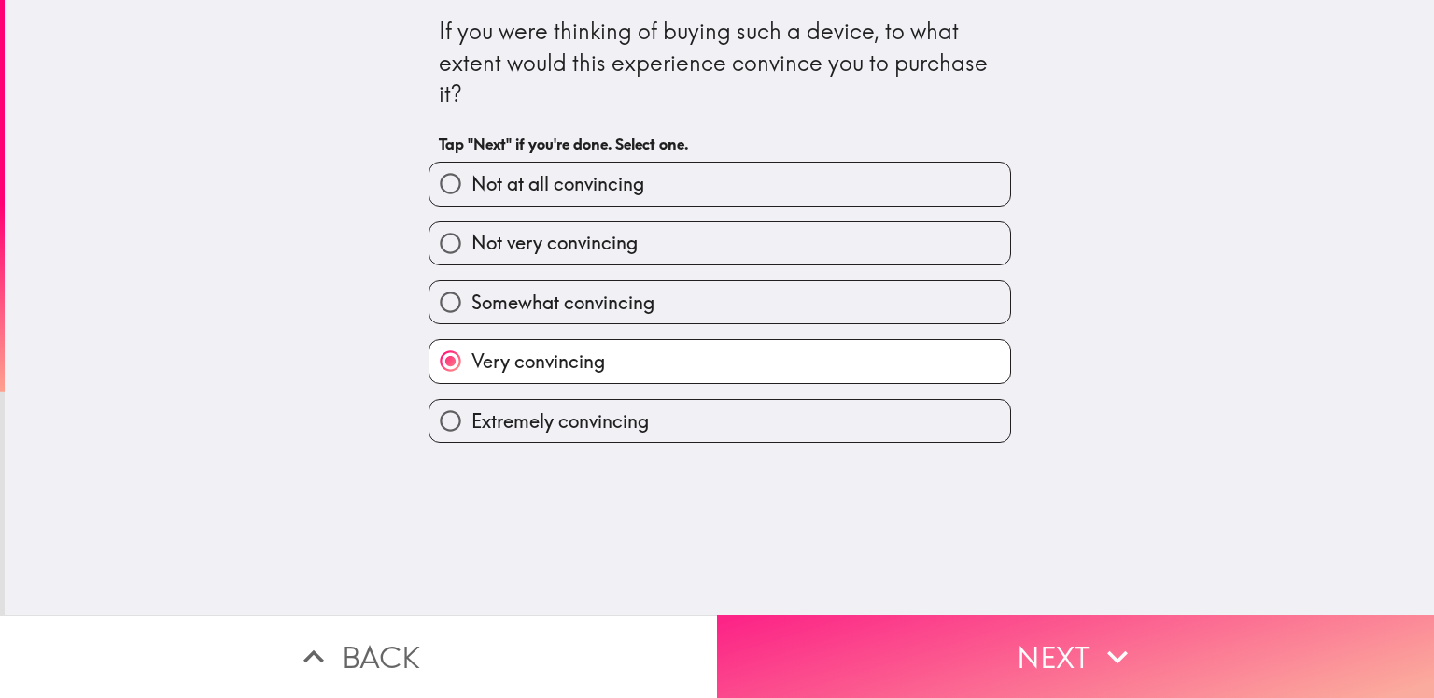
click at [977, 656] on button "Next" at bounding box center [1075, 655] width 717 height 83
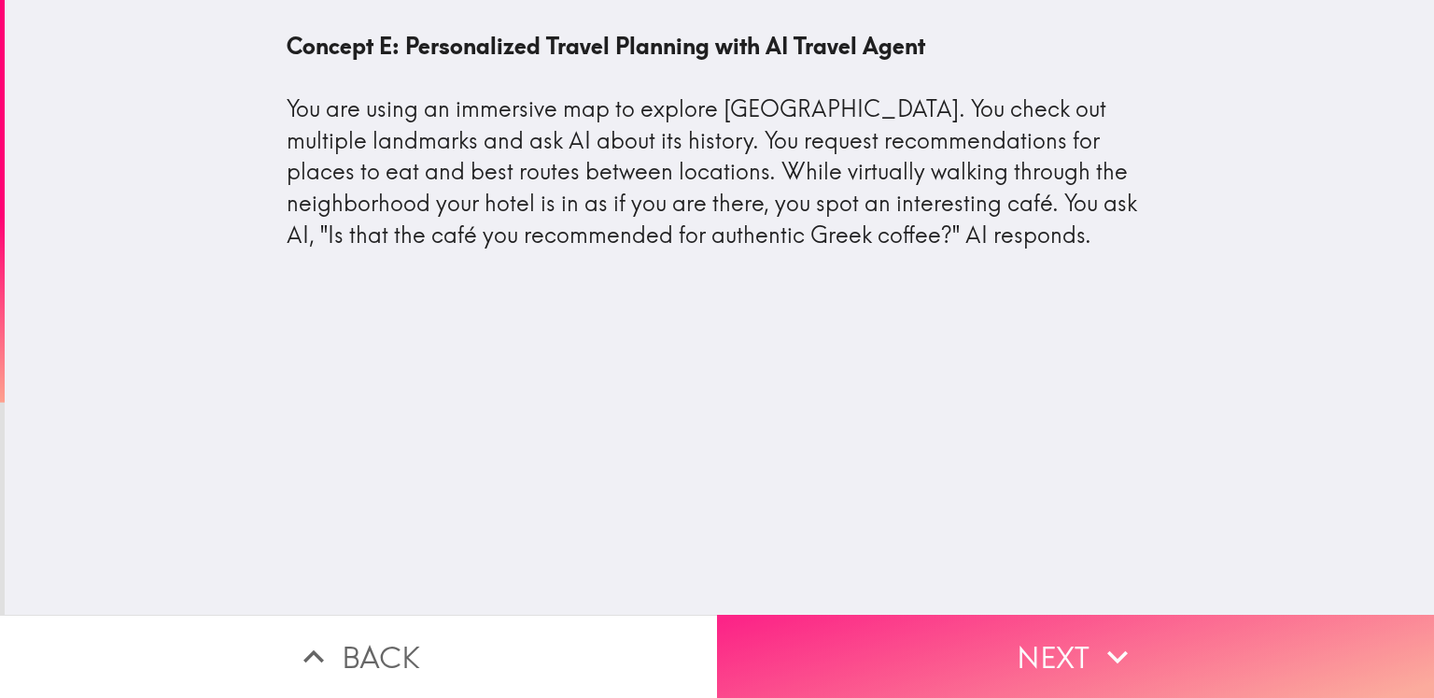
click at [1046, 646] on button "Next" at bounding box center [1075, 655] width 717 height 83
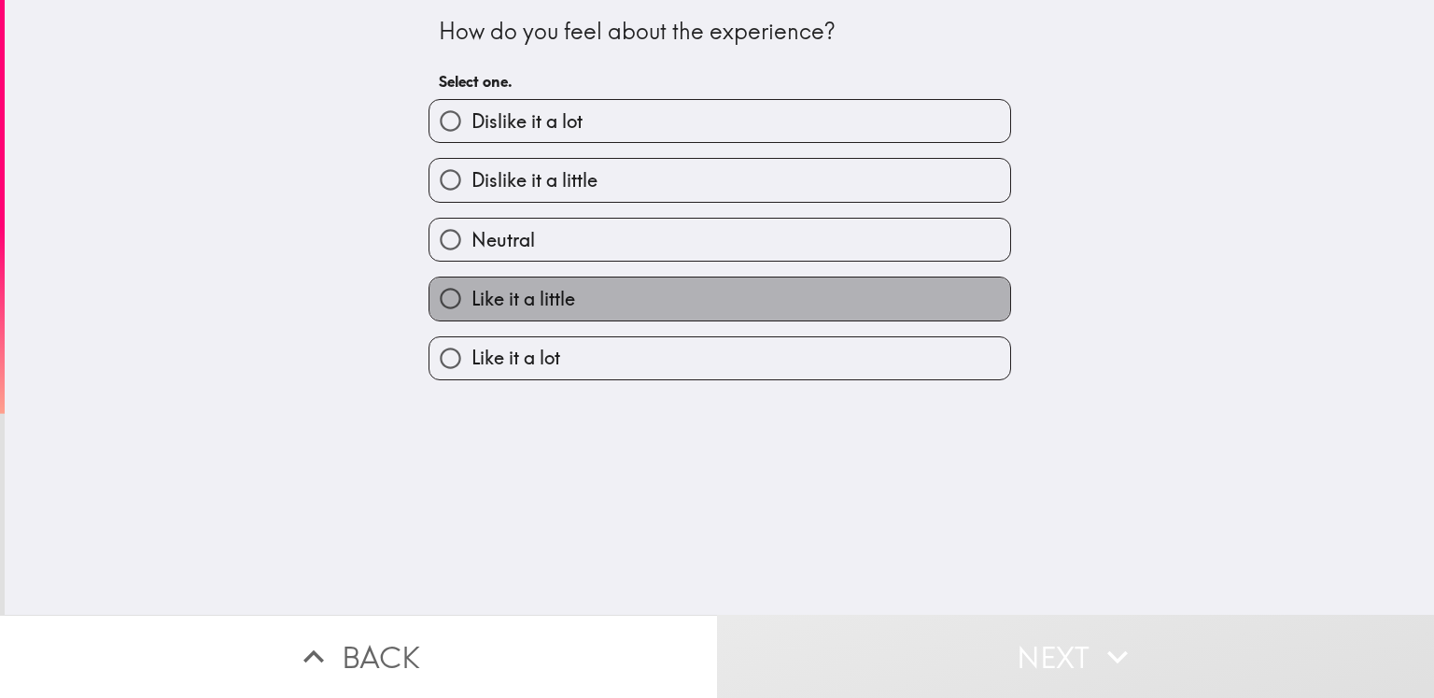
click at [513, 292] on span "Like it a little" at bounding box center [524, 299] width 104 height 26
click at [472, 292] on input "Like it a little" at bounding box center [451, 298] width 42 height 42
radio input "true"
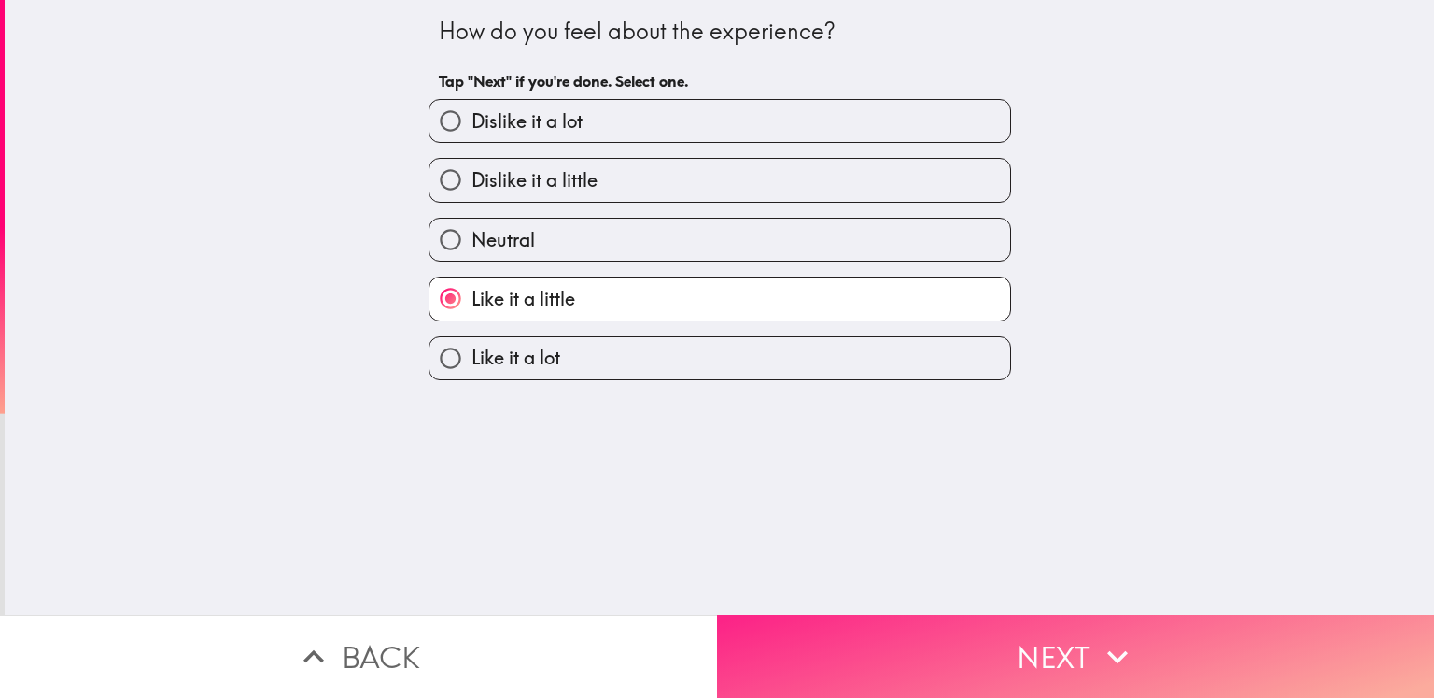
click at [1001, 669] on button "Next" at bounding box center [1075, 655] width 717 height 83
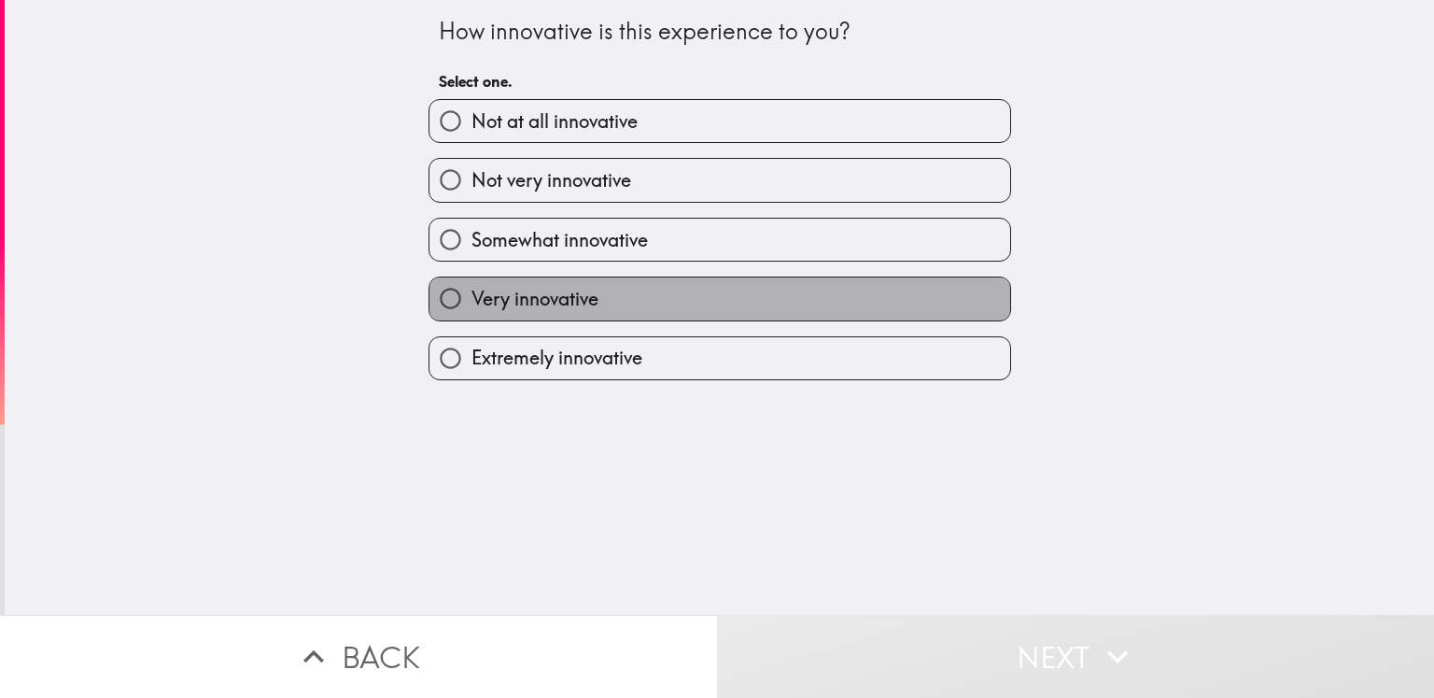
click at [534, 304] on span "Very innovative" at bounding box center [535, 299] width 127 height 26
click at [472, 304] on input "Very innovative" at bounding box center [451, 298] width 42 height 42
radio input "true"
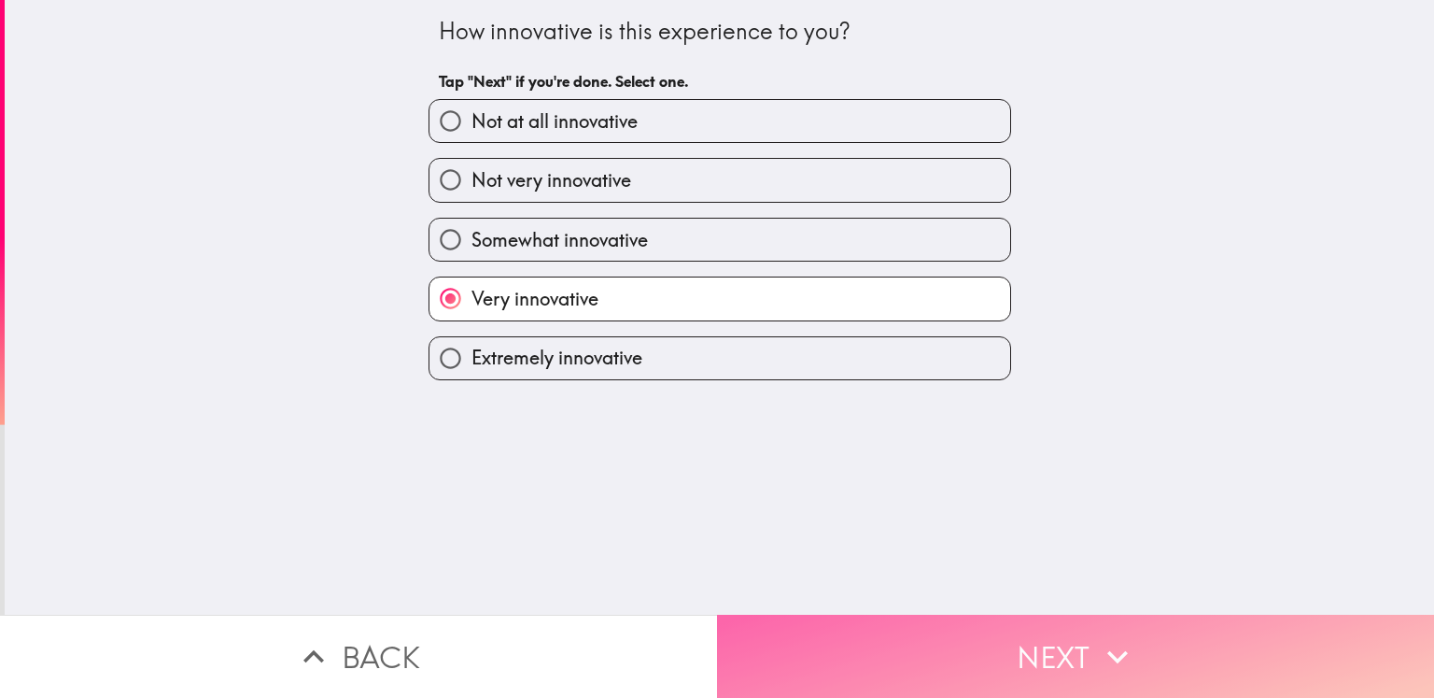
click at [970, 651] on button "Next" at bounding box center [1075, 655] width 717 height 83
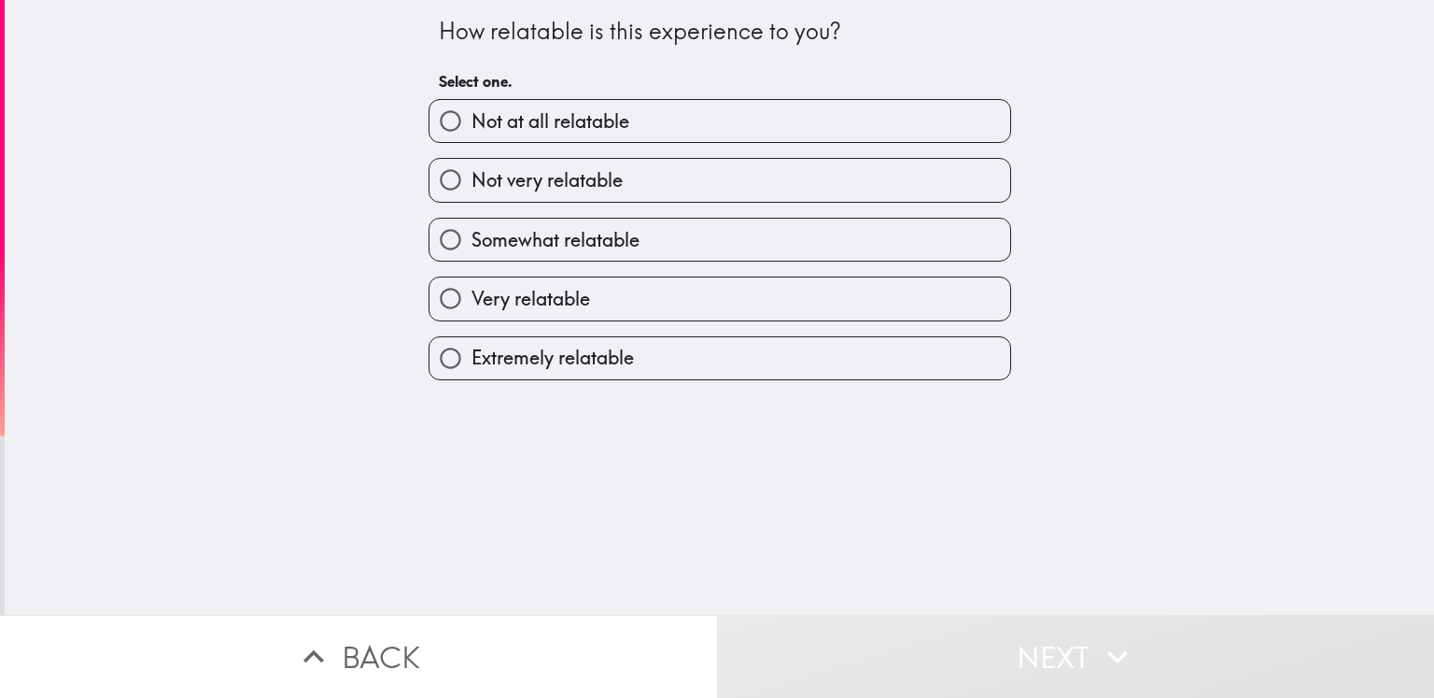
click at [497, 295] on span "Very relatable" at bounding box center [531, 299] width 119 height 26
click at [472, 295] on input "Very relatable" at bounding box center [451, 298] width 42 height 42
radio input "true"
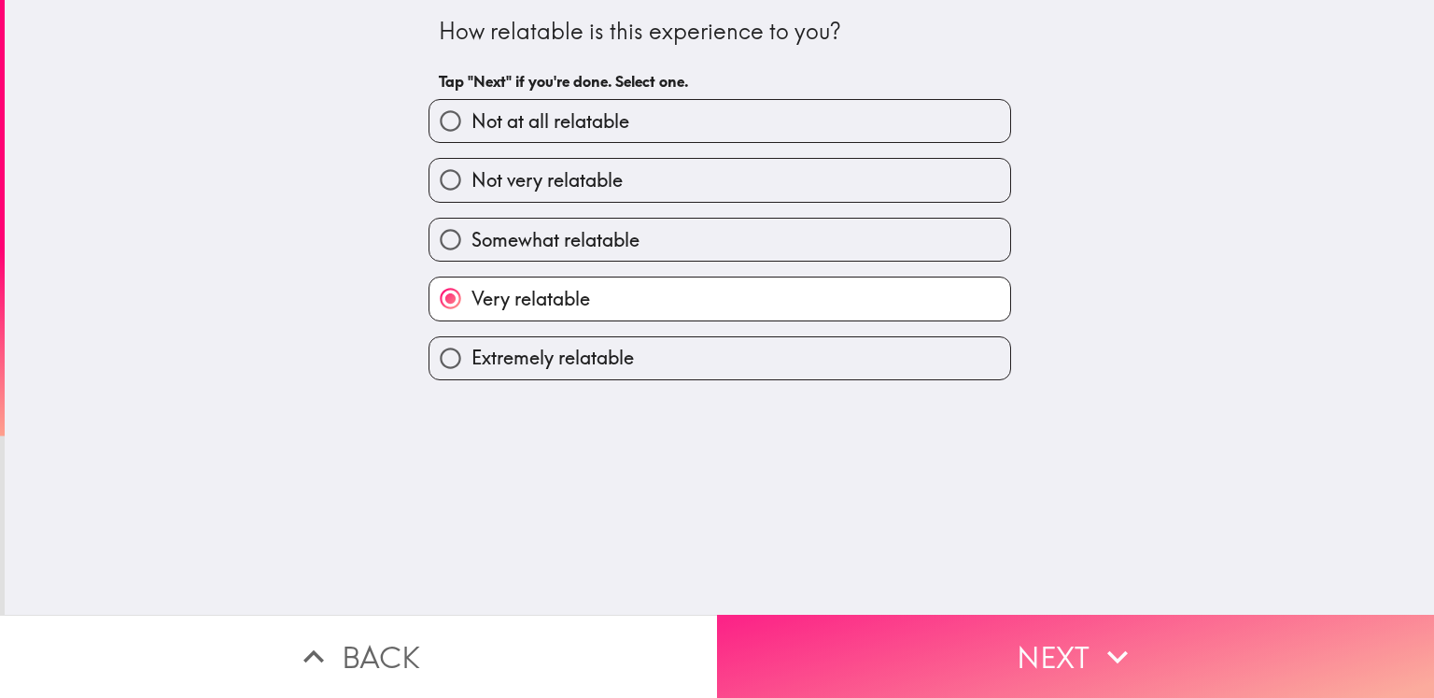
click at [919, 636] on button "Next" at bounding box center [1075, 655] width 717 height 83
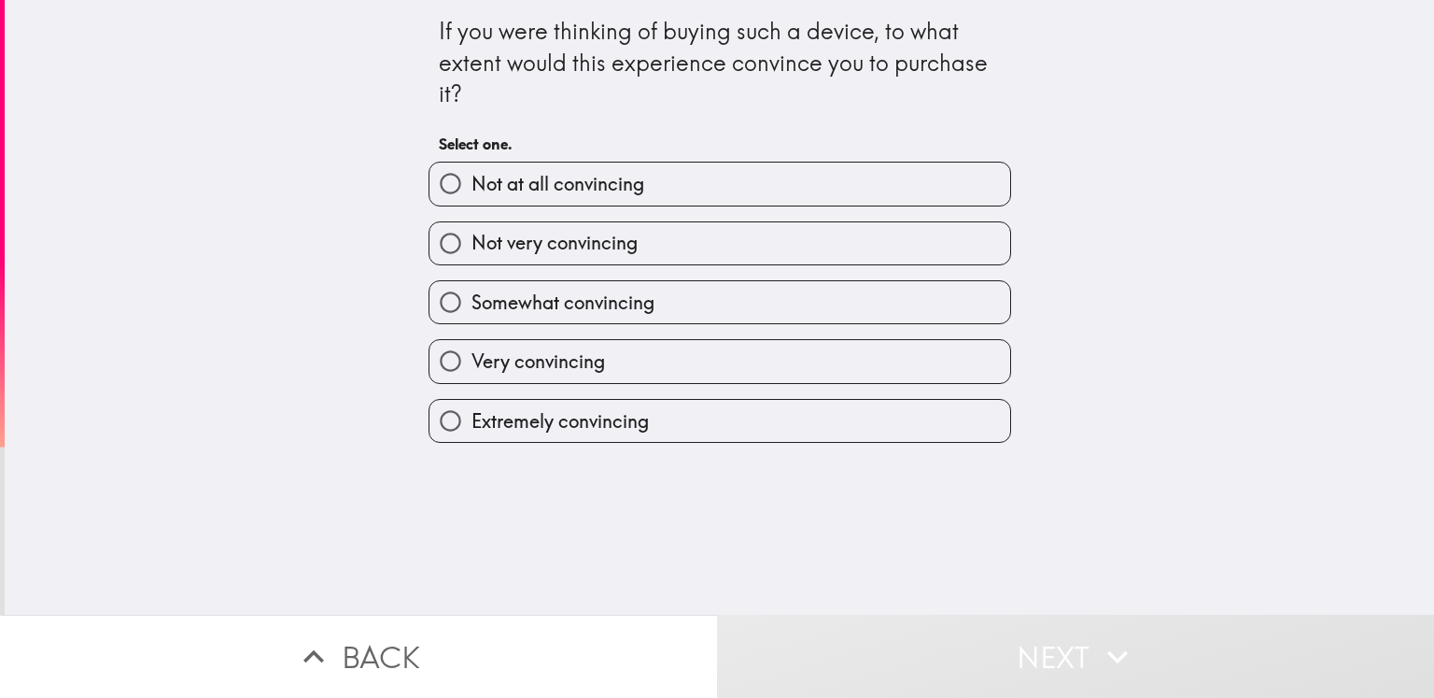
click at [534, 356] on span "Very convincing" at bounding box center [539, 361] width 134 height 26
click at [472, 356] on input "Very convincing" at bounding box center [451, 361] width 42 height 42
radio input "true"
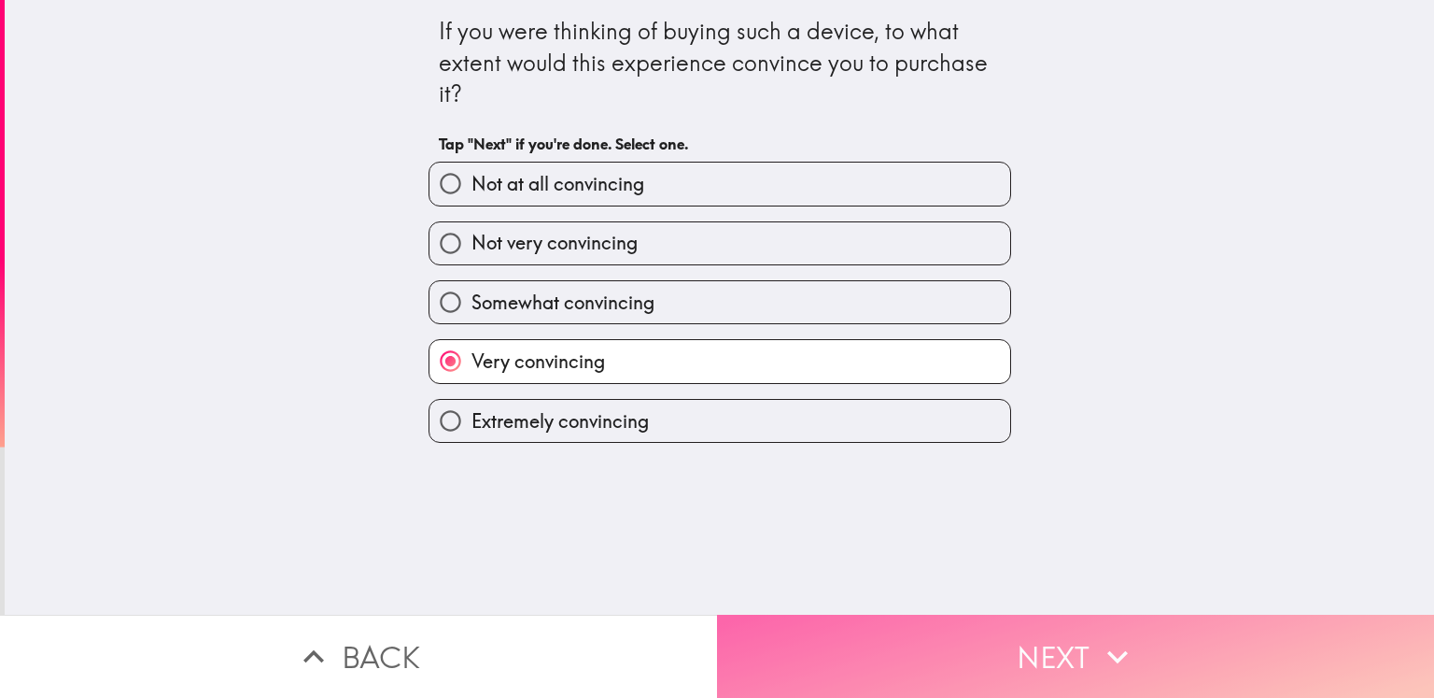
click at [929, 659] on button "Next" at bounding box center [1075, 655] width 717 height 83
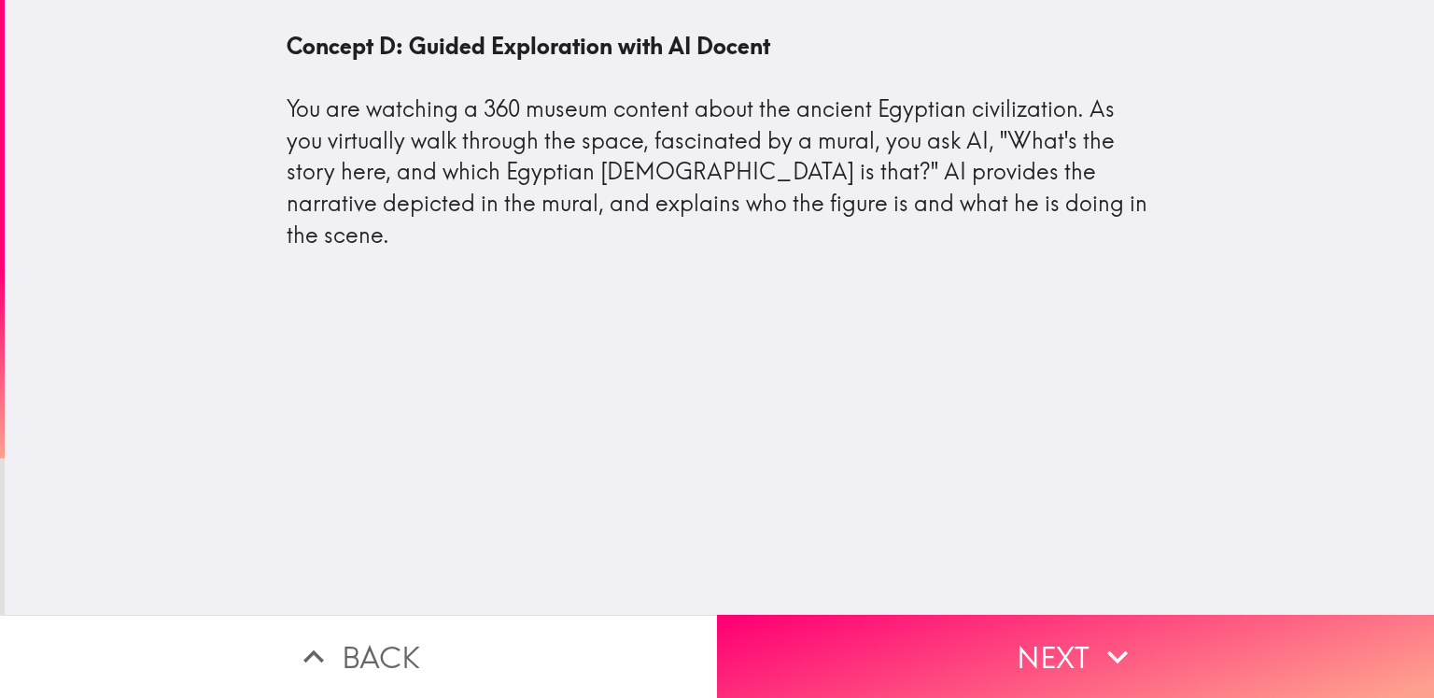
click at [1097, 642] on icon "button" at bounding box center [1117, 656] width 41 height 41
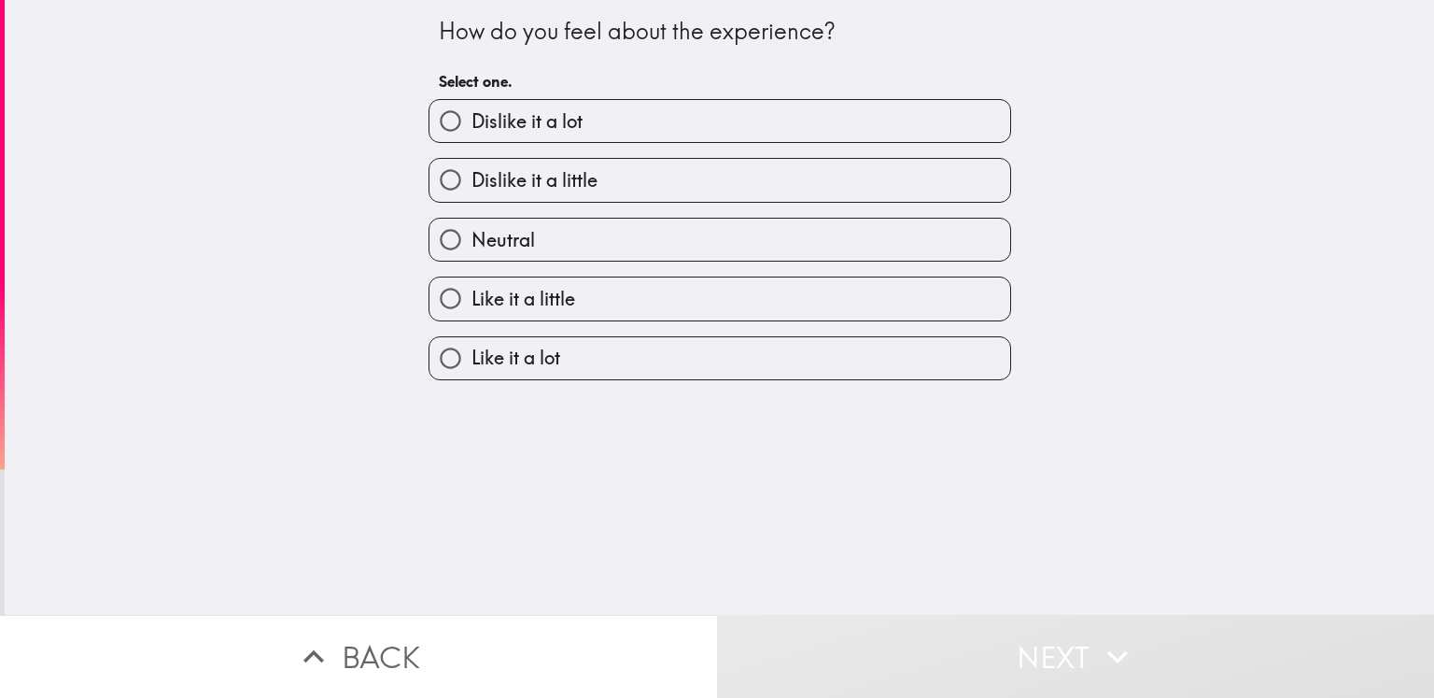
click at [553, 304] on span "Like it a little" at bounding box center [524, 299] width 104 height 26
click at [472, 304] on input "Like it a little" at bounding box center [451, 298] width 42 height 42
radio input "true"
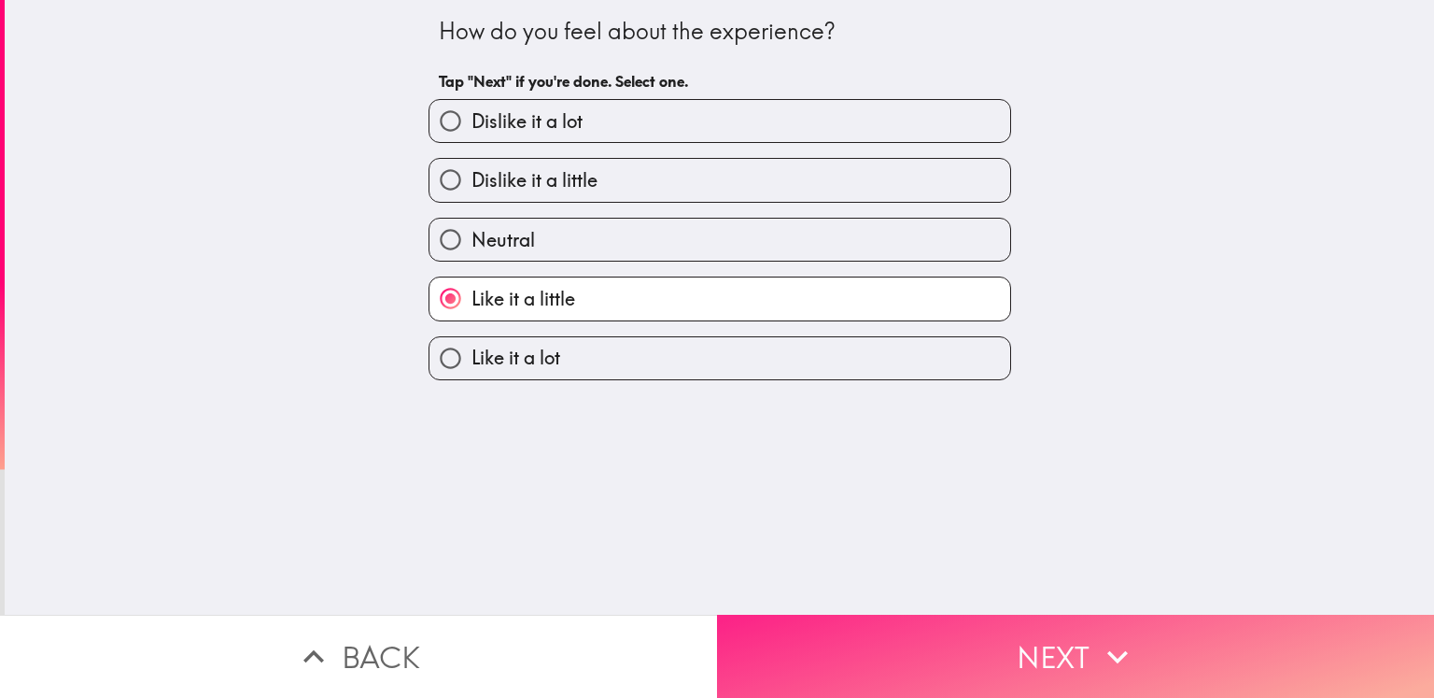
click at [1023, 647] on button "Next" at bounding box center [1075, 655] width 717 height 83
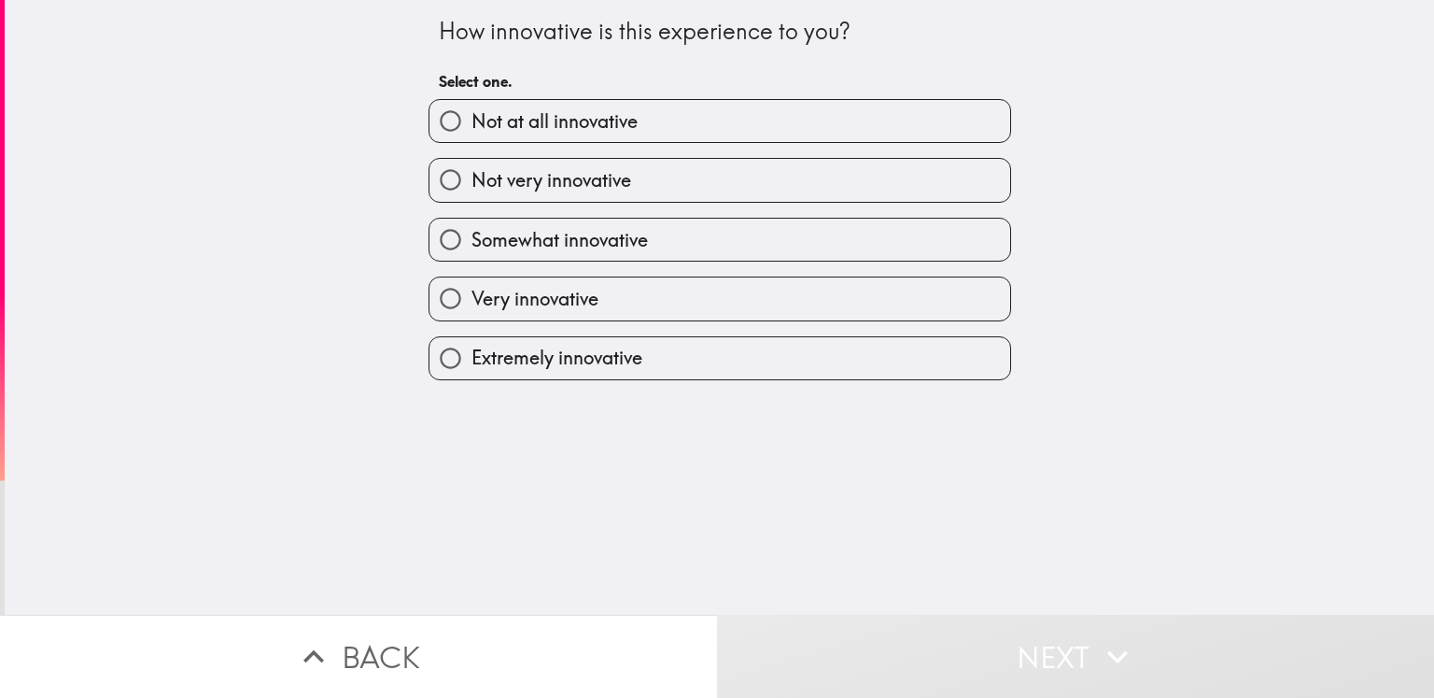
click at [501, 304] on span "Very innovative" at bounding box center [535, 299] width 127 height 26
click at [472, 304] on input "Very innovative" at bounding box center [451, 298] width 42 height 42
radio input "true"
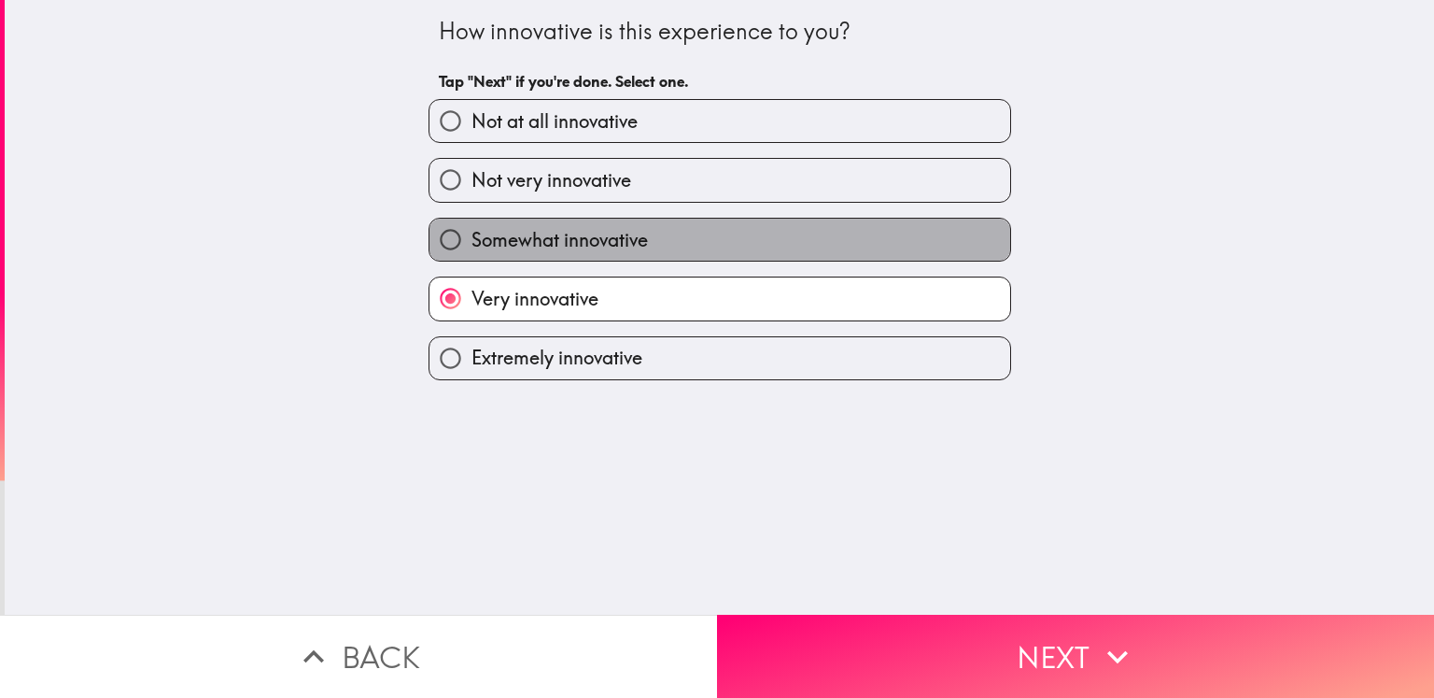
click at [538, 222] on label "Somewhat innovative" at bounding box center [720, 240] width 581 height 42
click at [472, 222] on input "Somewhat innovative" at bounding box center [451, 240] width 42 height 42
radio input "true"
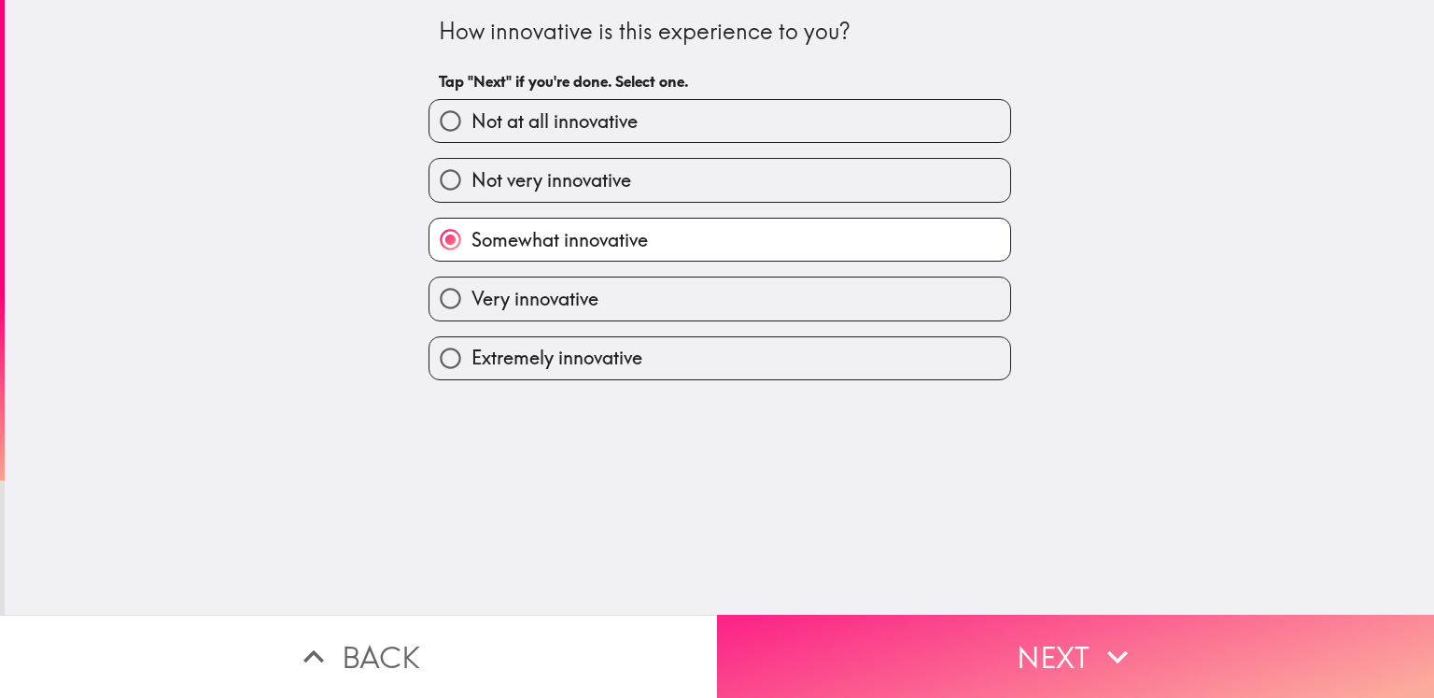
click at [1099, 650] on icon "button" at bounding box center [1117, 656] width 41 height 41
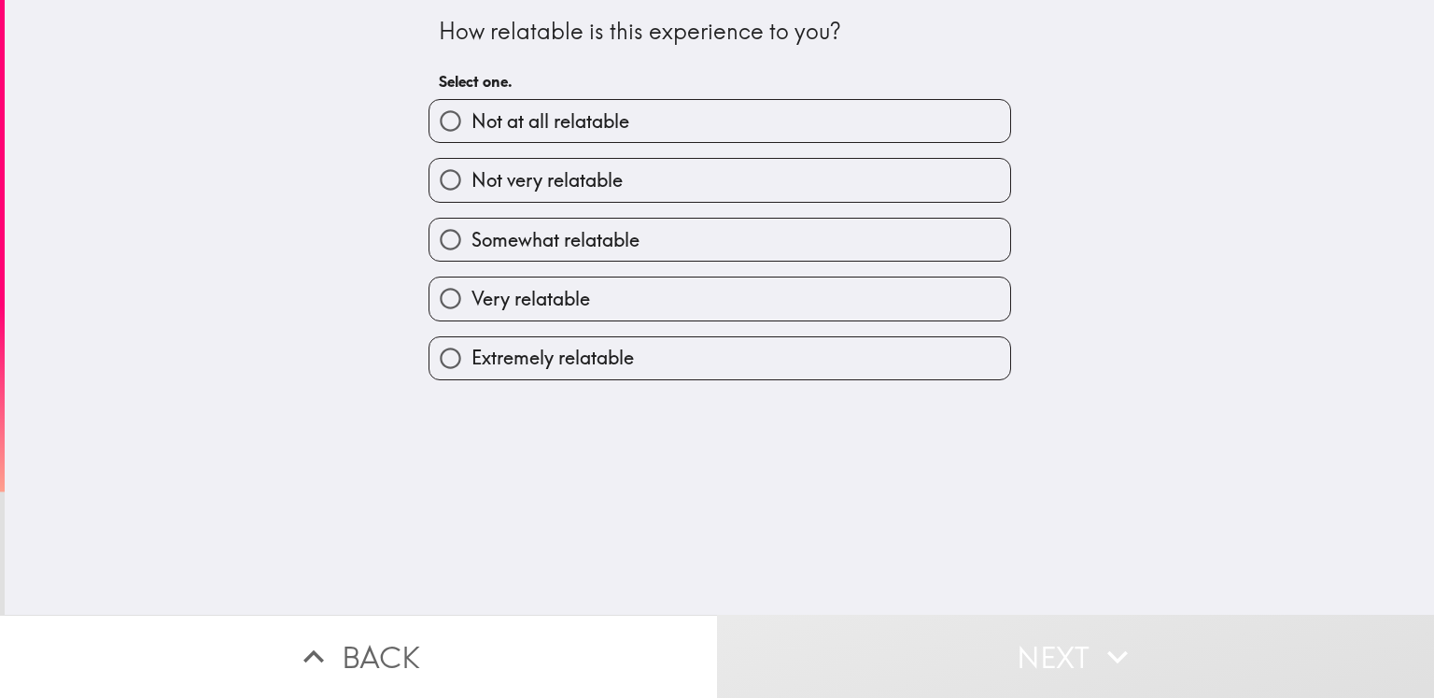
click at [536, 304] on span "Very relatable" at bounding box center [531, 299] width 119 height 26
click at [472, 304] on input "Very relatable" at bounding box center [451, 298] width 42 height 42
radio input "true"
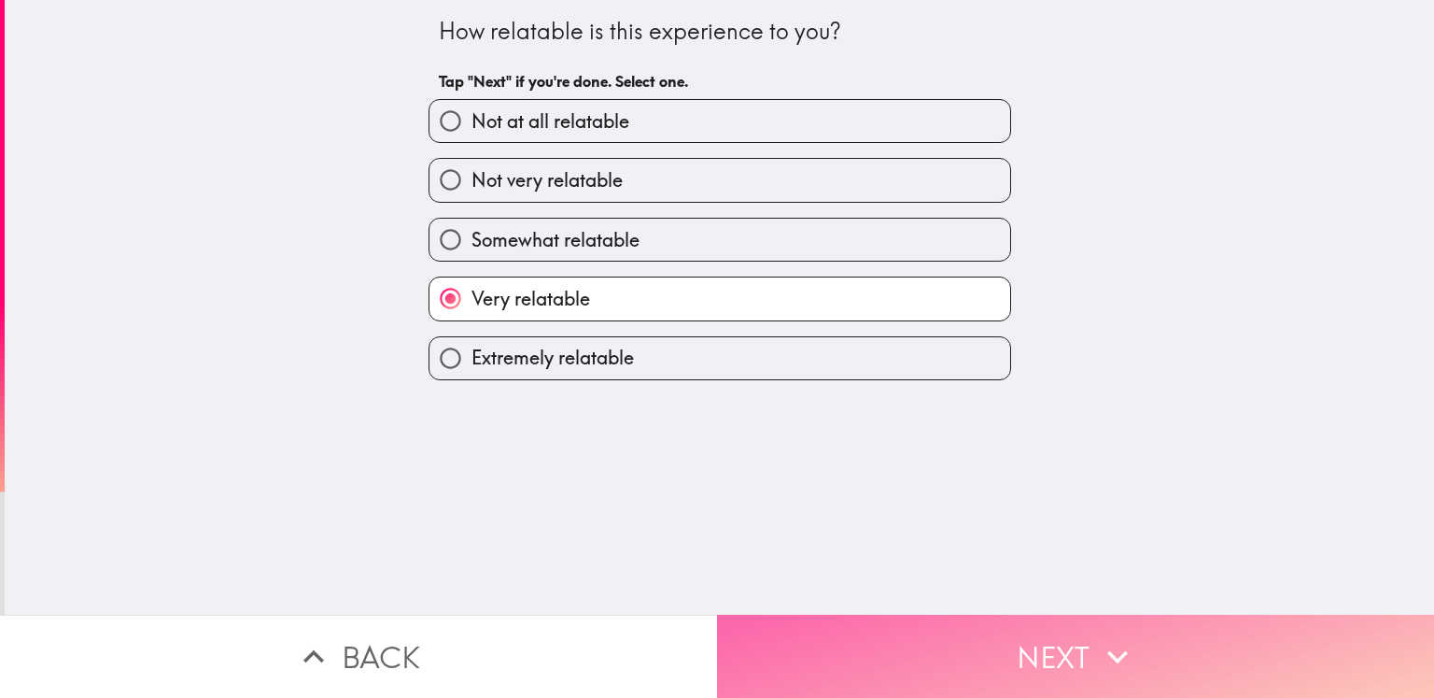
click at [1024, 645] on button "Next" at bounding box center [1075, 655] width 717 height 83
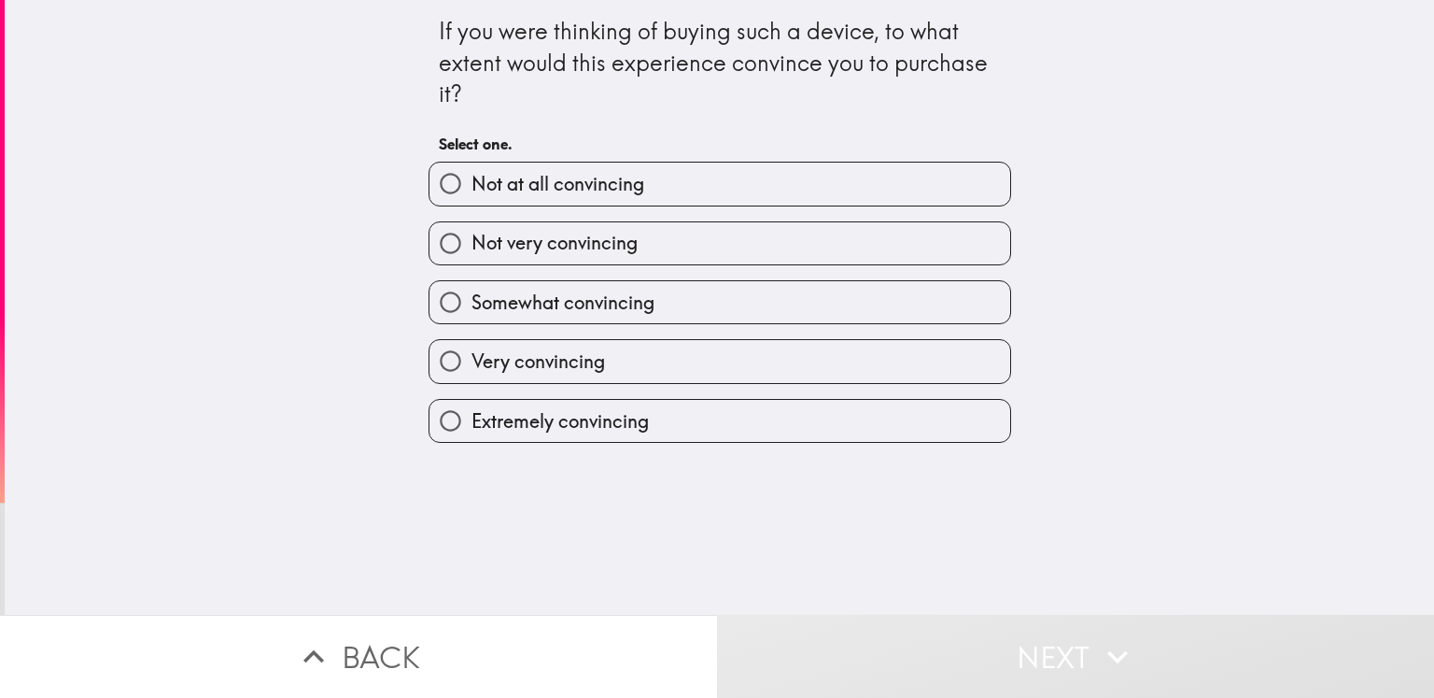
click at [586, 360] on span "Very convincing" at bounding box center [539, 361] width 134 height 26
click at [472, 360] on input "Very convincing" at bounding box center [451, 361] width 42 height 42
radio input "true"
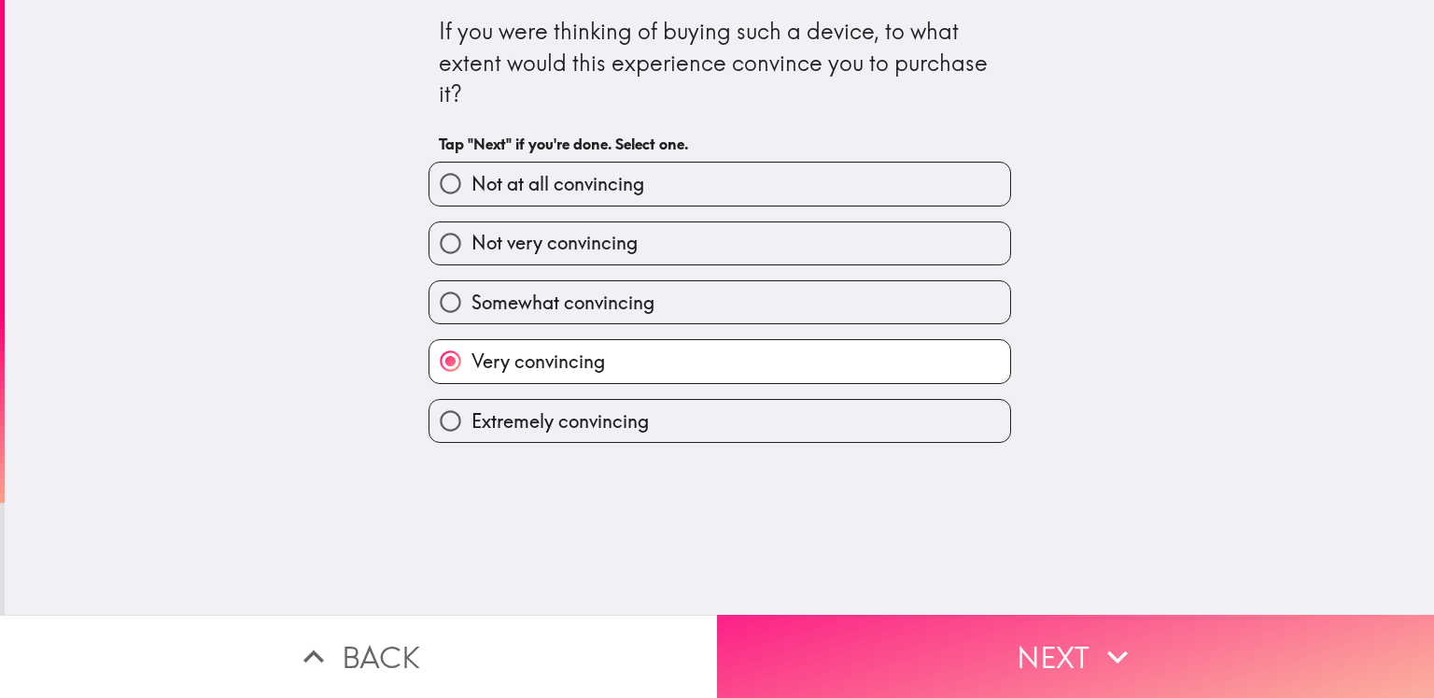
click at [1066, 648] on button "Next" at bounding box center [1075, 655] width 717 height 83
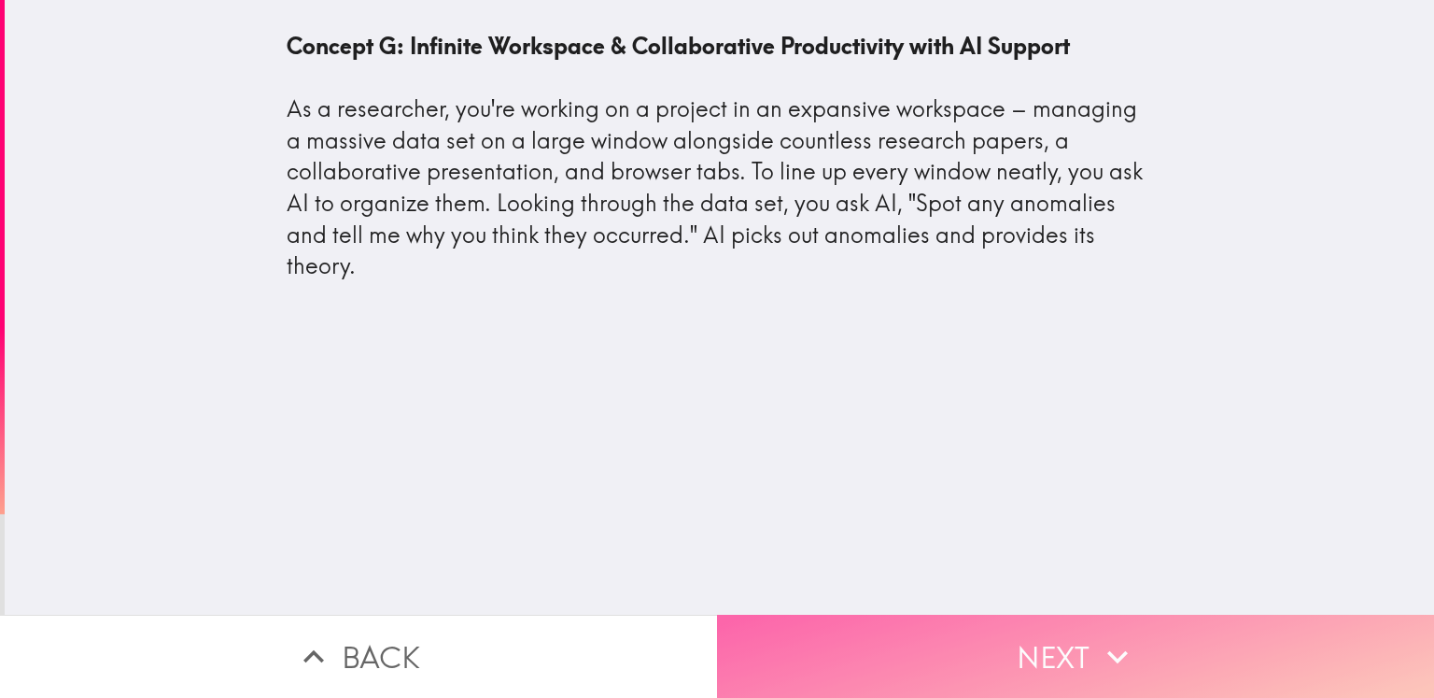
click at [1072, 640] on button "Next" at bounding box center [1075, 655] width 717 height 83
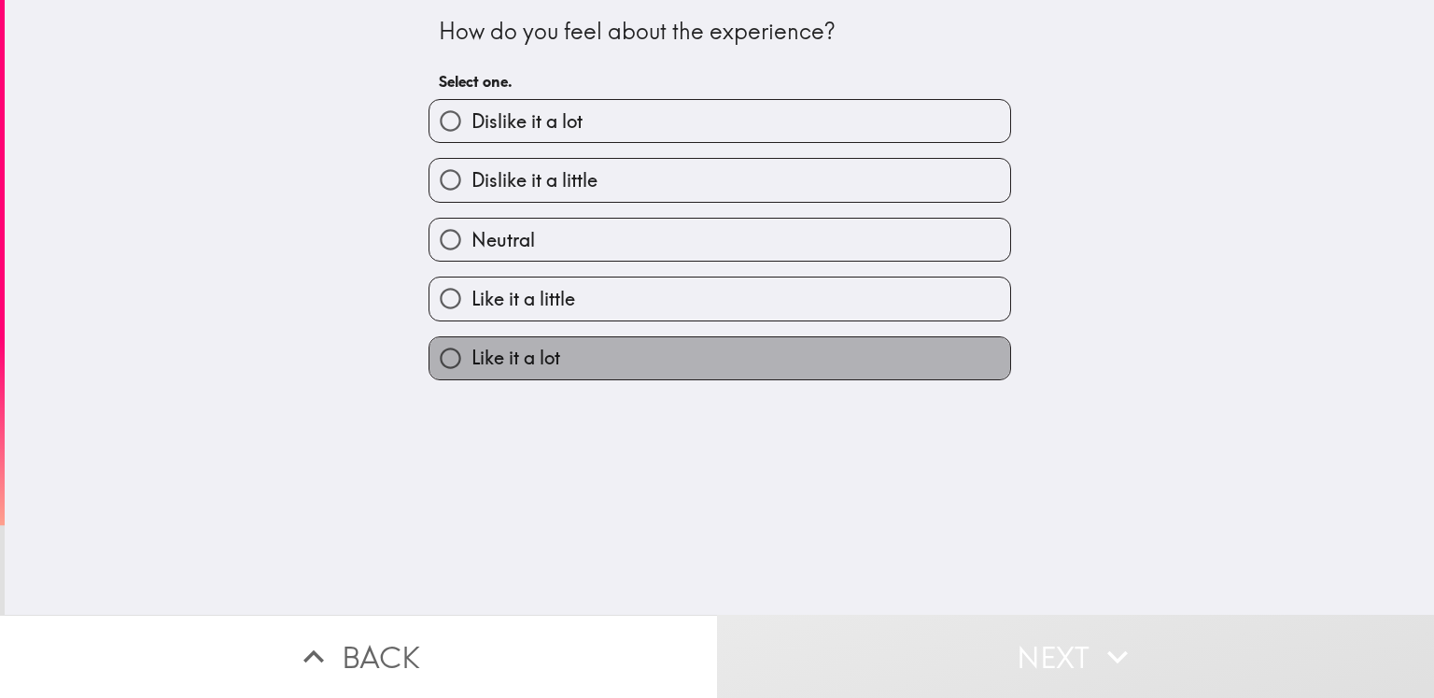
click at [613, 367] on label "Like it a lot" at bounding box center [720, 358] width 581 height 42
click at [472, 367] on input "Like it a lot" at bounding box center [451, 358] width 42 height 42
radio input "true"
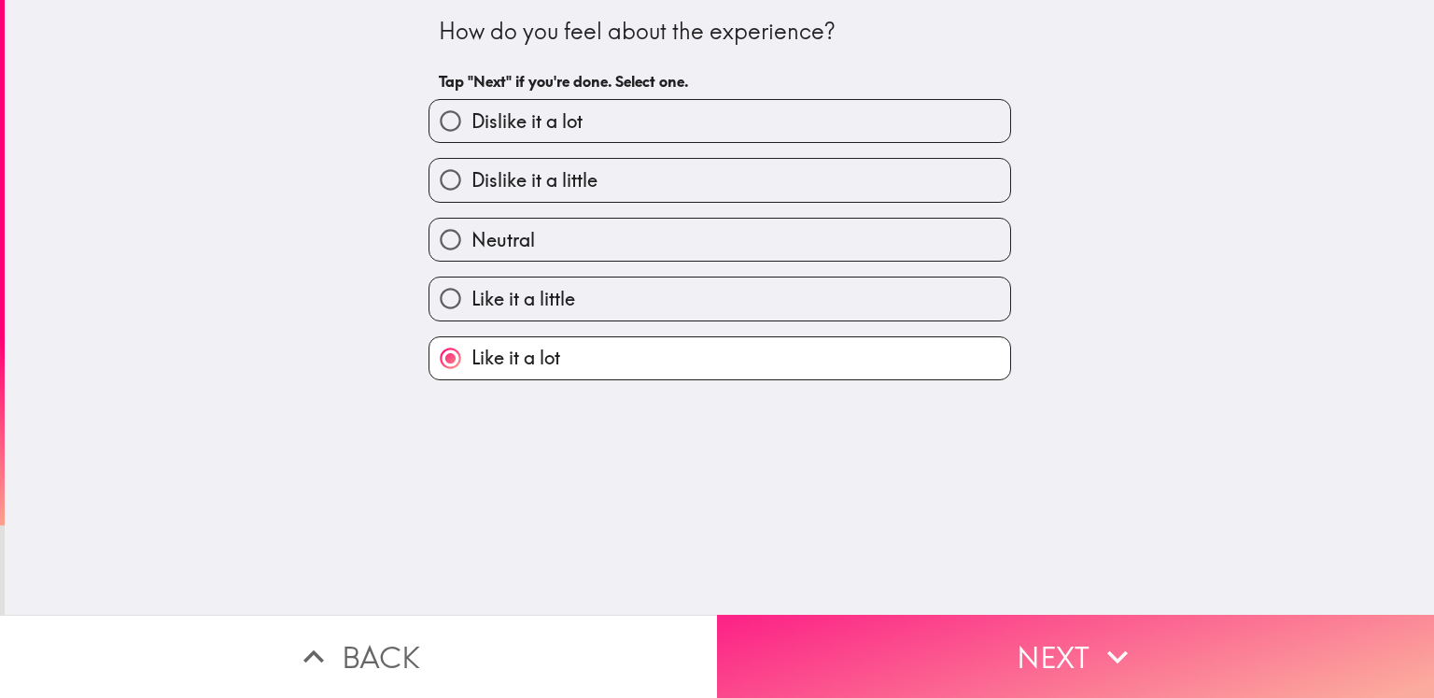
click at [1100, 636] on icon "button" at bounding box center [1117, 656] width 41 height 41
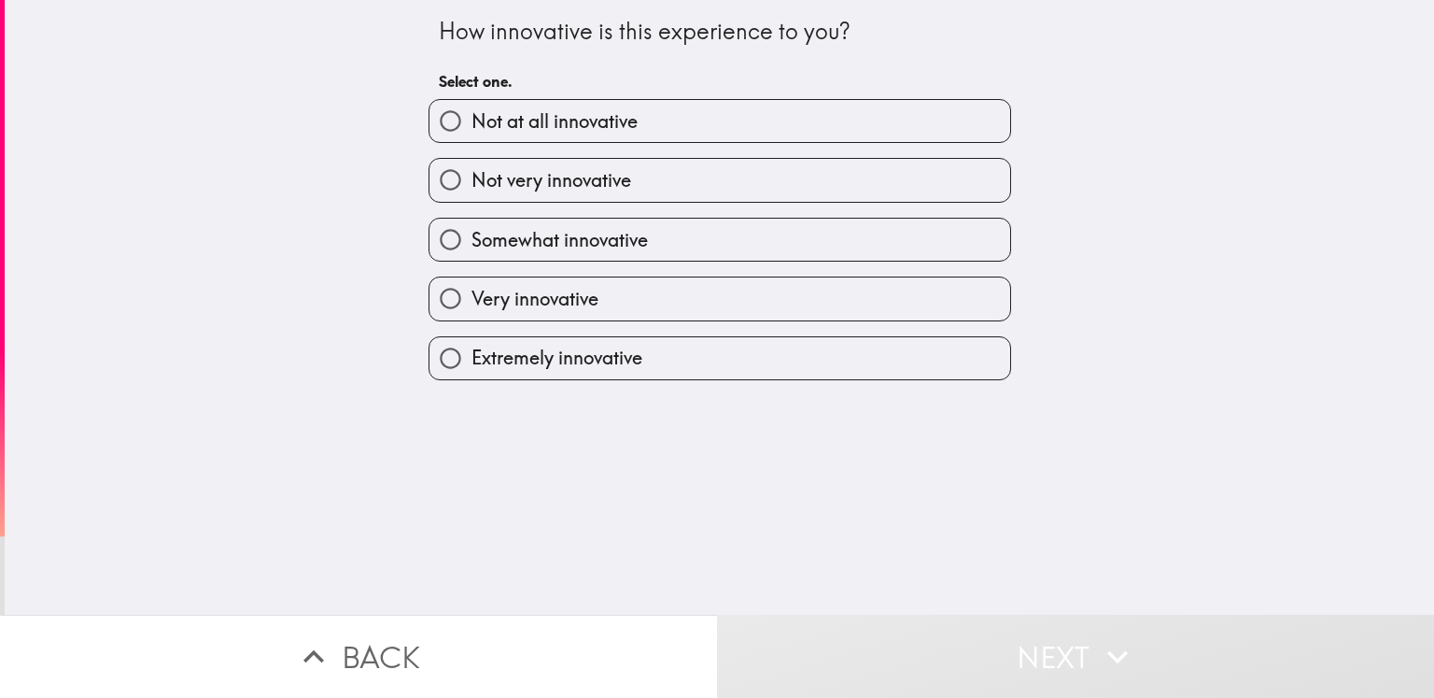
click at [580, 345] on span "Extremely innovative" at bounding box center [557, 358] width 171 height 26
click at [472, 345] on input "Extremely innovative" at bounding box center [451, 358] width 42 height 42
radio input "true"
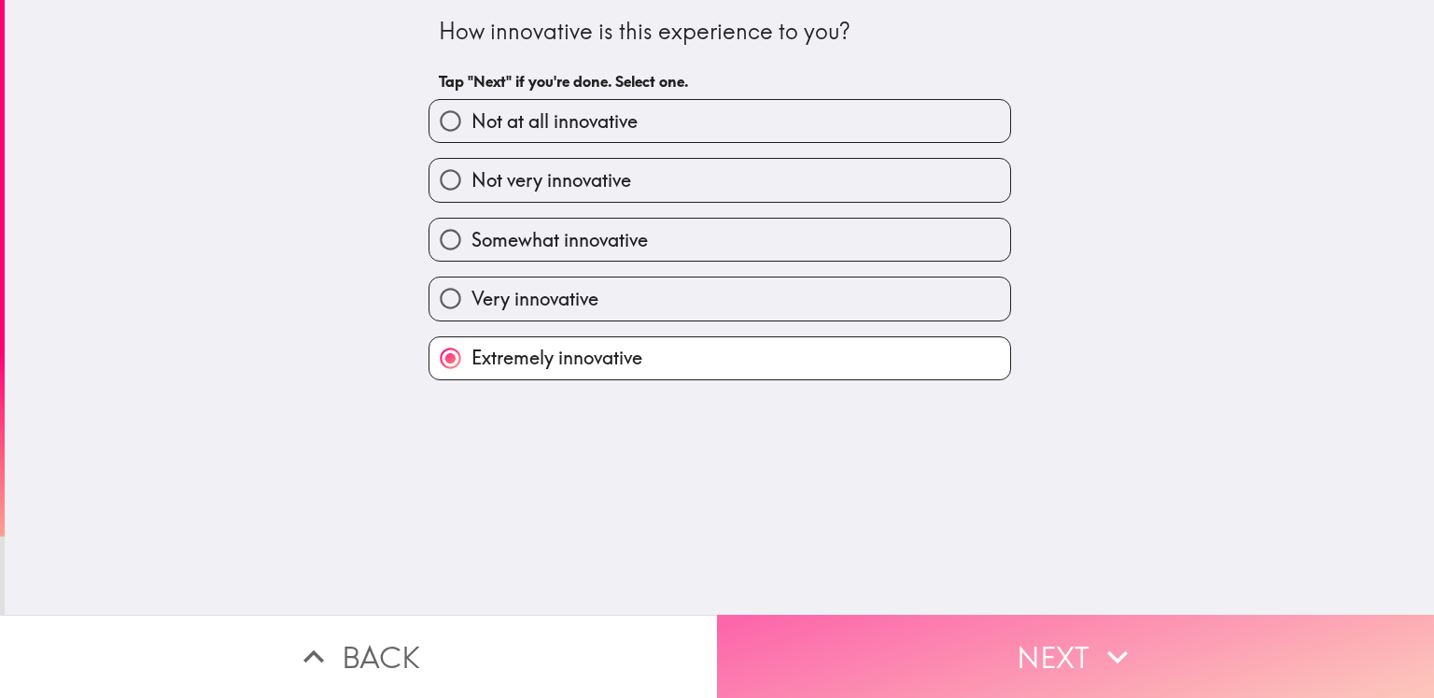
click at [1136, 640] on button "Next" at bounding box center [1075, 655] width 717 height 83
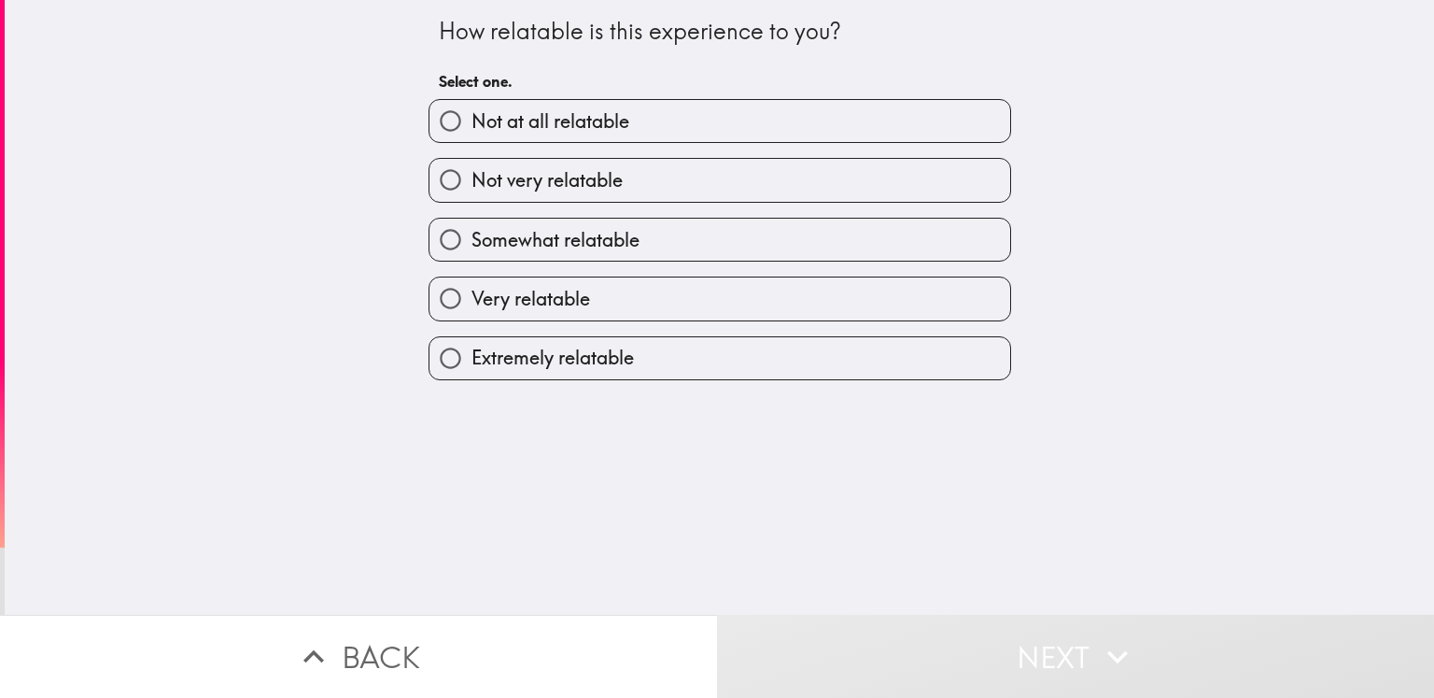
click at [512, 355] on span "Extremely relatable" at bounding box center [553, 358] width 162 height 26
click at [472, 355] on input "Extremely relatable" at bounding box center [451, 358] width 42 height 42
radio input "true"
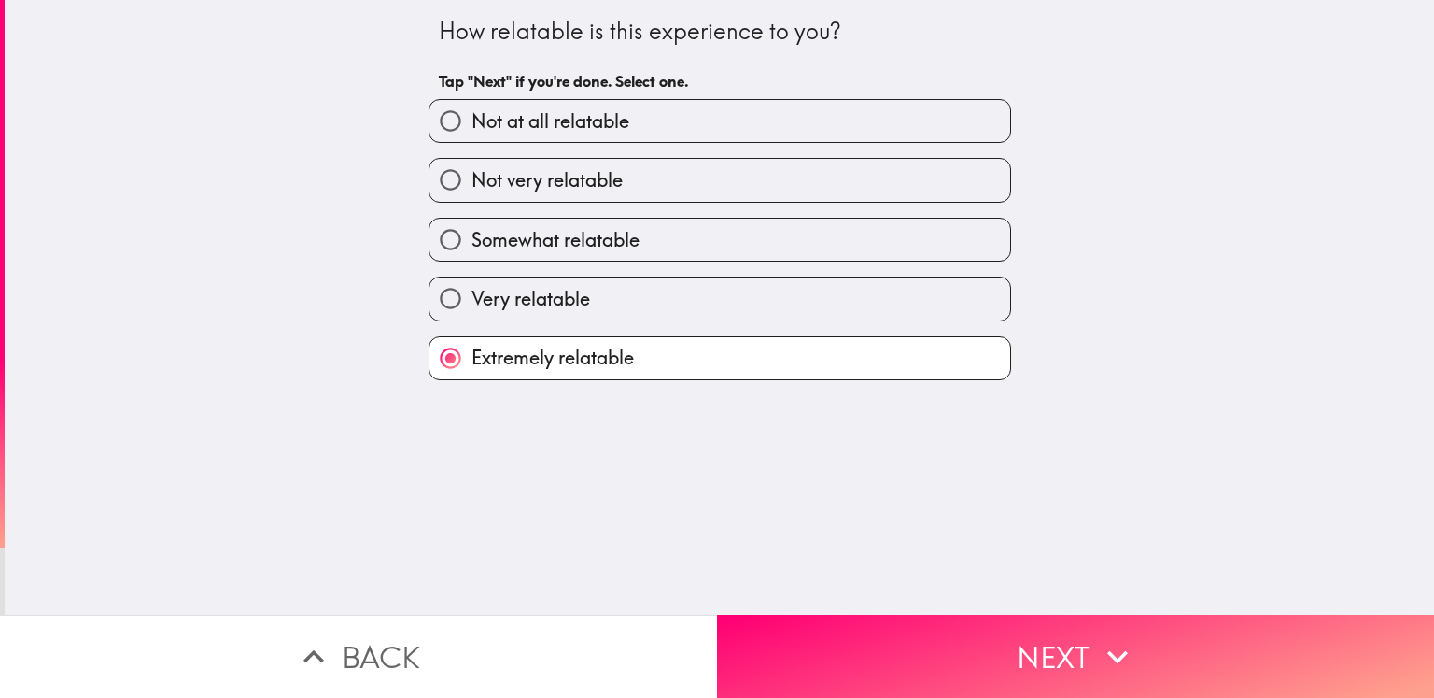
click at [550, 292] on span "Very relatable" at bounding box center [531, 299] width 119 height 26
click at [472, 292] on input "Very relatable" at bounding box center [451, 298] width 42 height 42
radio input "true"
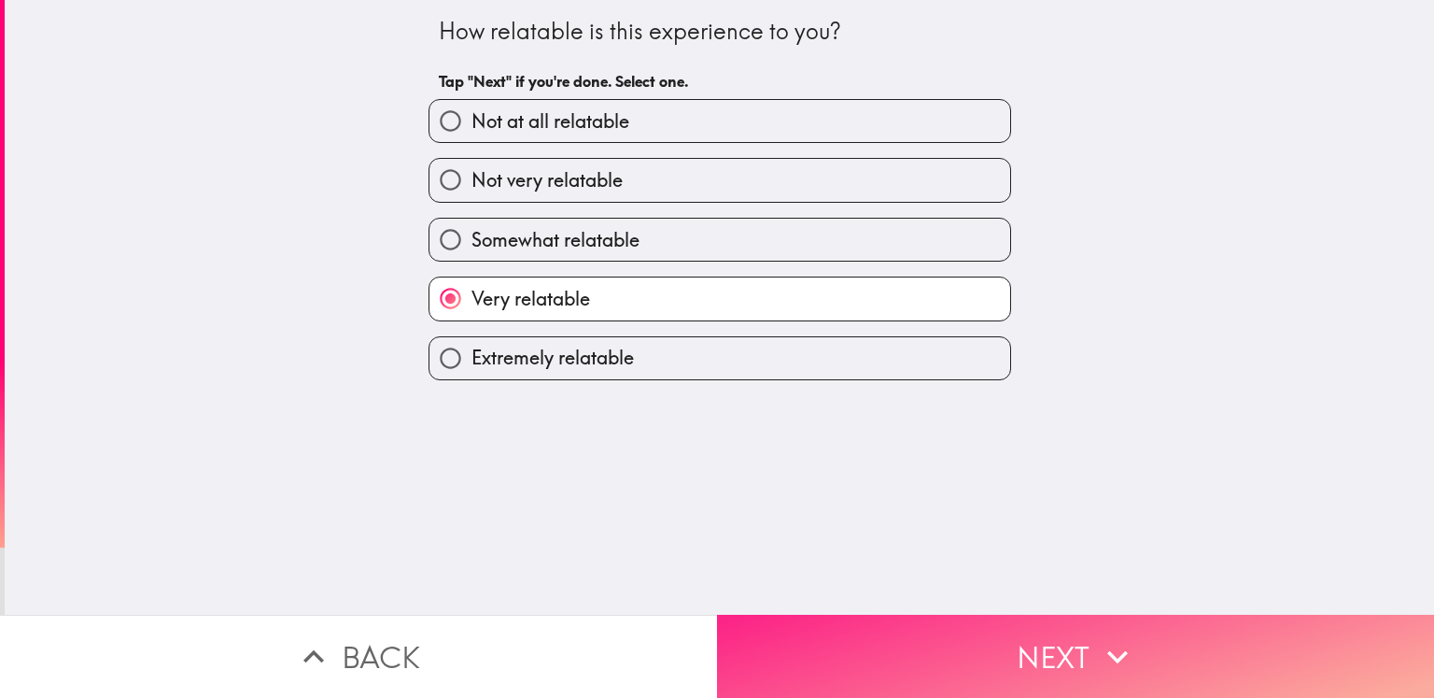
click at [964, 642] on button "Next" at bounding box center [1075, 655] width 717 height 83
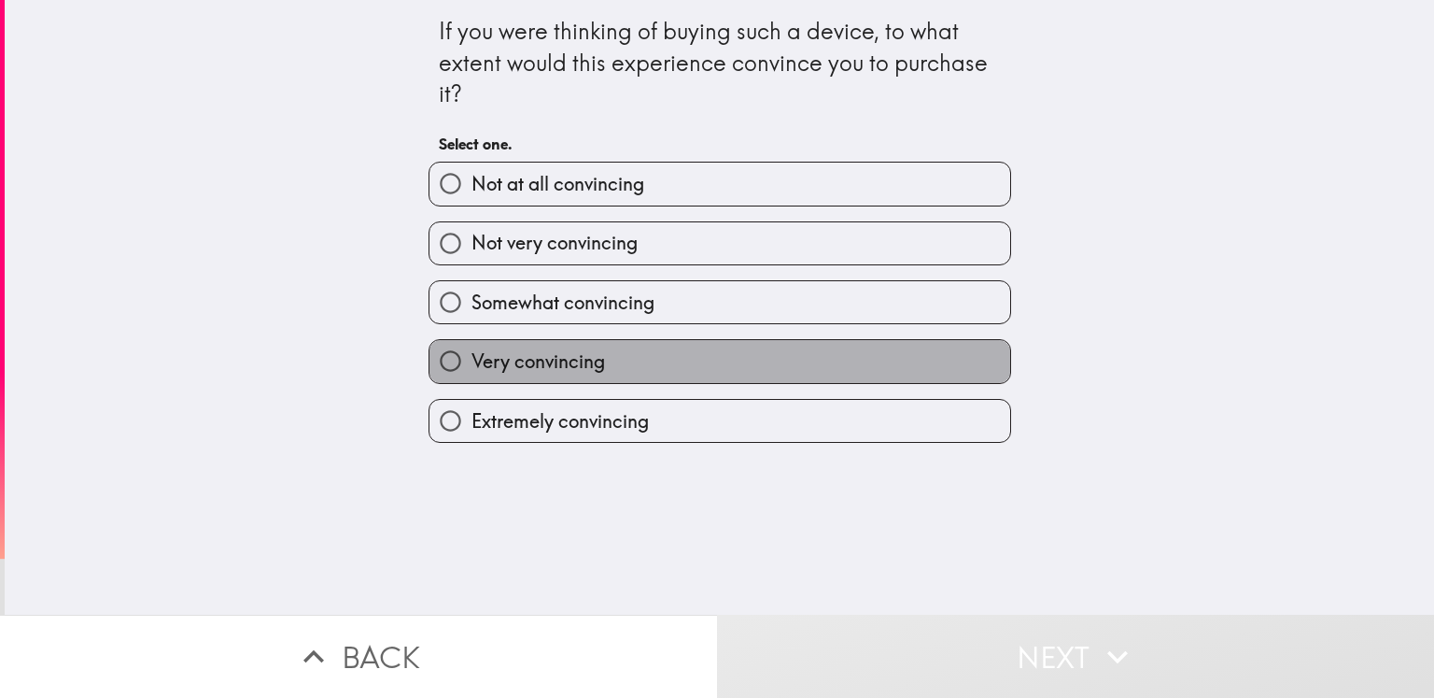
click at [519, 366] on span "Very convincing" at bounding box center [539, 361] width 134 height 26
click at [472, 366] on input "Very convincing" at bounding box center [451, 361] width 42 height 42
radio input "true"
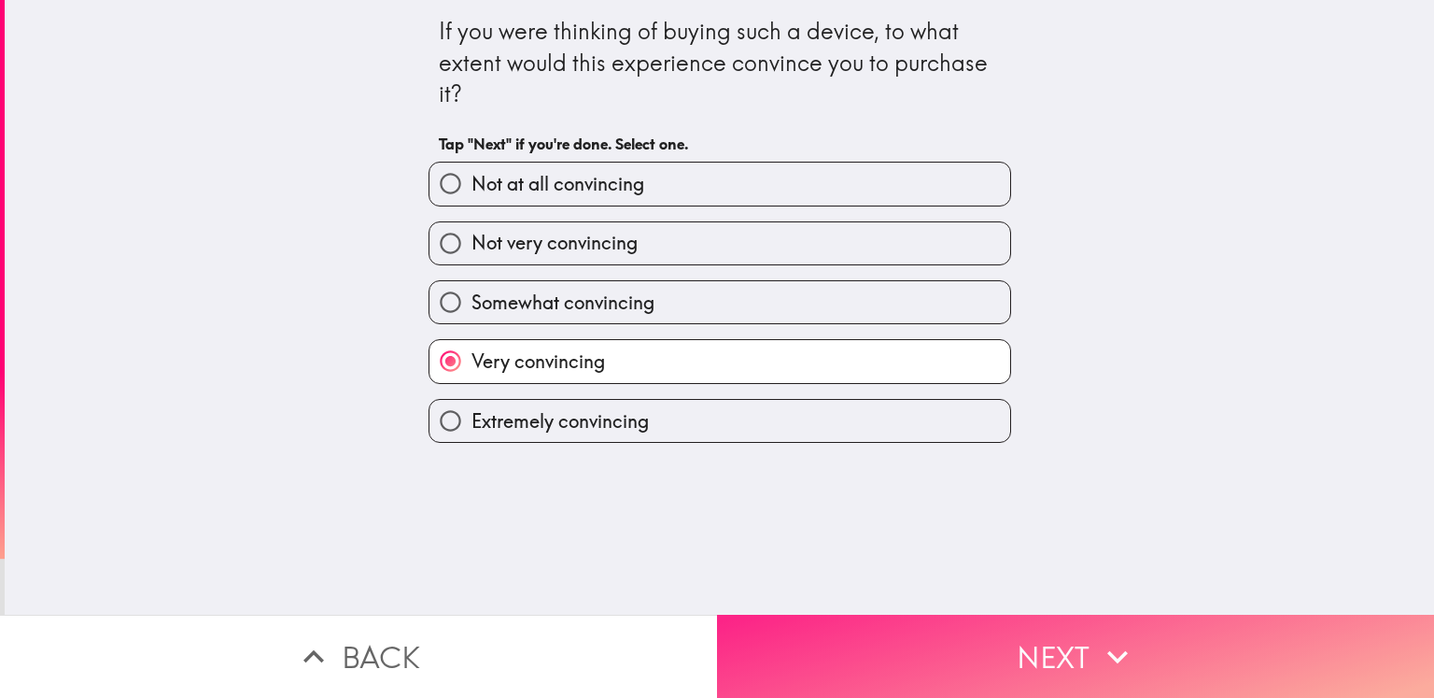
click at [1000, 632] on button "Next" at bounding box center [1075, 655] width 717 height 83
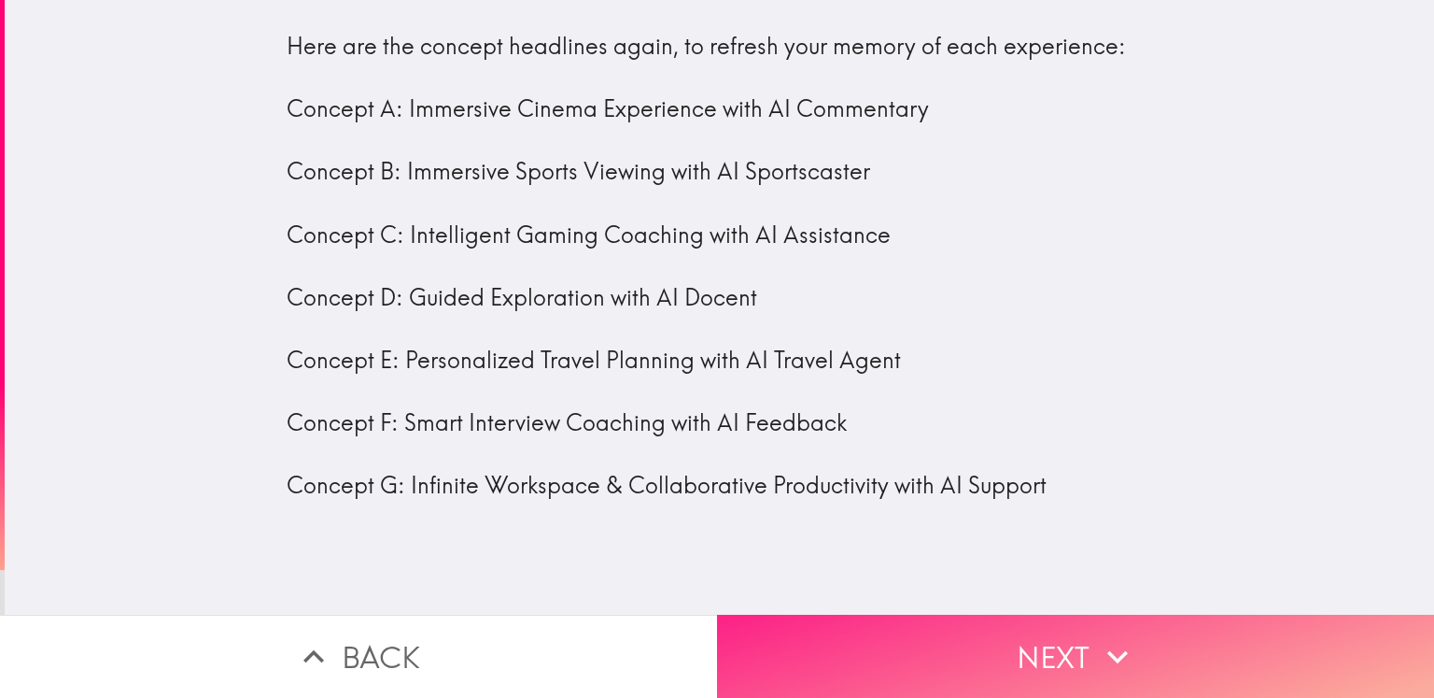
click at [1023, 644] on button "Next" at bounding box center [1075, 655] width 717 height 83
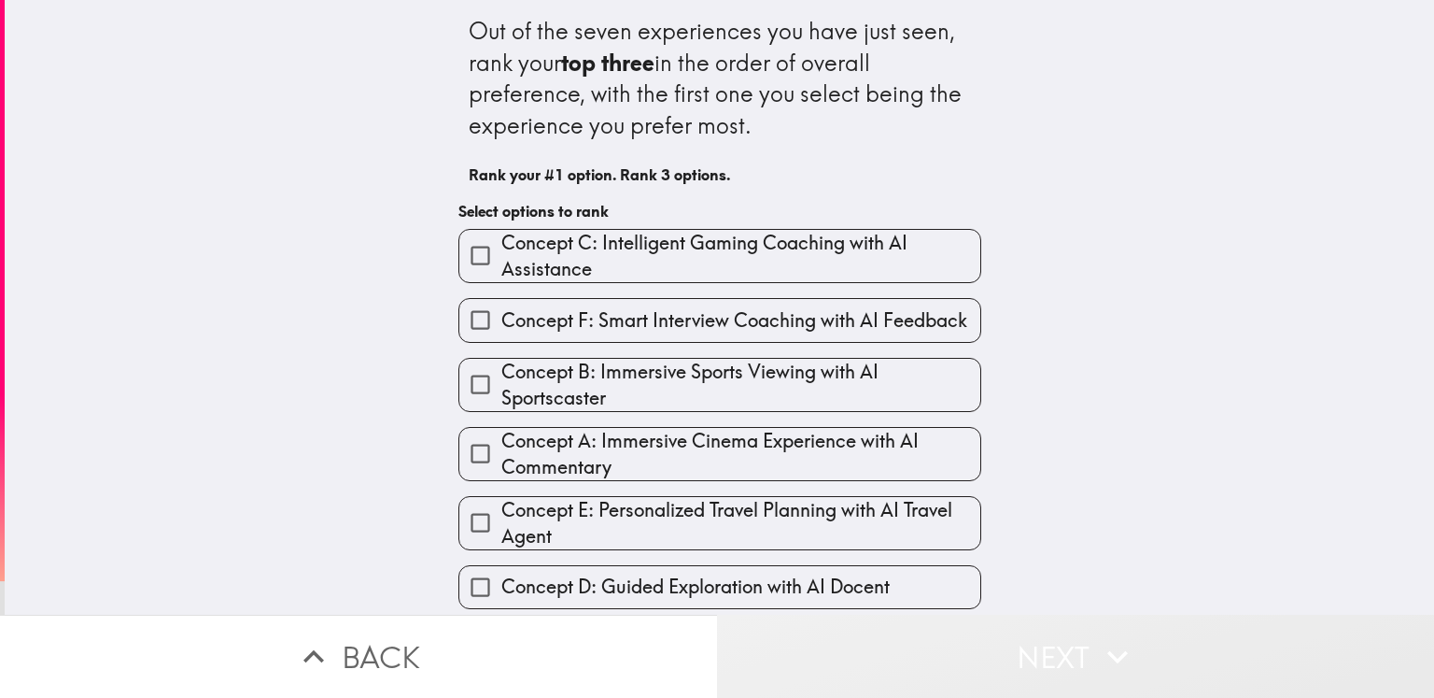
click at [1007, 621] on button "Next" at bounding box center [1075, 655] width 717 height 83
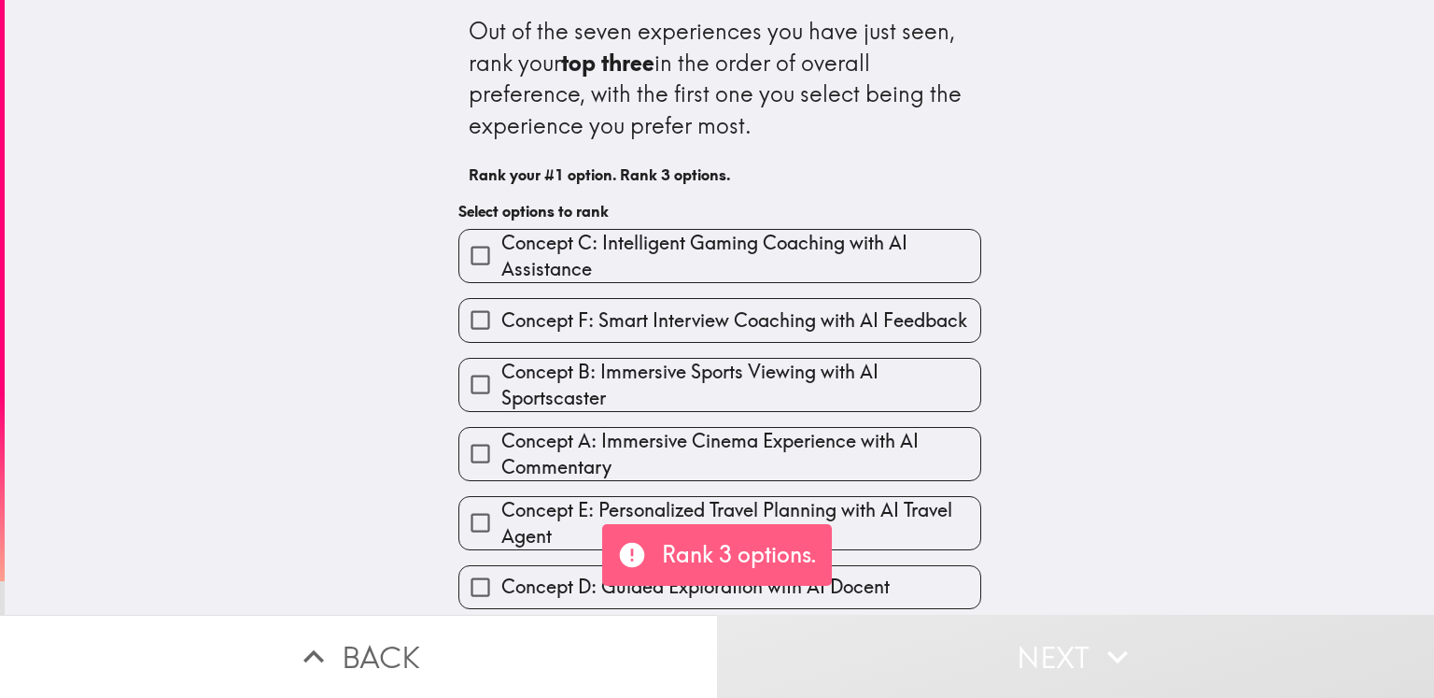
scroll to position [75, 0]
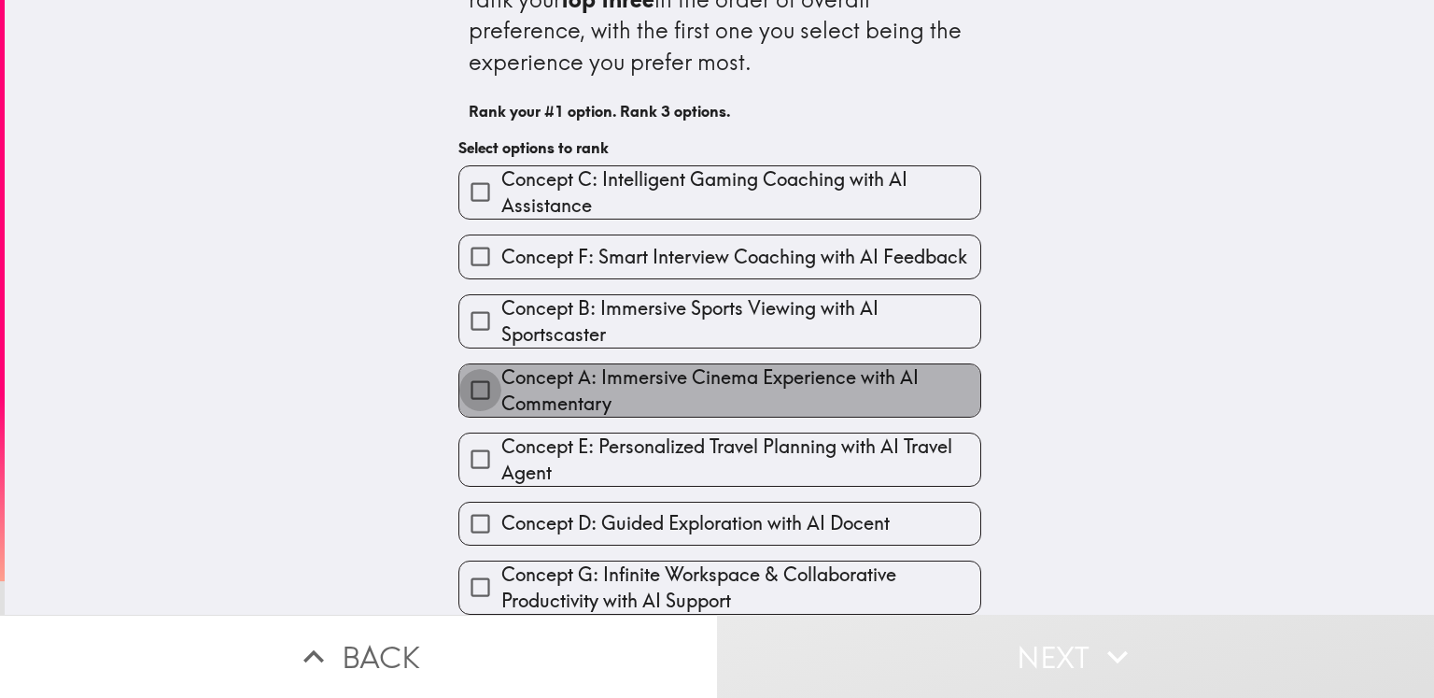
click at [459, 383] on input "Concept A: Immersive Cinema Experience with AI Commentary" at bounding box center [480, 390] width 42 height 42
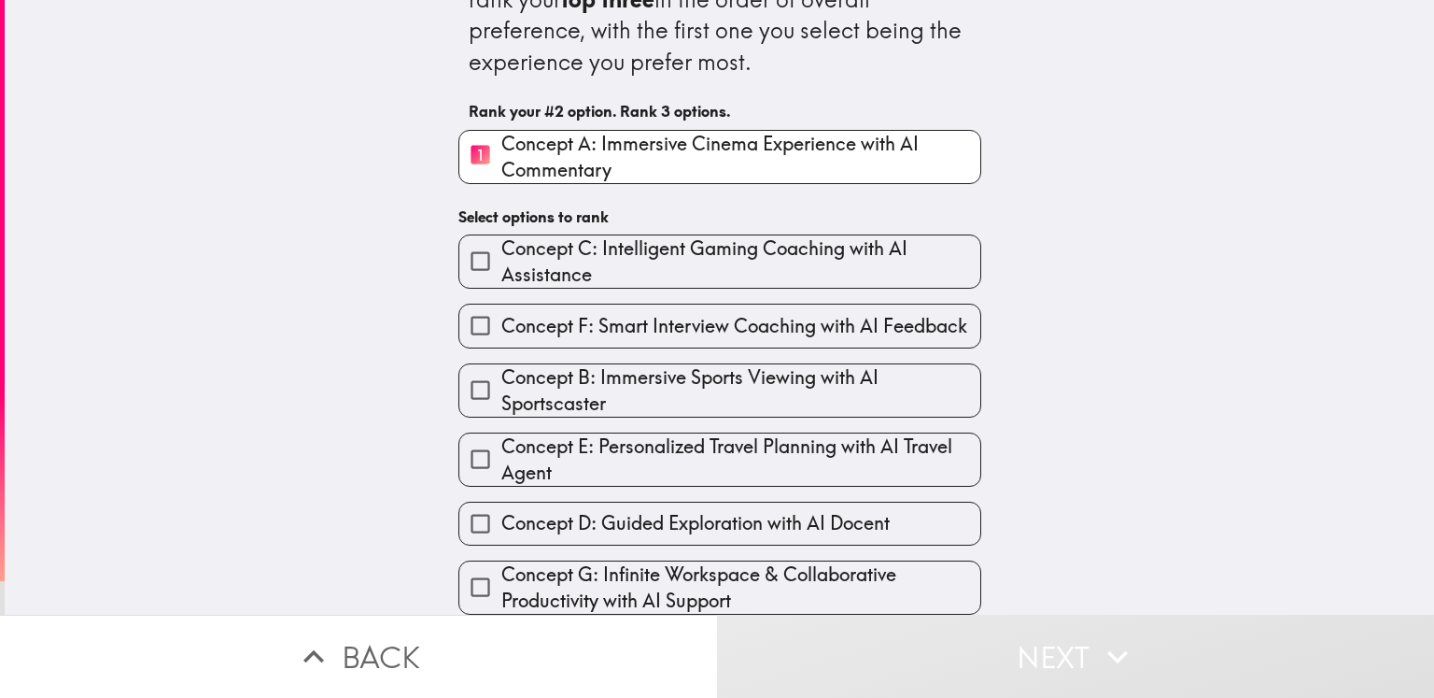
click at [720, 251] on span "Concept C: Intelligent Gaming Coaching with AI Assistance" at bounding box center [740, 261] width 479 height 52
click at [501, 251] on input "Concept C: Intelligent Gaming Coaching with AI Assistance" at bounding box center [480, 261] width 42 height 42
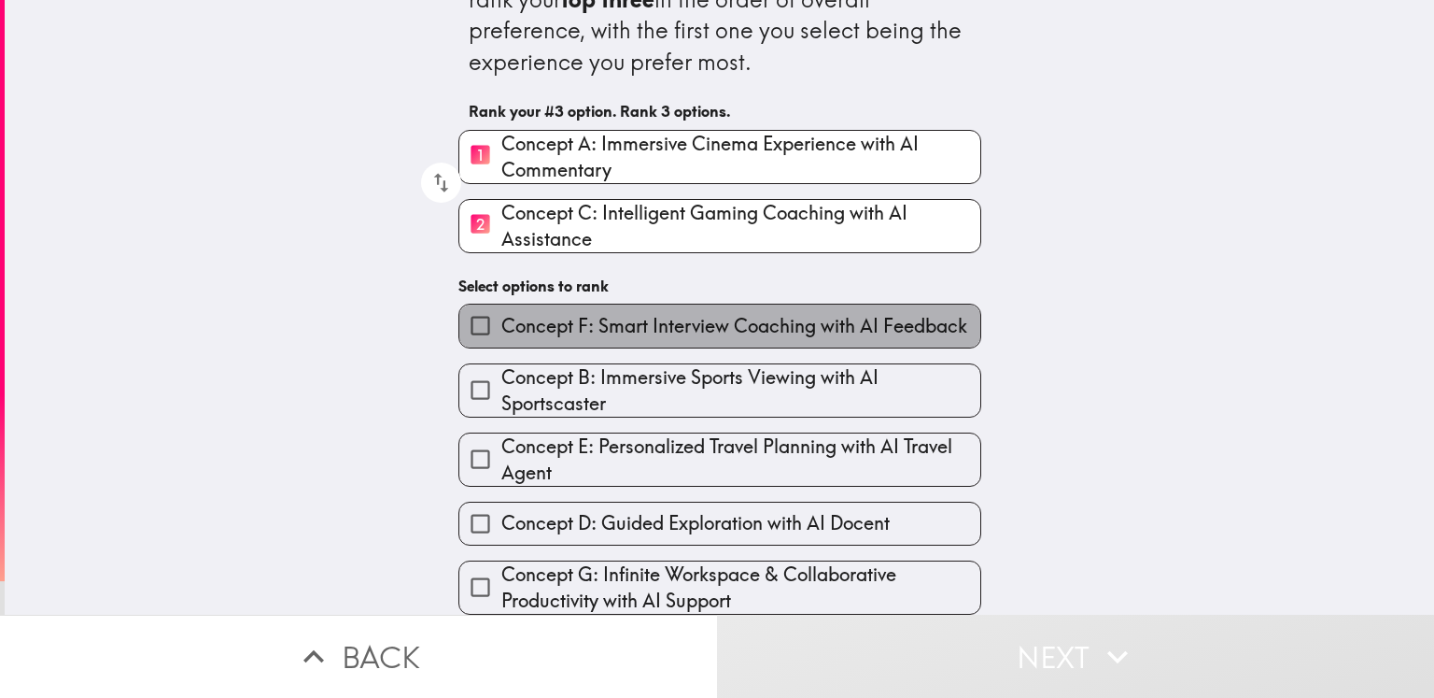
click at [707, 318] on span "Concept F: Smart Interview Coaching with AI Feedback" at bounding box center [734, 326] width 466 height 26
click at [501, 318] on input "Concept F: Smart Interview Coaching with AI Feedback" at bounding box center [480, 325] width 42 height 42
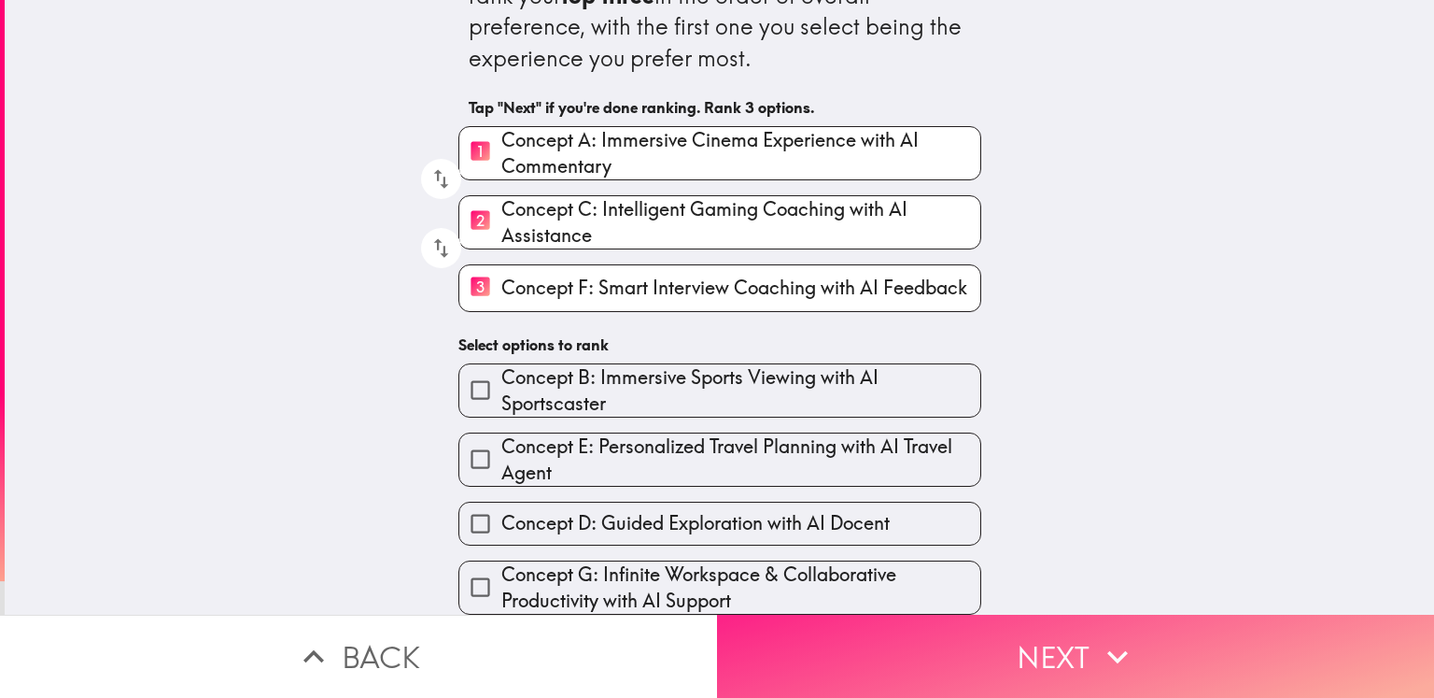
click at [1052, 649] on button "Next" at bounding box center [1075, 655] width 717 height 83
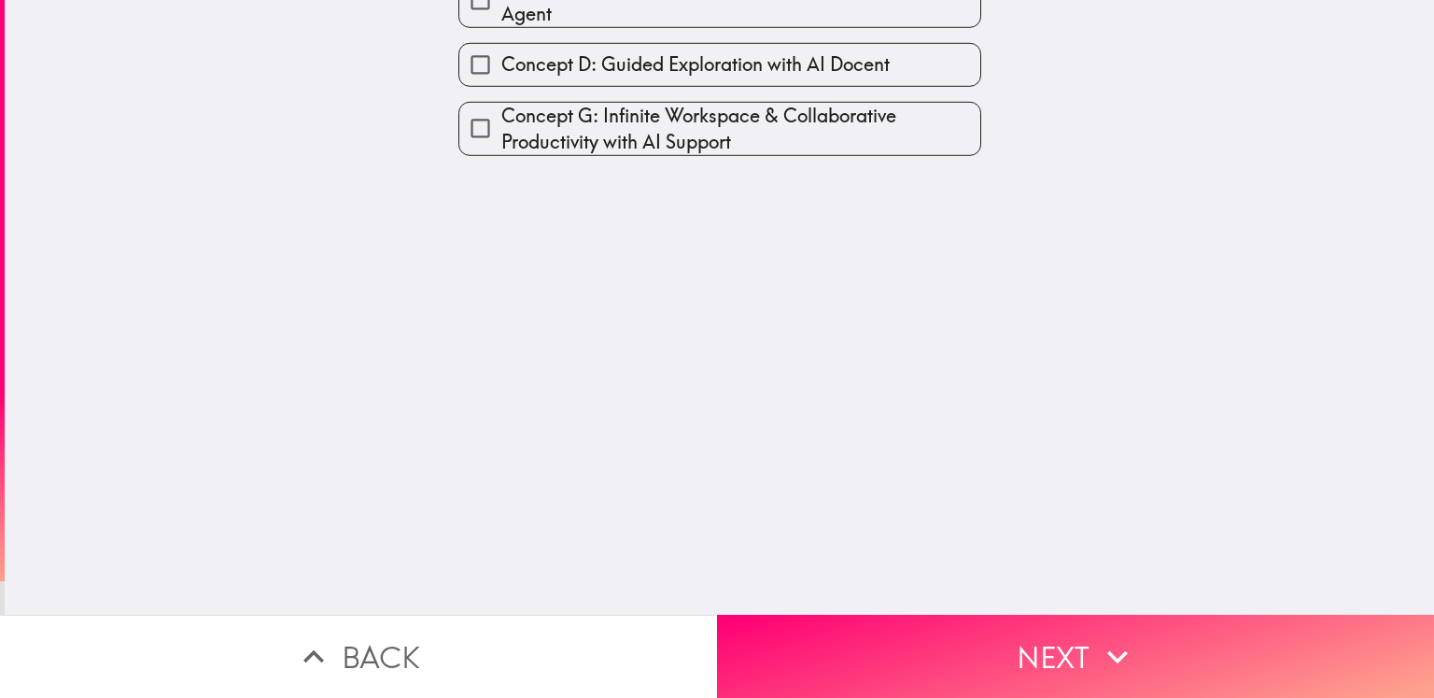
scroll to position [0, 0]
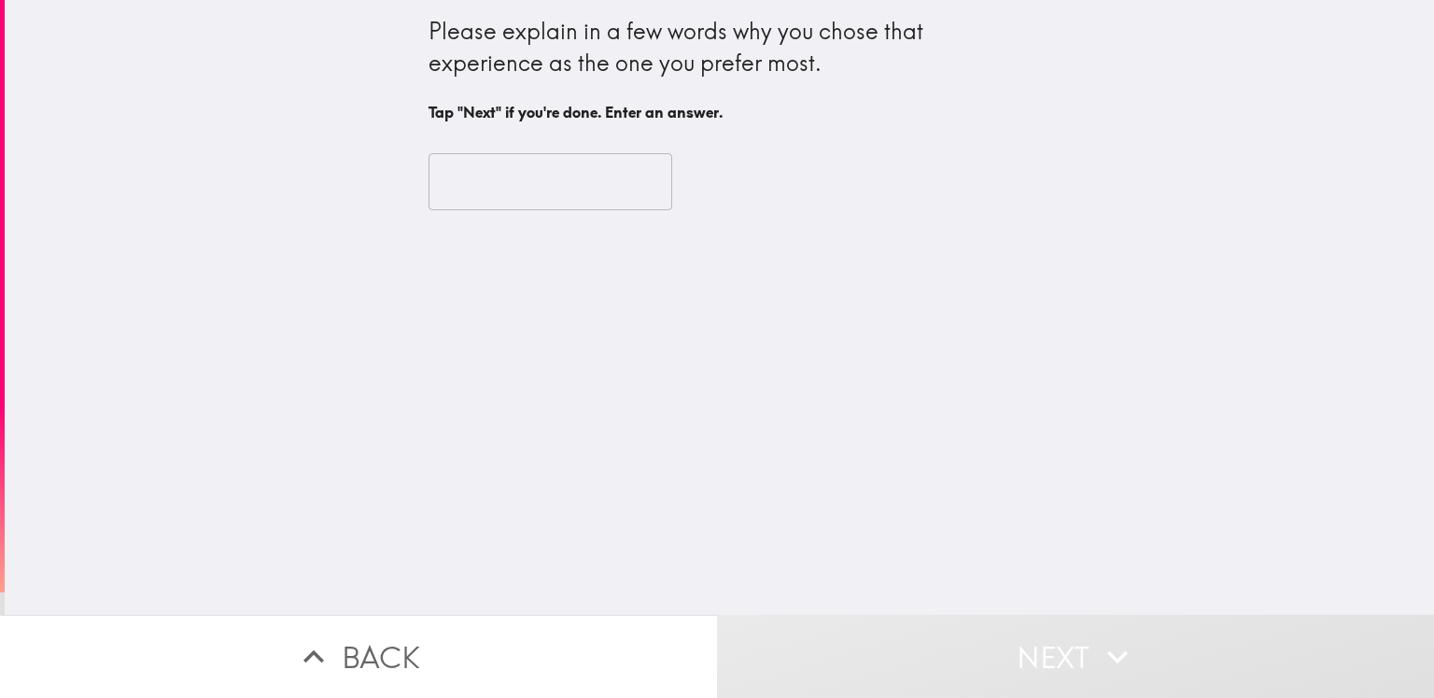
click at [555, 173] on input "text" at bounding box center [551, 182] width 244 height 58
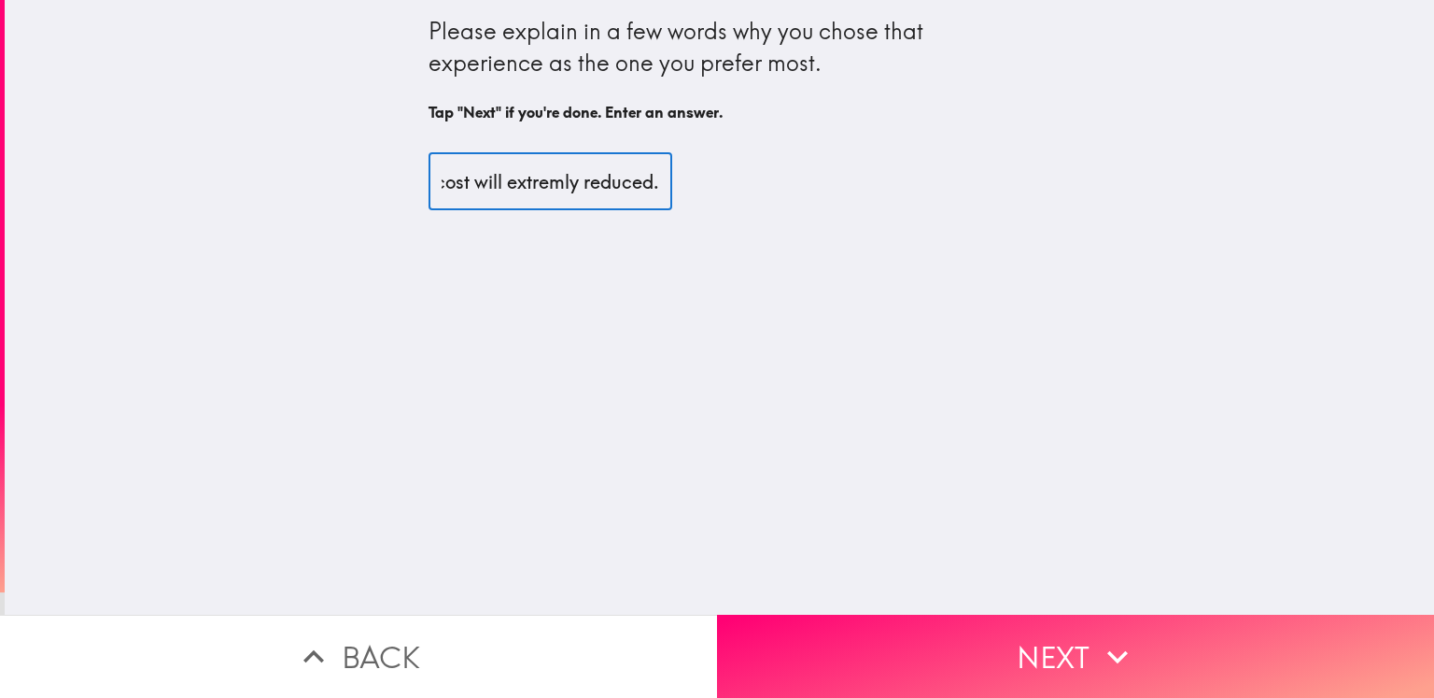
scroll to position [0, 613]
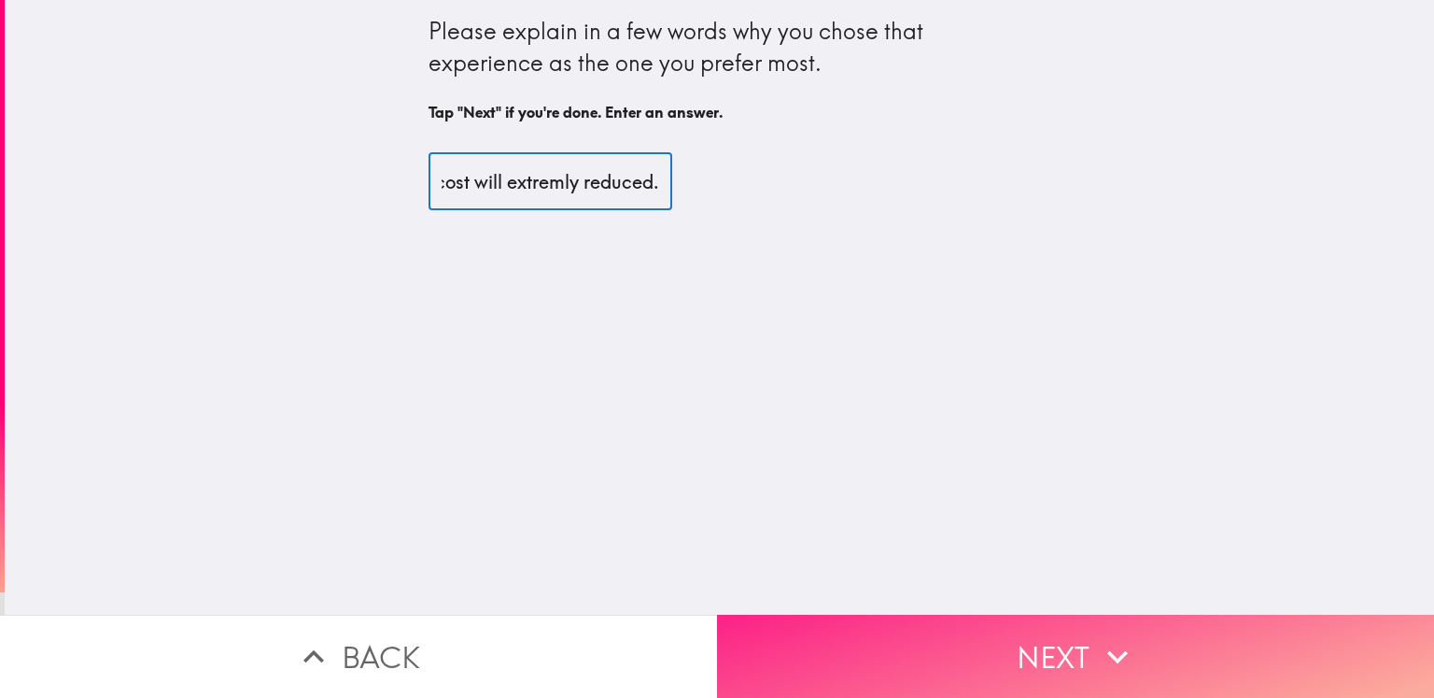
type input "With the help of AI we can easily done our job in that sector. time and cost wi…"
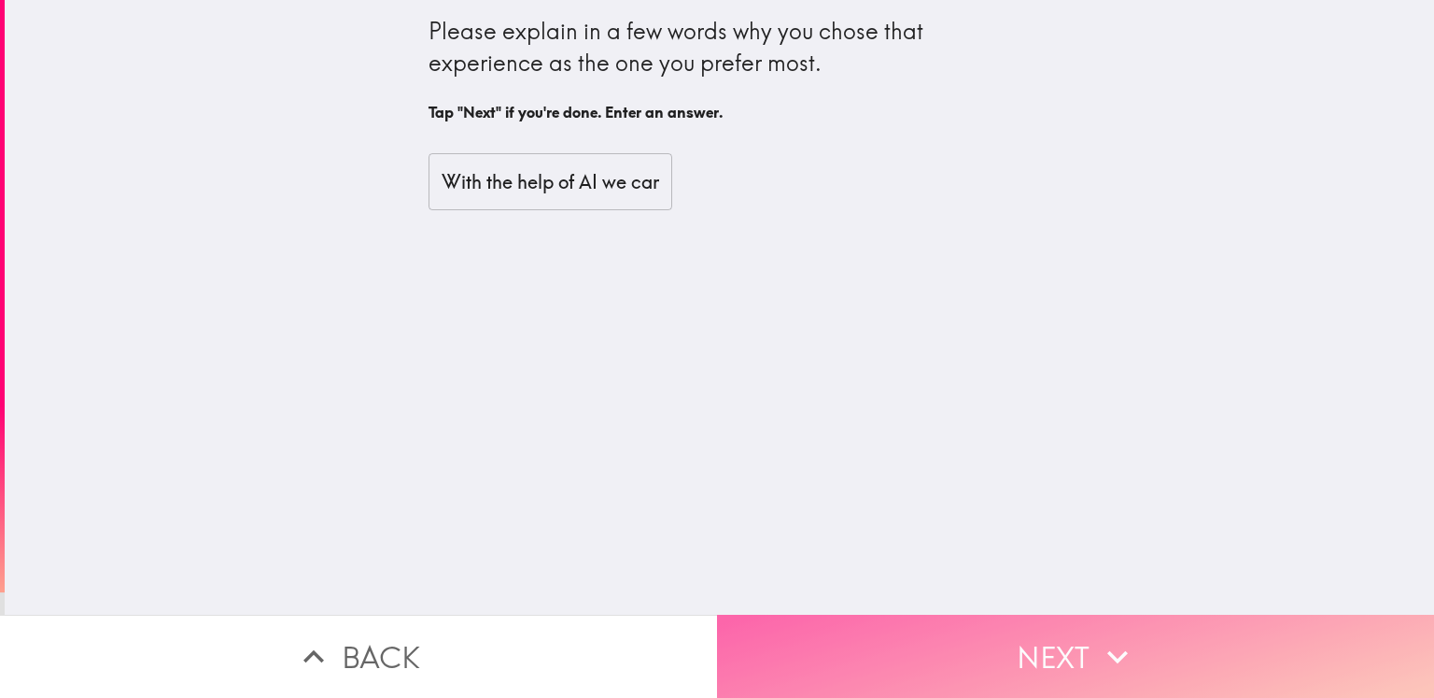
click at [954, 632] on button "Next" at bounding box center [1075, 655] width 717 height 83
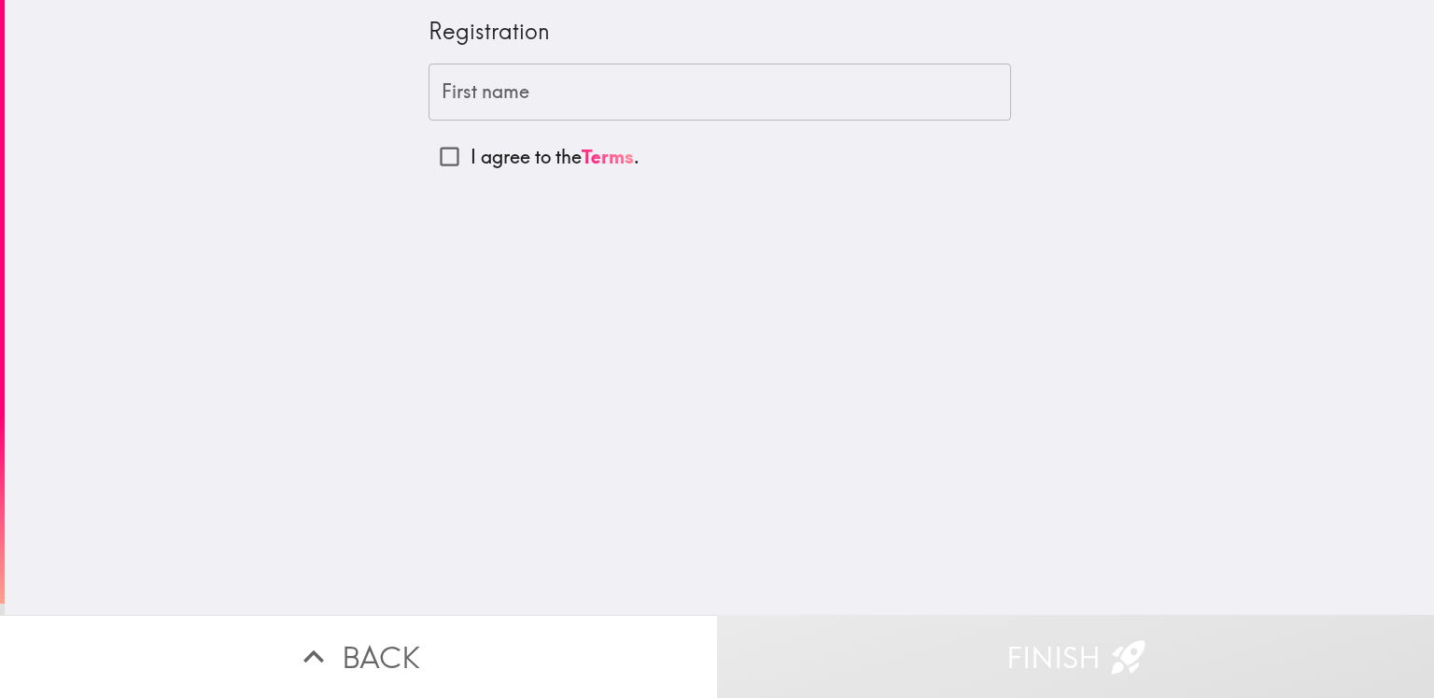
click at [430, 157] on input "I agree to the Terms ." at bounding box center [450, 156] width 42 height 42
checkbox input "true"
click at [504, 94] on input "First name" at bounding box center [720, 93] width 583 height 58
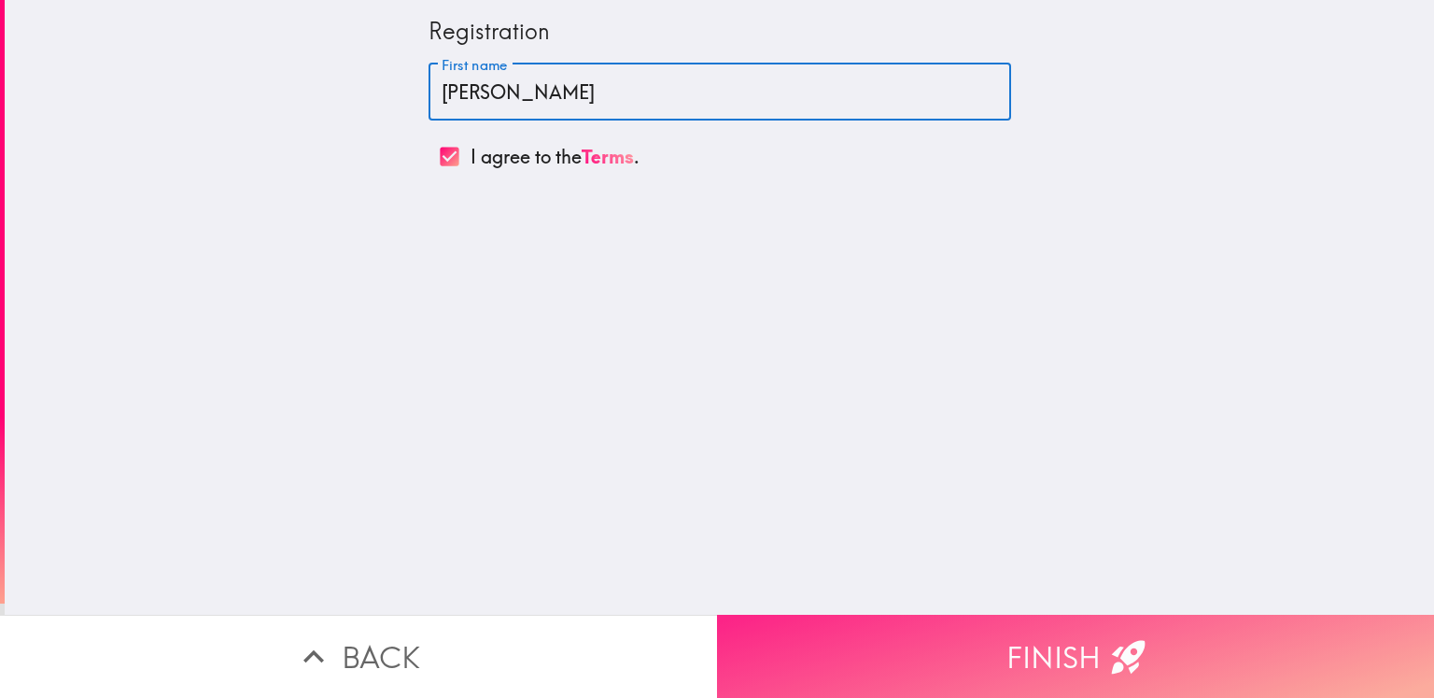
type input "Jason Mitchell"
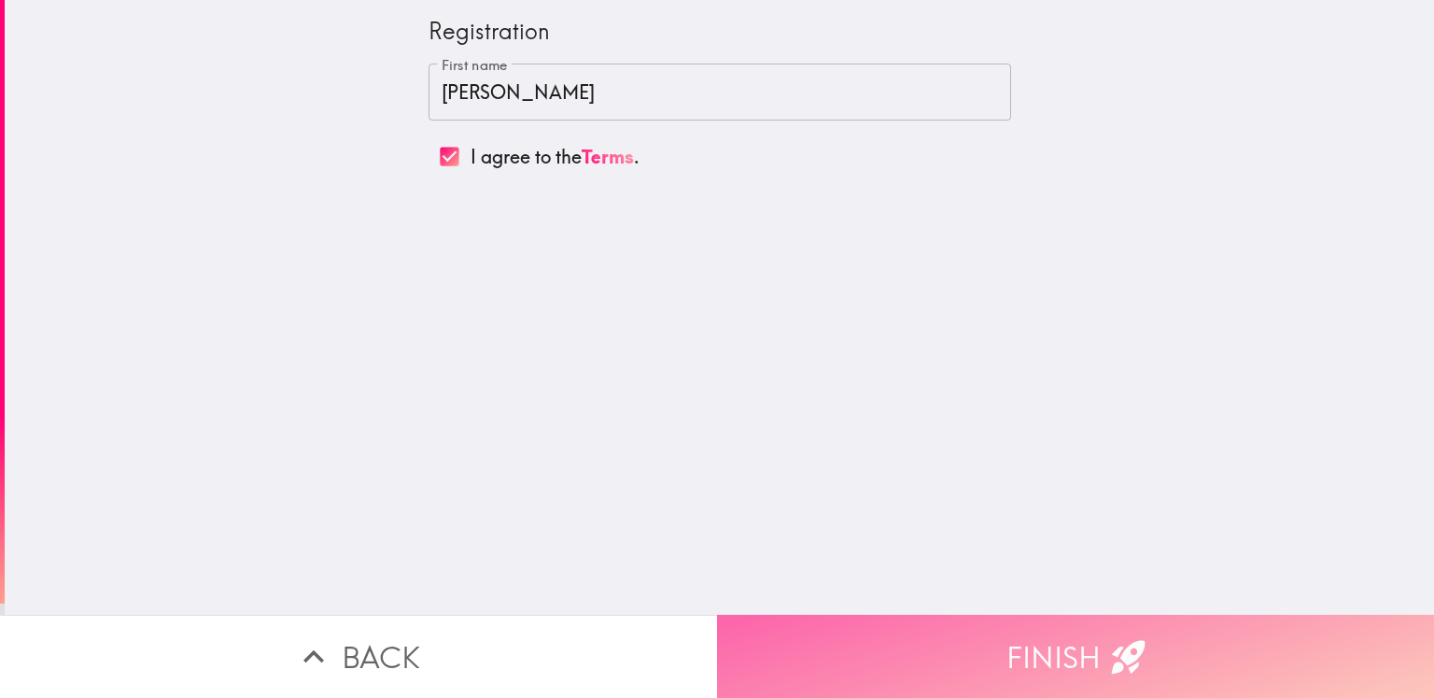
click at [1057, 629] on button "Finish" at bounding box center [1075, 655] width 717 height 83
